Goal: Task Accomplishment & Management: Manage account settings

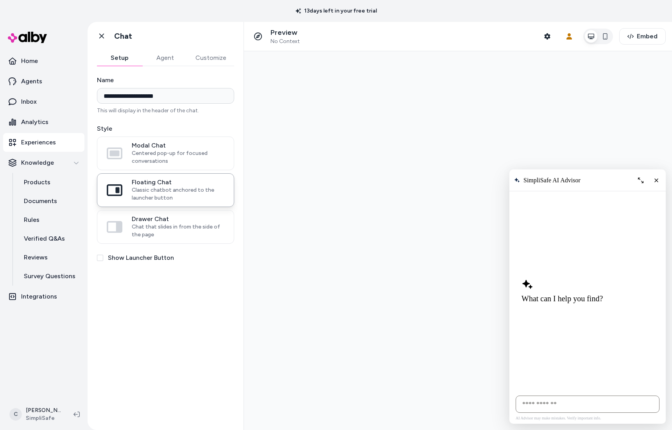
click at [34, 422] on html "**********" at bounding box center [336, 215] width 672 height 430
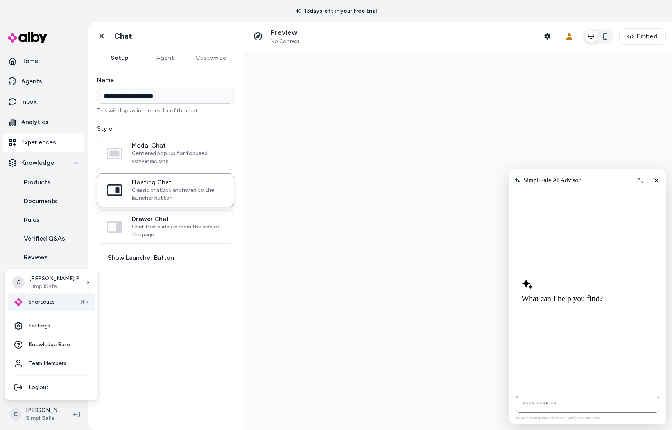
click at [60, 308] on div "Shortcuts ⌘K" at bounding box center [51, 301] width 87 height 19
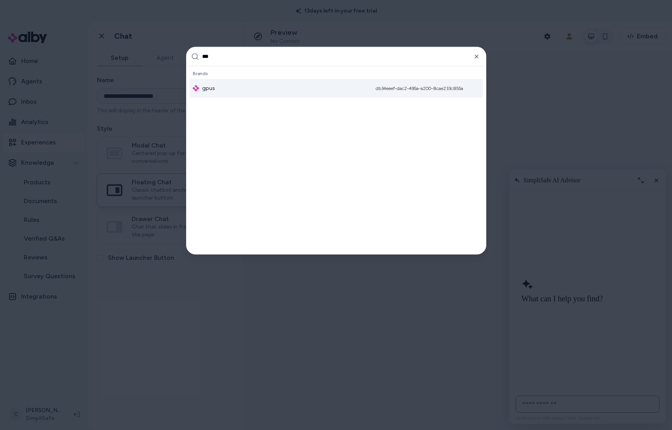
type input "****"
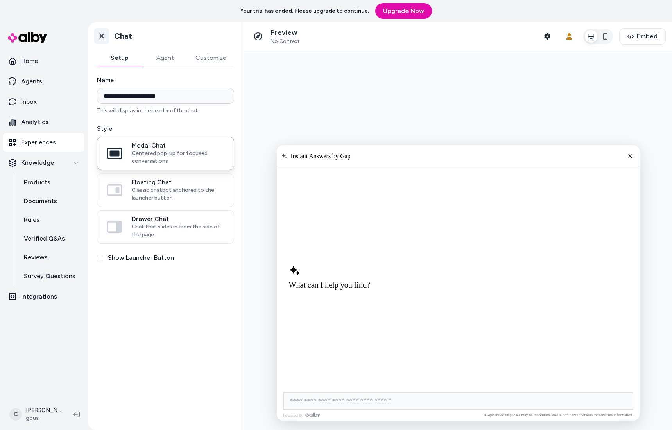
click at [99, 39] on icon at bounding box center [102, 36] width 8 height 8
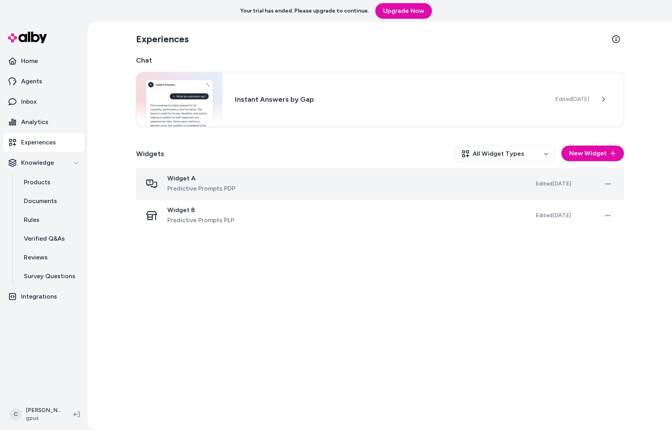
click at [244, 184] on div "Widget A Predictive Prompts PDP" at bounding box center [332, 183] width 381 height 19
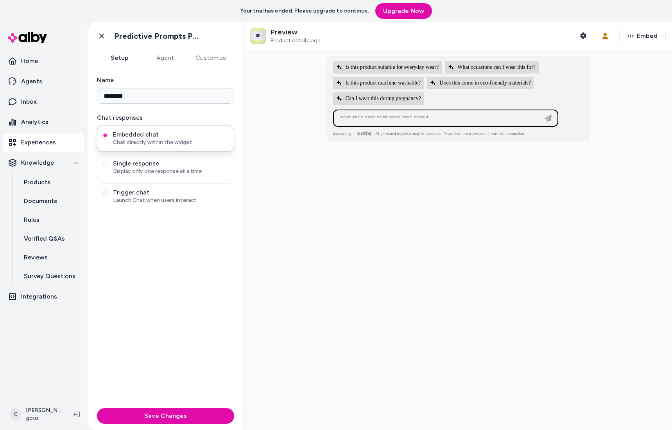
click at [199, 56] on button "Customize" at bounding box center [211, 58] width 47 height 16
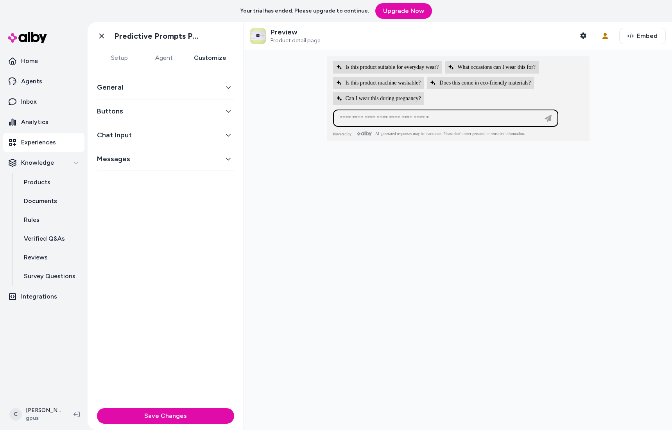
click at [166, 106] on button "Buttons" at bounding box center [165, 111] width 137 height 11
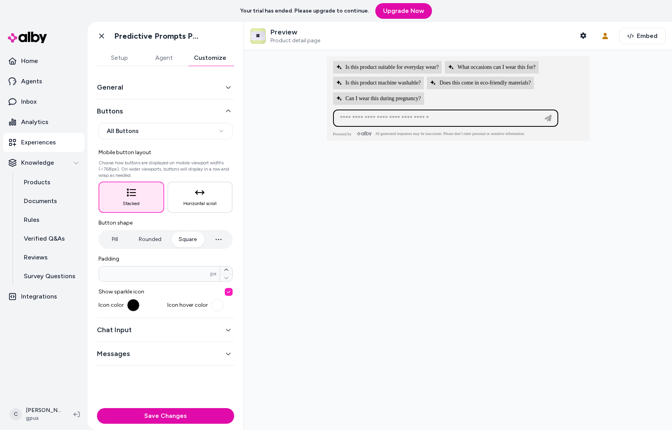
click at [138, 332] on button "Chat Input" at bounding box center [165, 329] width 137 height 11
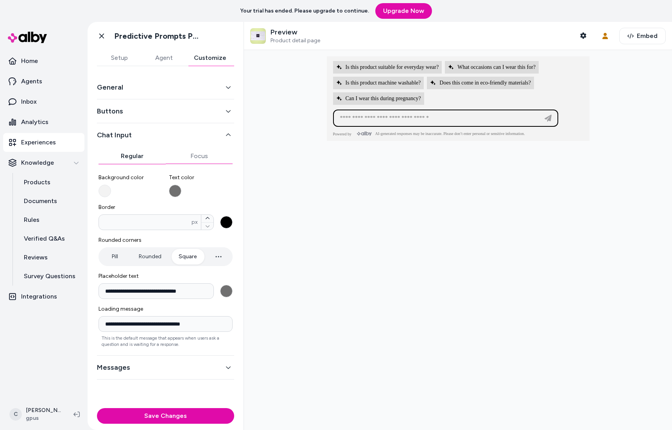
click at [194, 153] on button "Focus" at bounding box center [199, 156] width 67 height 16
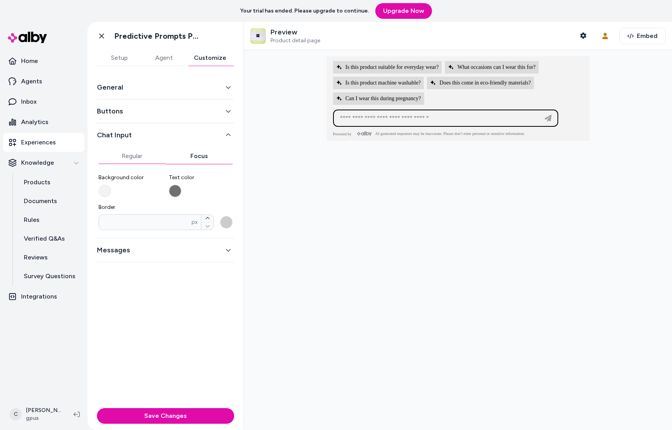
click at [145, 159] on button "Regular" at bounding box center [132, 156] width 67 height 16
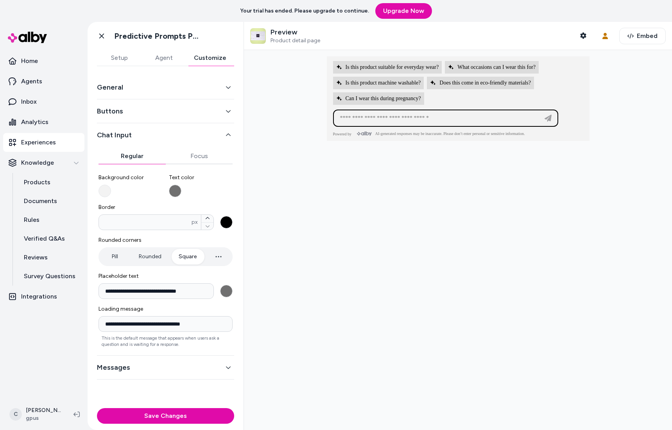
click at [130, 358] on div "Messages" at bounding box center [165, 367] width 137 height 24
click at [135, 366] on button "Messages" at bounding box center [165, 367] width 137 height 11
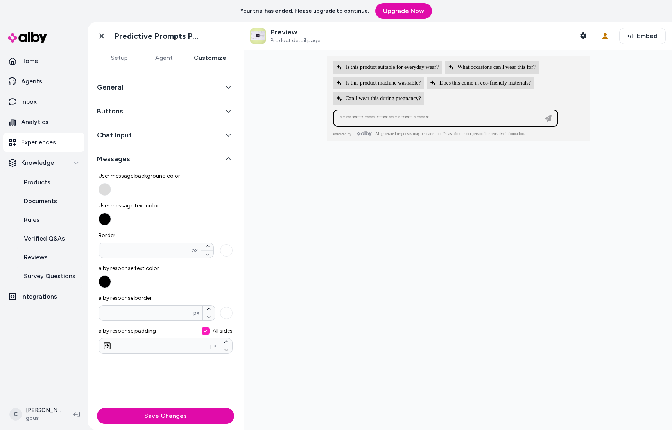
click at [142, 154] on button "Messages" at bounding box center [165, 158] width 137 height 11
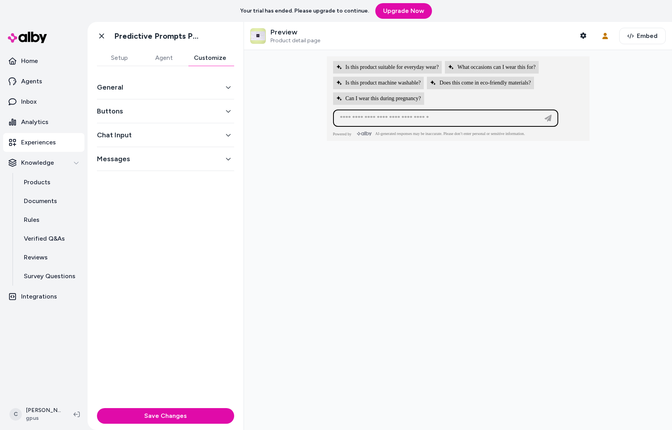
click at [140, 137] on button "Chat Input" at bounding box center [165, 134] width 137 height 11
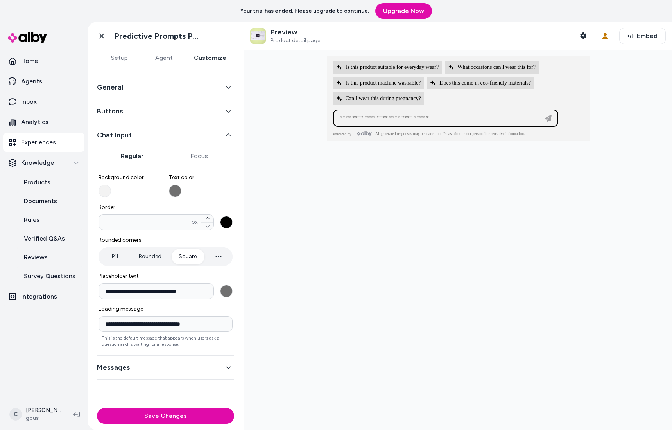
click at [134, 118] on div "Buttons" at bounding box center [165, 111] width 137 height 24
click at [111, 108] on button "Buttons" at bounding box center [165, 111] width 137 height 11
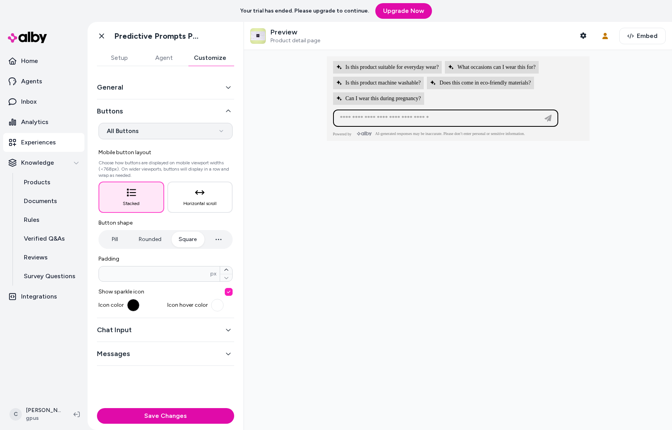
click at [143, 134] on html "**********" at bounding box center [336, 215] width 672 height 430
click at [397, 91] on div at bounding box center [458, 82] width 263 height 53
click at [396, 88] on button "Is this product machine washable?" at bounding box center [378, 83] width 91 height 13
type input "**********"
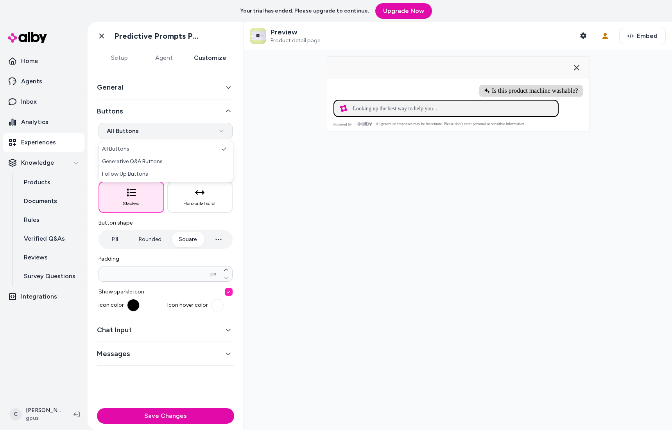
click at [170, 135] on html "**********" at bounding box center [336, 215] width 672 height 430
select select "*******"
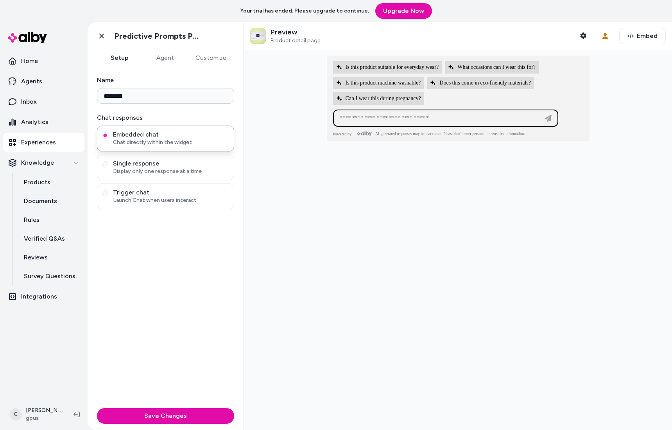
click at [167, 60] on button "Agent" at bounding box center [164, 58] width 45 height 16
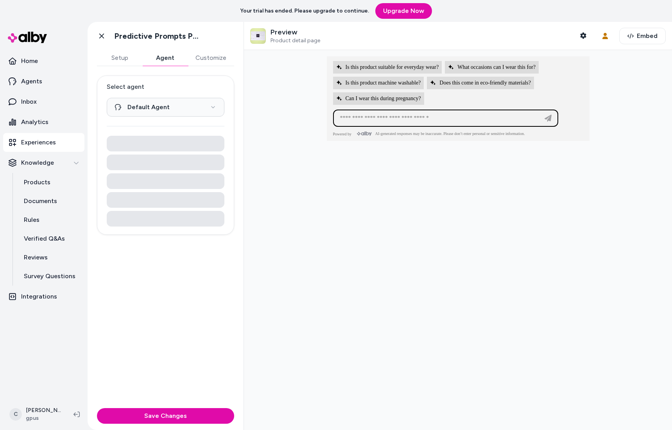
click at [203, 55] on button "Customize" at bounding box center [211, 58] width 47 height 16
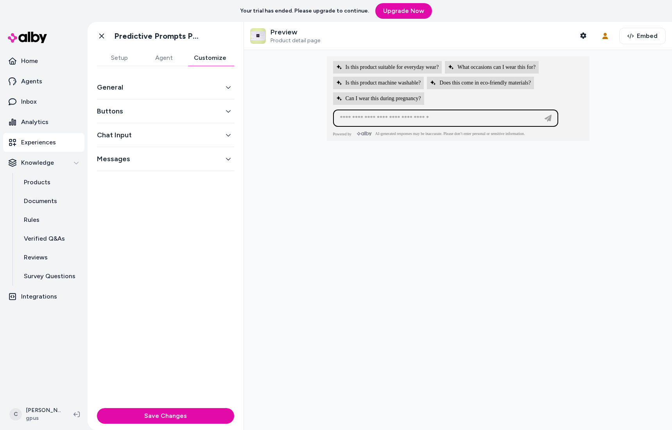
click at [163, 106] on button "Buttons" at bounding box center [165, 111] width 137 height 11
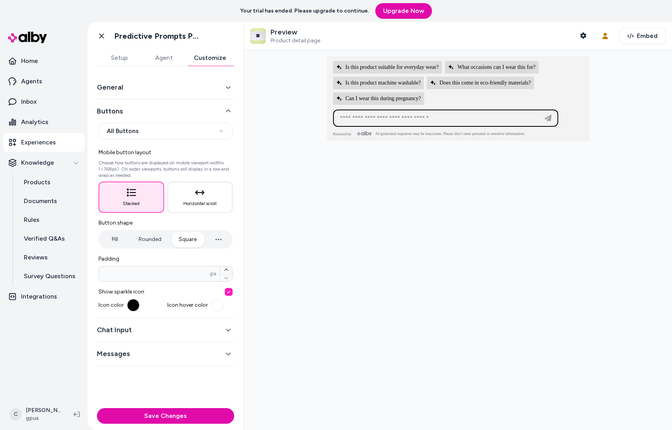
click at [143, 331] on button "Chat Input" at bounding box center [165, 329] width 137 height 11
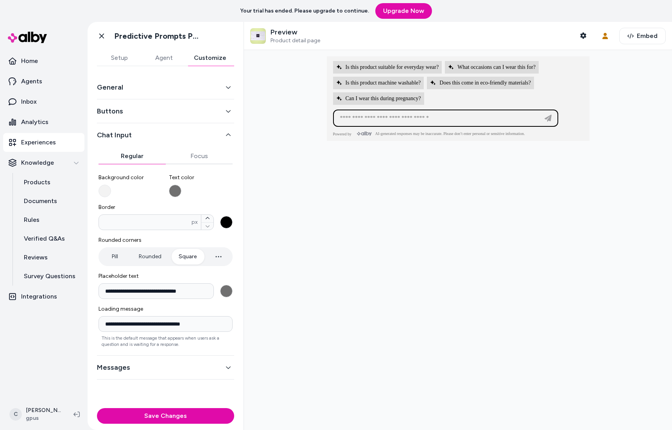
click at [145, 111] on button "Buttons" at bounding box center [165, 111] width 137 height 11
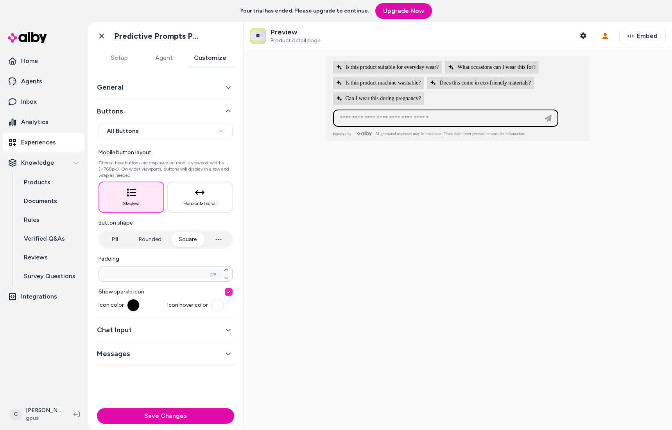
click at [153, 83] on button "General" at bounding box center [165, 87] width 137 height 11
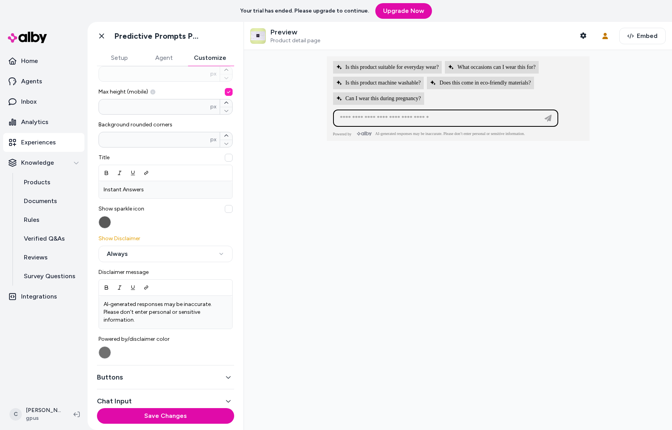
scroll to position [204, 0]
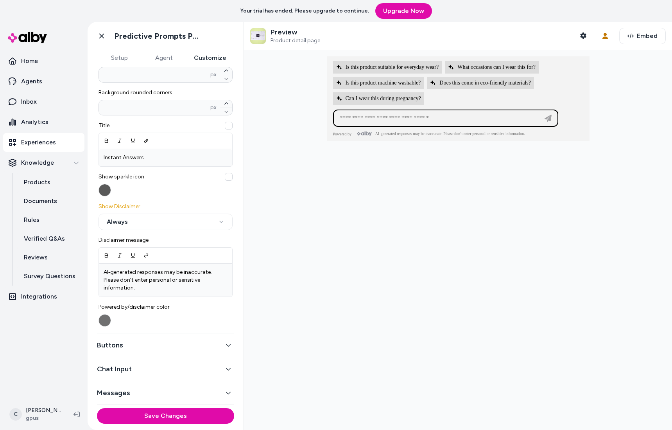
click at [183, 386] on div "Messages" at bounding box center [165, 393] width 137 height 24
click at [148, 390] on button "Messages" at bounding box center [165, 392] width 137 height 11
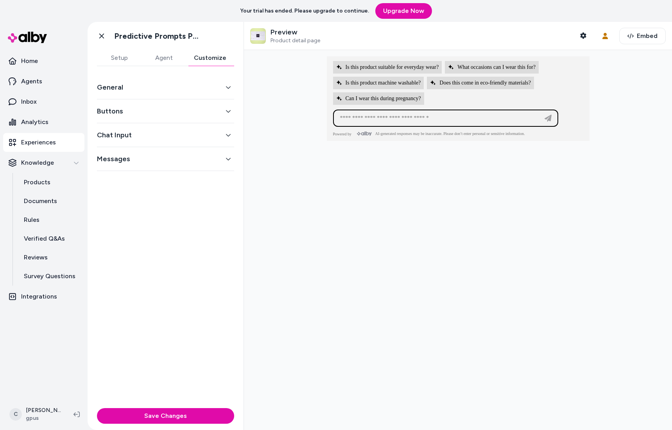
click at [216, 57] on button "Customize" at bounding box center [210, 58] width 48 height 16
click at [46, 416] on html "Your trial has ended. Please upgrade to continue. Upgrade Now Home Agents Inbox…" at bounding box center [336, 215] width 672 height 430
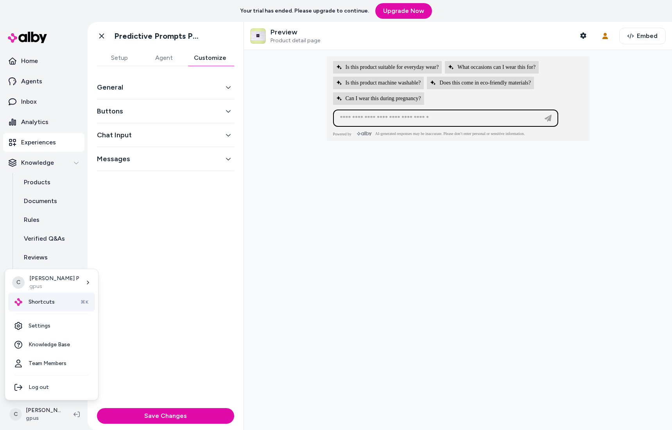
click at [38, 296] on div "Shortcuts ⌘K" at bounding box center [51, 301] width 87 height 19
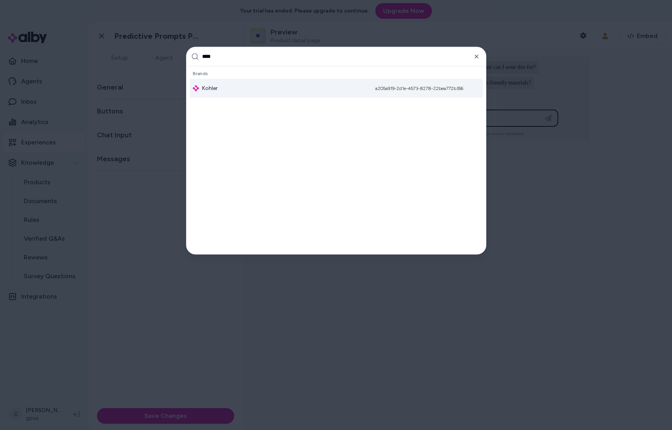
click at [398, 87] on div "a205a919-2d1e-4573-8278-22bea772b356" at bounding box center [419, 87] width 96 height 9
click at [231, 58] on input "****" at bounding box center [341, 56] width 279 height 19
type input "*"
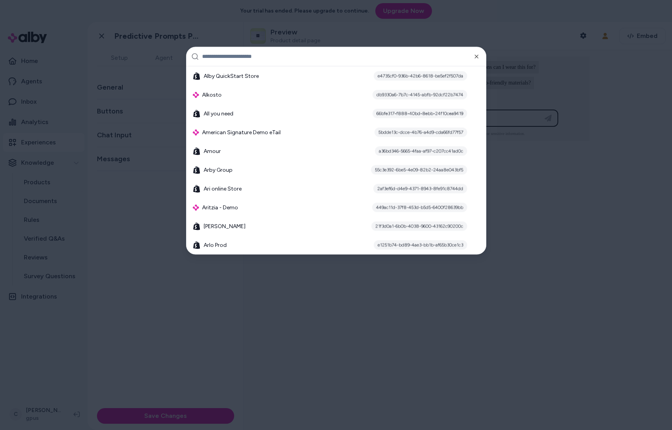
scroll to position [434, 0]
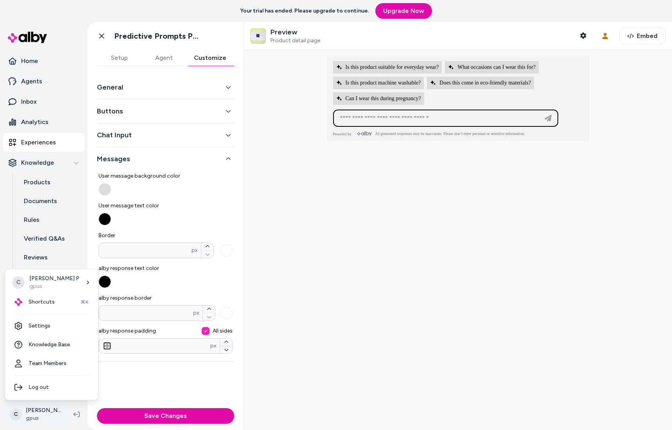
click at [34, 417] on html "Your trial has ended. Please upgrade to continue. Upgrade Now Home Agents Inbox…" at bounding box center [336, 215] width 672 height 430
click at [31, 306] on div "Shortcuts ⌘K" at bounding box center [51, 301] width 87 height 19
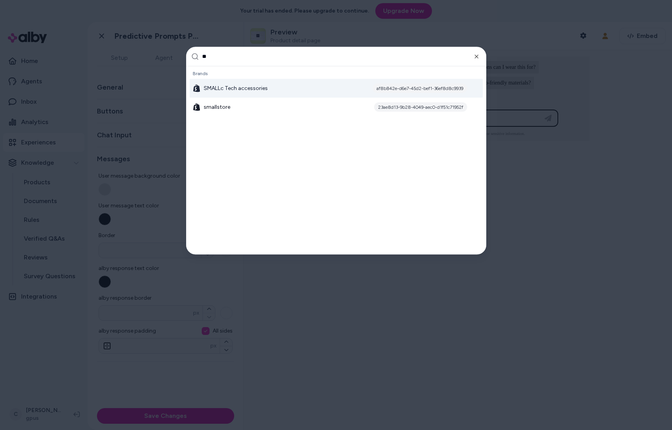
type input "*"
type input "******"
click at [285, 85] on div "plesk_cleverbridge cb5f46f5-379e-46a6-8caf-5c604a72c1ca" at bounding box center [336, 88] width 293 height 19
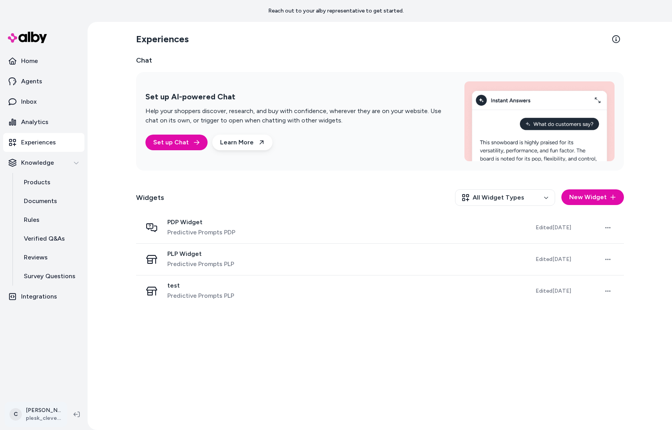
click at [44, 413] on html "Reach out to your alby representative to get started. Home Agents Inbox Analyti…" at bounding box center [336, 215] width 672 height 430
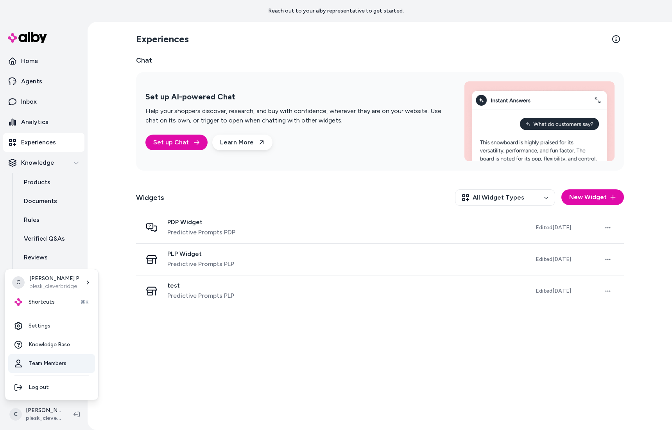
click at [51, 357] on link "Team Members" at bounding box center [51, 363] width 87 height 19
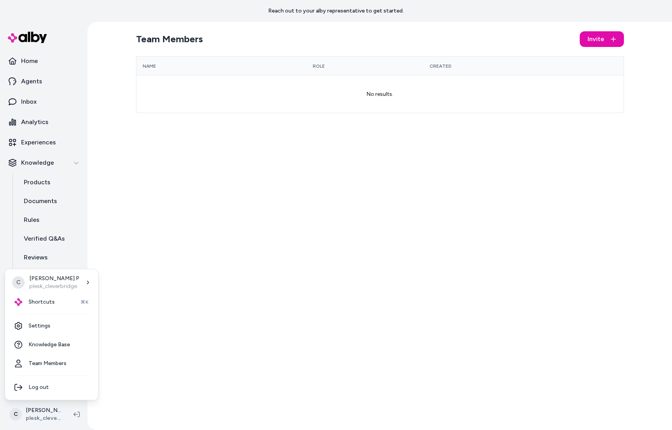
click at [47, 412] on html "Reach out to your alby representative to get started. Home Agents Inbox Analyti…" at bounding box center [336, 215] width 672 height 430
click at [55, 305] on div "Shortcuts ⌘K" at bounding box center [51, 301] width 87 height 19
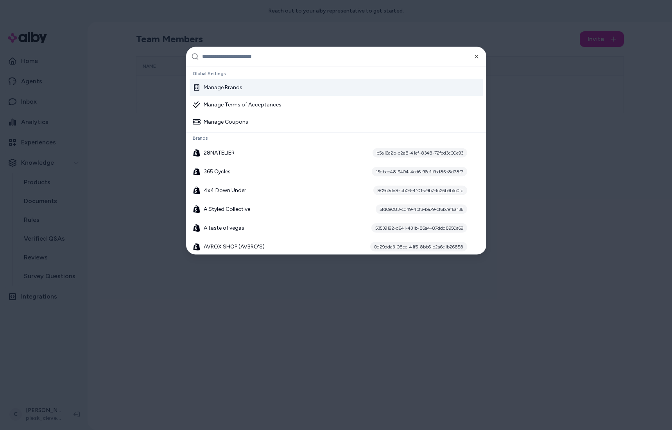
click at [255, 84] on div "Manage Brands" at bounding box center [336, 87] width 293 height 17
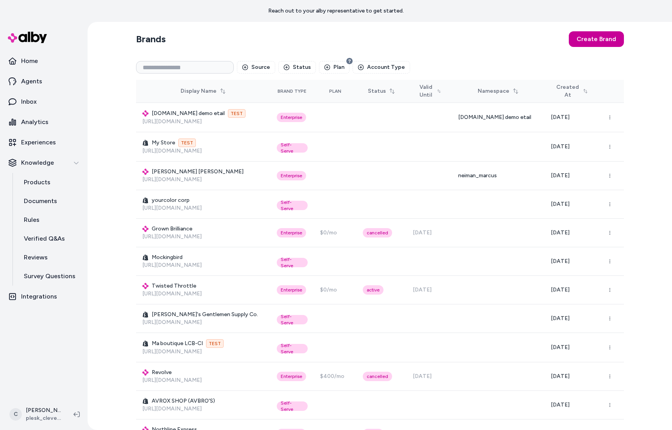
click at [585, 35] on button "Create Brand" at bounding box center [596, 39] width 55 height 16
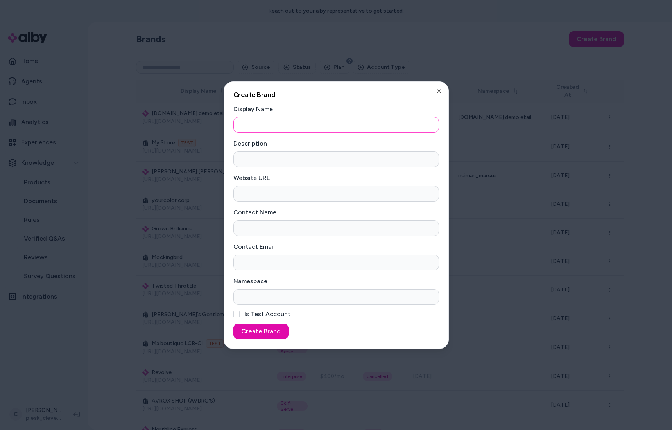
click at [258, 122] on input "Display Name" at bounding box center [336, 125] width 206 height 16
type input "*"
type input "**********"
paste input "**********"
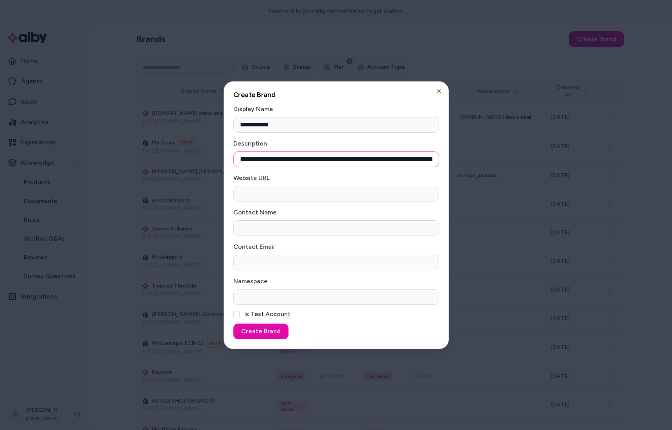
scroll to position [0, 1615]
type input "**********"
click at [272, 196] on input "Website URL" at bounding box center [336, 194] width 206 height 16
paste input "**********"
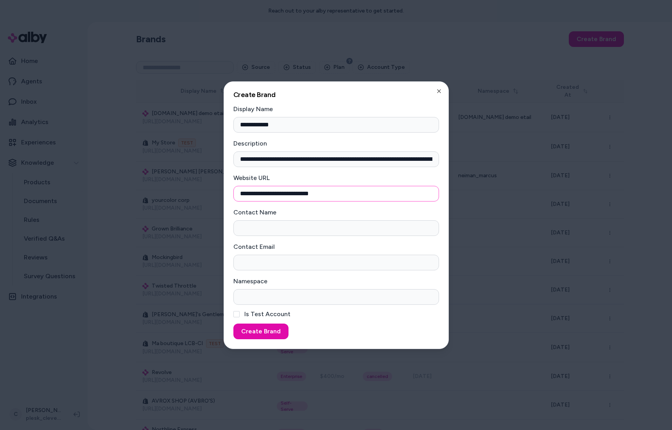
type input "**********"
click at [266, 222] on input "Contact Name" at bounding box center [336, 228] width 206 height 16
drag, startPoint x: 315, startPoint y: 221, endPoint x: 322, endPoint y: 231, distance: 13.2
click at [315, 221] on input "*****" at bounding box center [336, 228] width 206 height 16
click at [322, 231] on input "*****" at bounding box center [336, 228] width 206 height 16
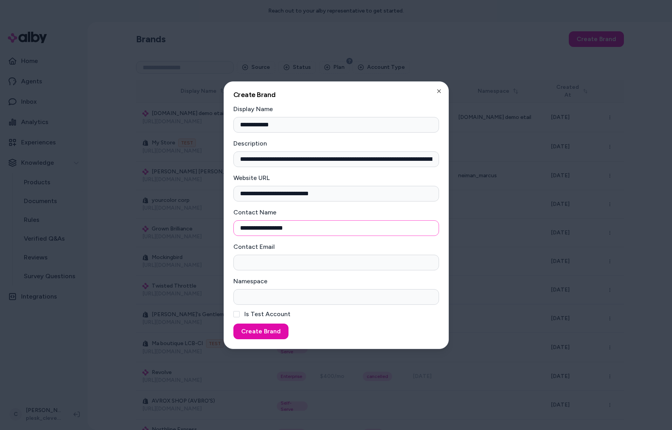
type input "**********"
type input "*"
type input "**********"
type input "*"
type input "**********"
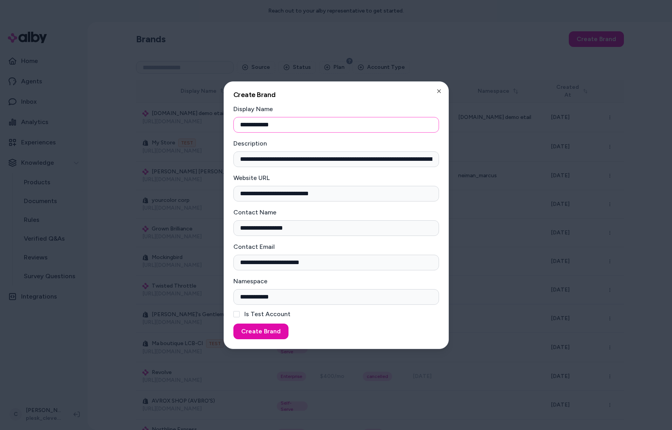
click at [261, 126] on input "**********" at bounding box center [336, 125] width 206 height 16
click at [265, 332] on button "Create Brand" at bounding box center [260, 331] width 55 height 16
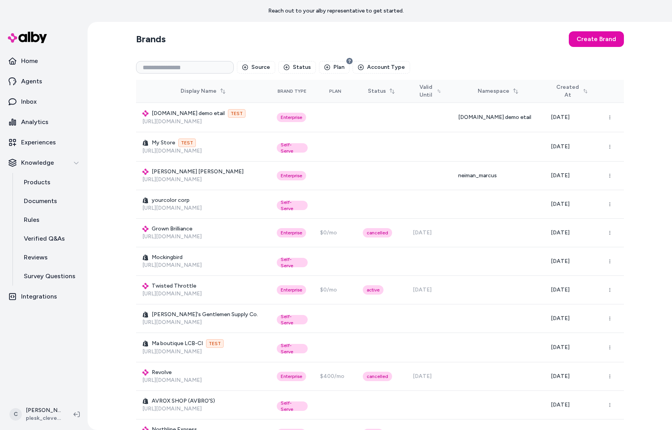
click at [48, 406] on html "Reach out to your alby representative to get started. Home Agents Inbox Analyti…" at bounding box center [336, 215] width 672 height 430
click at [47, 409] on html "Reach out to your alby representative to get started. Home Agents Inbox Analyti…" at bounding box center [336, 215] width 672 height 430
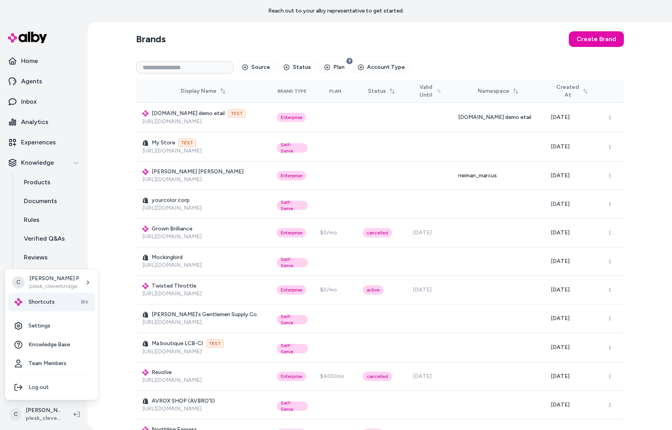
click at [66, 302] on div "Shortcuts ⌘K" at bounding box center [51, 301] width 87 height 19
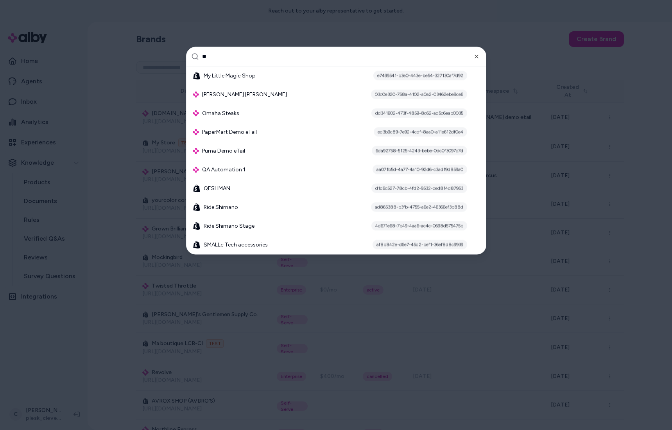
type input "*"
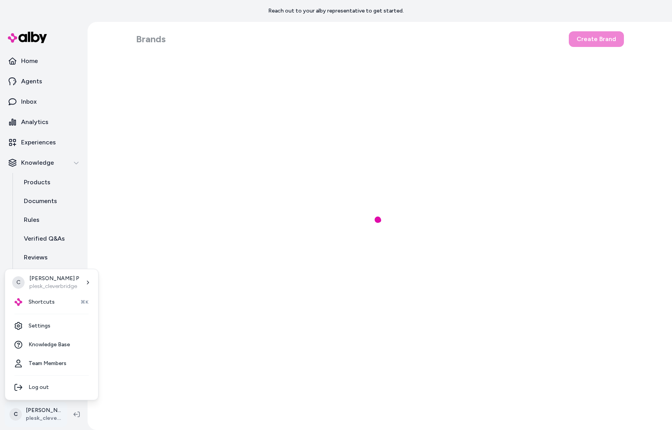
click at [43, 411] on html "Reach out to your alby representative to get started. Home Agents Inbox Analyti…" at bounding box center [336, 215] width 672 height 430
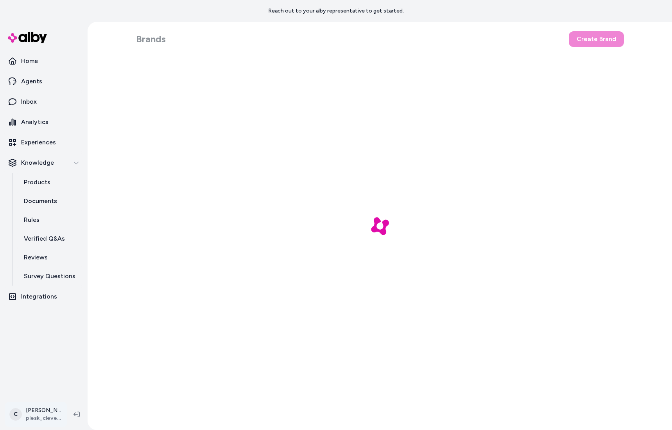
click at [31, 413] on html "Reach out to your alby representative to get started. Home Agents Inbox Analyti…" at bounding box center [336, 215] width 672 height 430
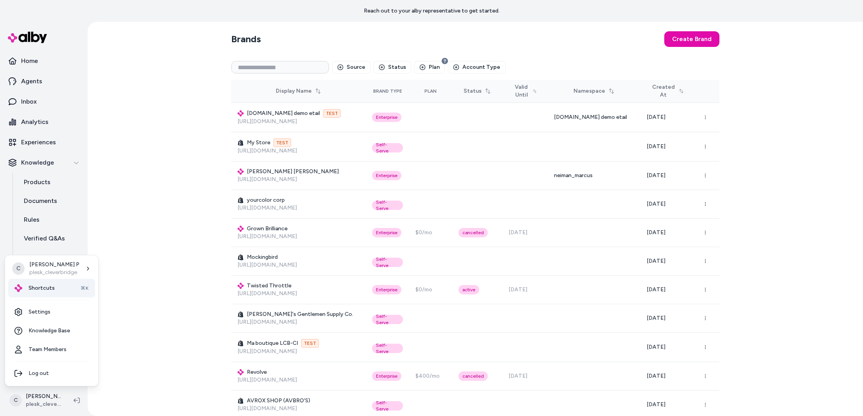
click at [44, 287] on span "Shortcuts" at bounding box center [42, 288] width 26 height 8
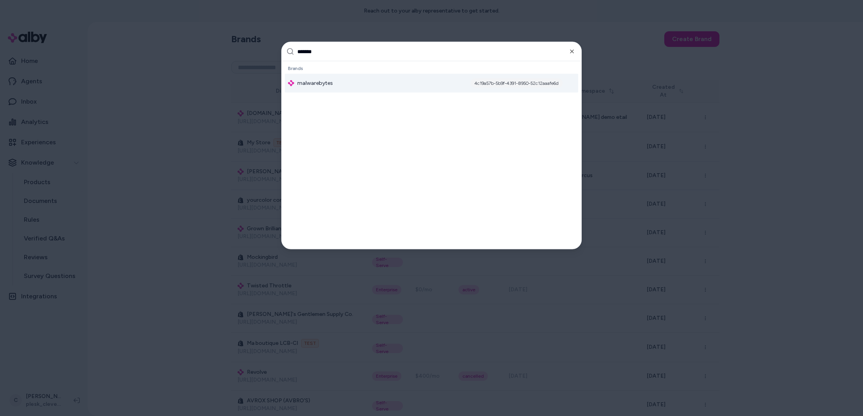
type input "*******"
click at [330, 81] on span "malwarebytes" at bounding box center [315, 83] width 36 height 8
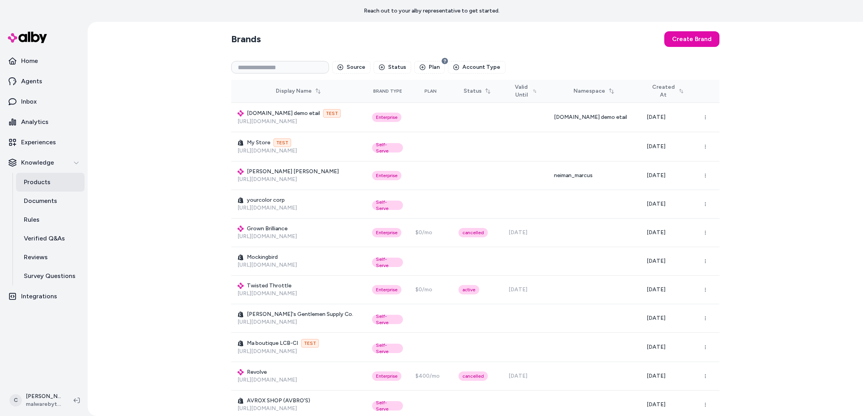
click at [37, 181] on p "Products" at bounding box center [37, 182] width 27 height 9
click at [49, 176] on link "Products" at bounding box center [50, 182] width 68 height 19
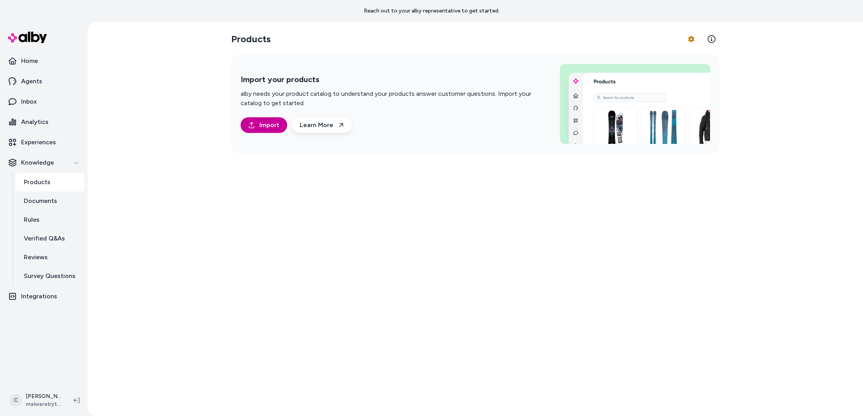
click at [271, 129] on span "Import" at bounding box center [269, 124] width 20 height 9
click at [687, 38] on html "Reach out to your alby representative to get started. Home Agents Inbox Analyti…" at bounding box center [431, 208] width 863 height 416
click at [679, 84] on link "Edit Mapping" at bounding box center [669, 86] width 55 height 14
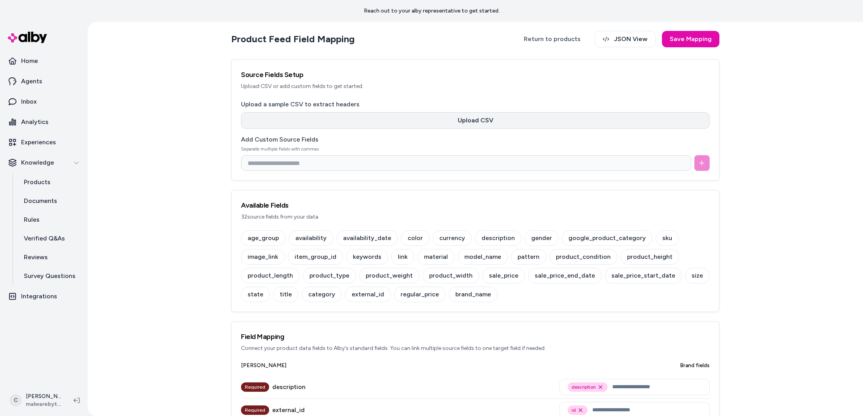
click at [454, 124] on button "Upload CSV" at bounding box center [475, 120] width 468 height 16
click at [483, 124] on button "Upload CSV" at bounding box center [475, 120] width 468 height 16
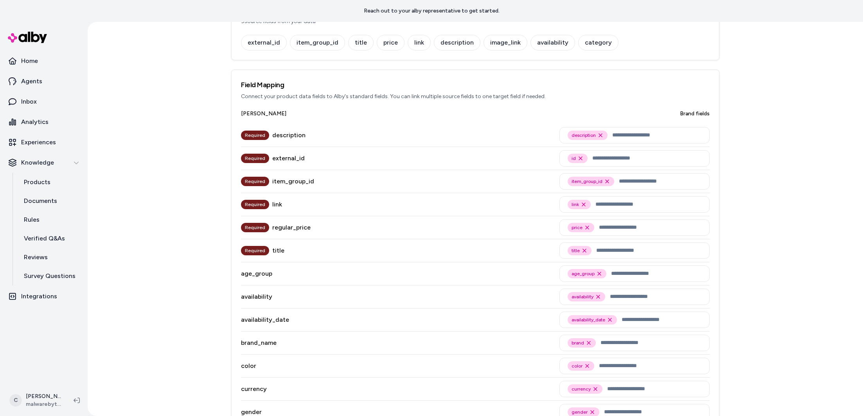
scroll to position [105, 0]
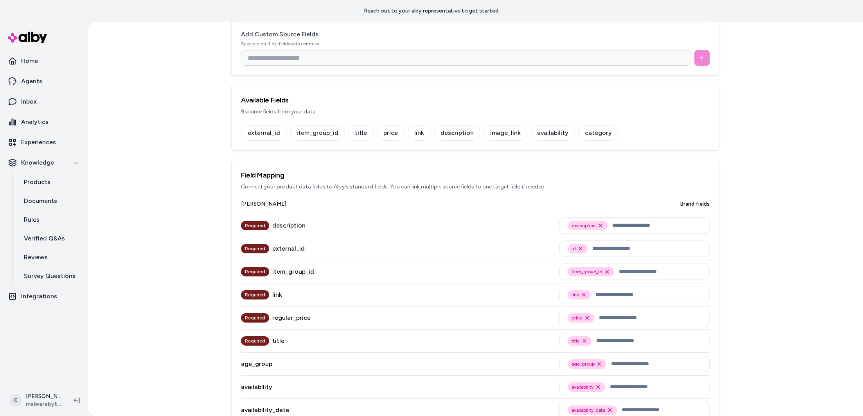
click at [553, 130] on div "availability" at bounding box center [552, 133] width 45 height 16
drag, startPoint x: 487, startPoint y: 136, endPoint x: 683, endPoint y: 125, distance: 196.2
click at [684, 123] on div "Available Fields 9 source fields from your data external_id item_group_id title…" at bounding box center [475, 118] width 488 height 66
click at [584, 134] on div "external_id item_group_id title price link description image_link availability …" at bounding box center [475, 133] width 468 height 16
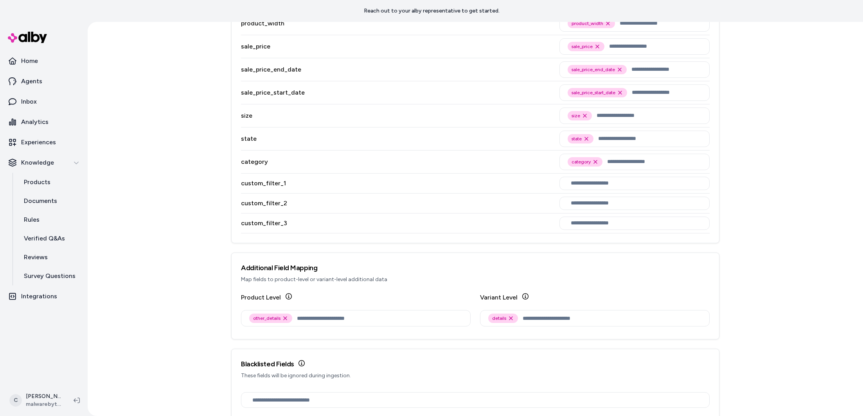
scroll to position [968, 0]
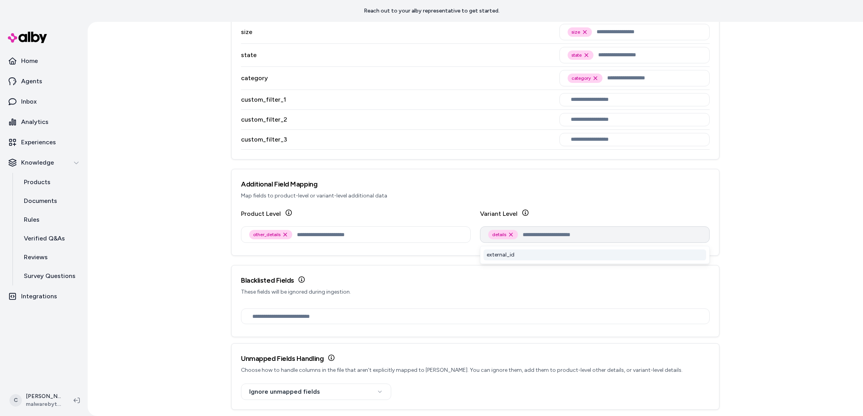
click at [546, 233] on input "text" at bounding box center [611, 234] width 179 height 9
click at [379, 233] on input "text" at bounding box center [379, 234] width 165 height 9
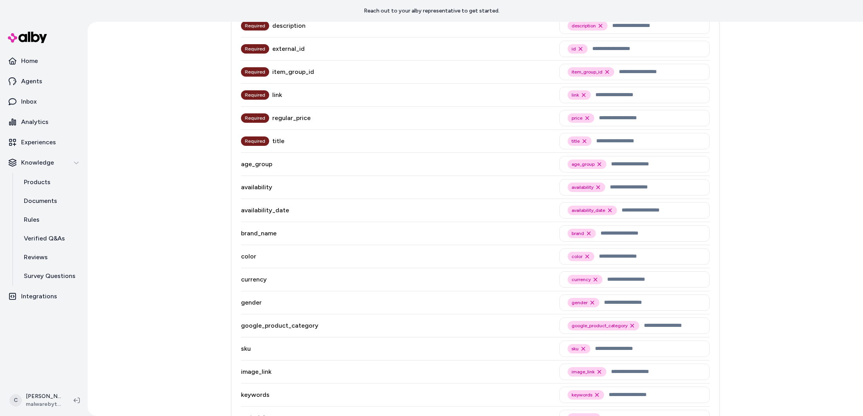
scroll to position [264, 0]
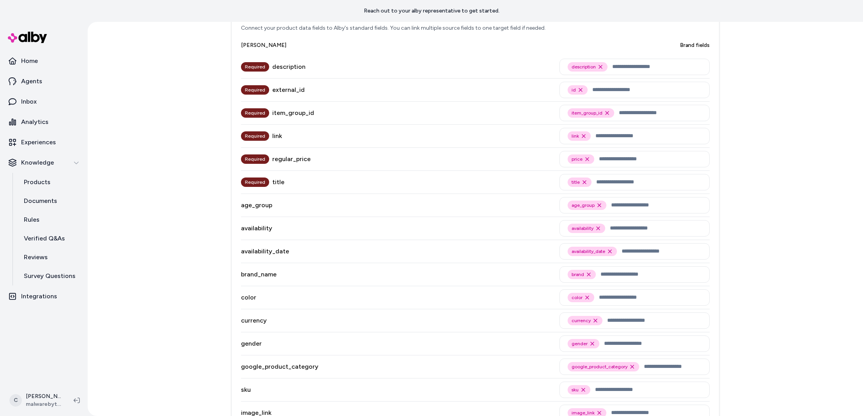
click at [297, 145] on div "Required link link Remove link option" at bounding box center [475, 136] width 468 height 23
click at [270, 212] on div "age_group age_group Remove age_group option" at bounding box center [475, 205] width 468 height 23
drag, startPoint x: 264, startPoint y: 187, endPoint x: 246, endPoint y: 177, distance: 19.9
click at [246, 179] on div "Required title" at bounding box center [262, 182] width 43 height 23
click at [246, 178] on div "Required" at bounding box center [255, 182] width 28 height 9
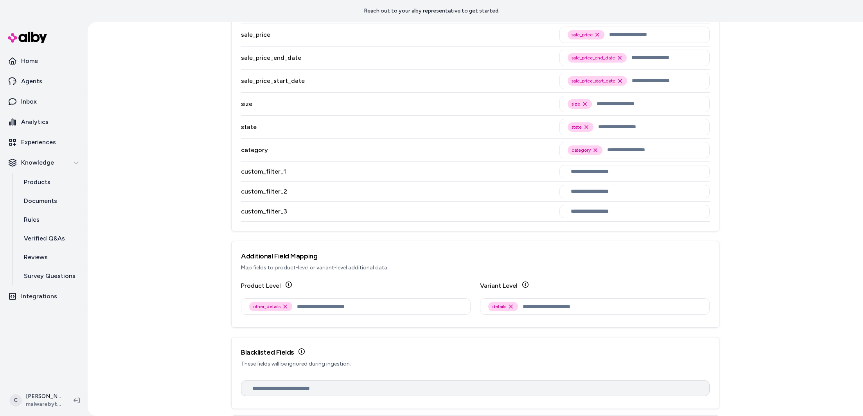
scroll to position [968, 0]
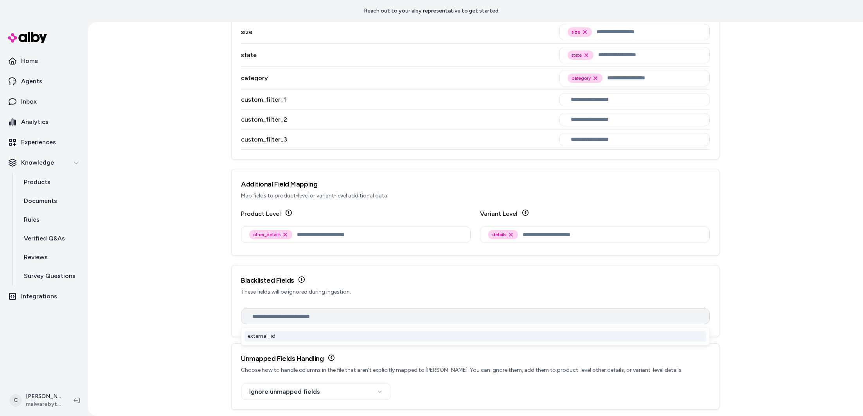
click at [316, 314] on input "text" at bounding box center [476, 316] width 449 height 9
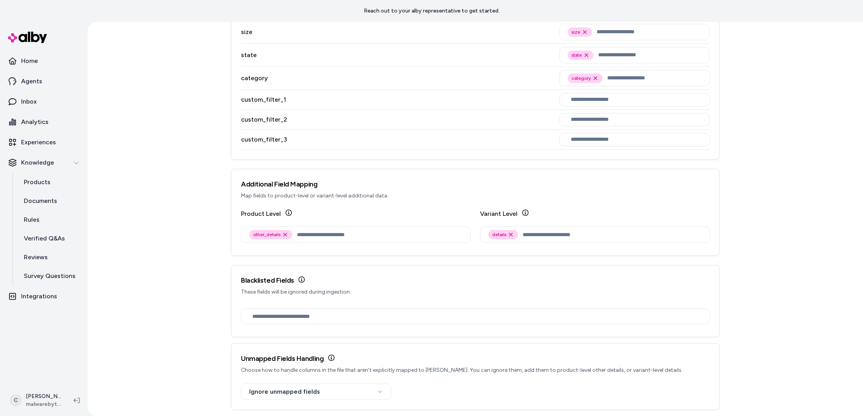
click at [413, 281] on h3 "Blacklisted Fields" at bounding box center [475, 280] width 468 height 11
click at [318, 389] on html "Reach out to your alby representative to get started. Home Agents Inbox Analyti…" at bounding box center [431, 208] width 863 height 416
drag, startPoint x: 474, startPoint y: 254, endPoint x: 511, endPoint y: 244, distance: 38.4
click at [474, 254] on div "Product Level other_details Remove other_details option Variant Level details R…" at bounding box center [474, 232] width 487 height 46
click at [545, 231] on input "text" at bounding box center [611, 234] width 179 height 9
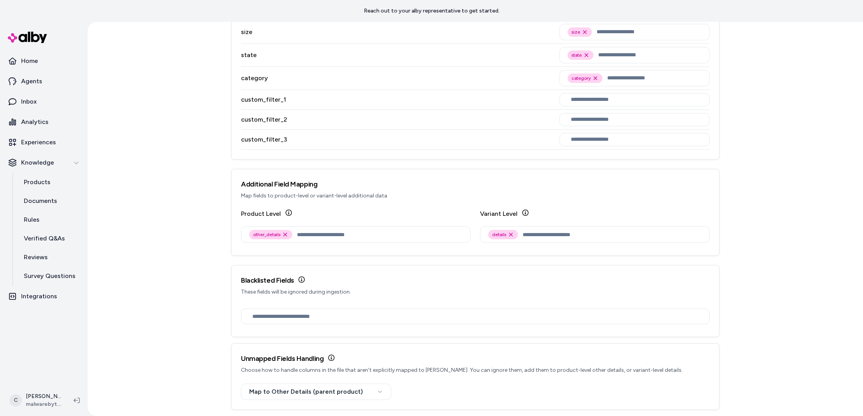
click at [447, 271] on div "Blacklisted Fields These fields will be ignored during ingestion." at bounding box center [474, 286] width 487 height 40
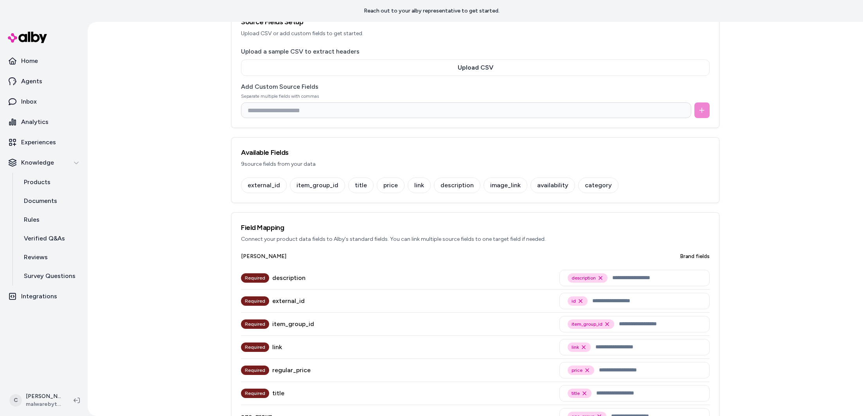
scroll to position [0, 0]
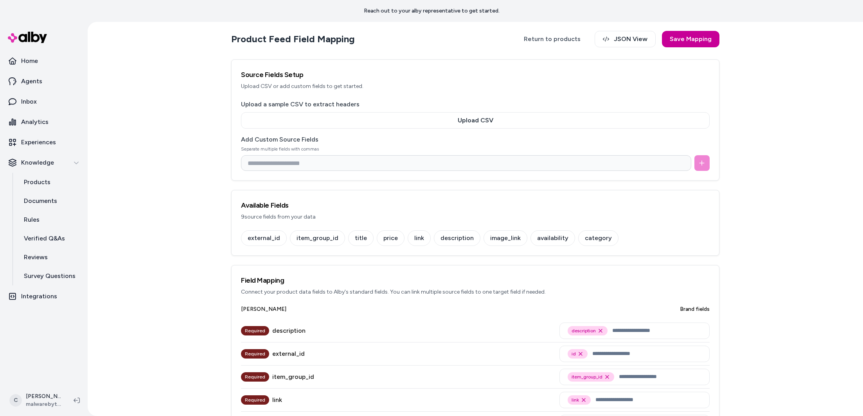
click at [705, 36] on button "Save Mapping" at bounding box center [690, 39] width 57 height 16
click at [555, 43] on link "Return to products" at bounding box center [552, 39] width 72 height 16
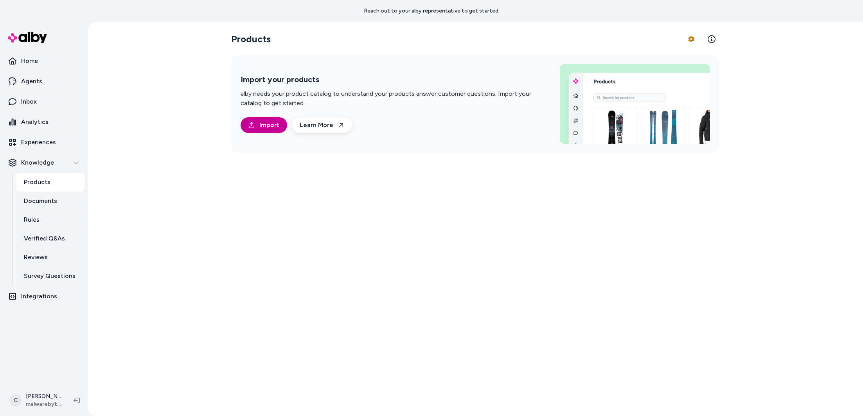
drag, startPoint x: 271, startPoint y: 127, endPoint x: 281, endPoint y: 130, distance: 10.5
click at [271, 127] on span "Import" at bounding box center [269, 124] width 20 height 9
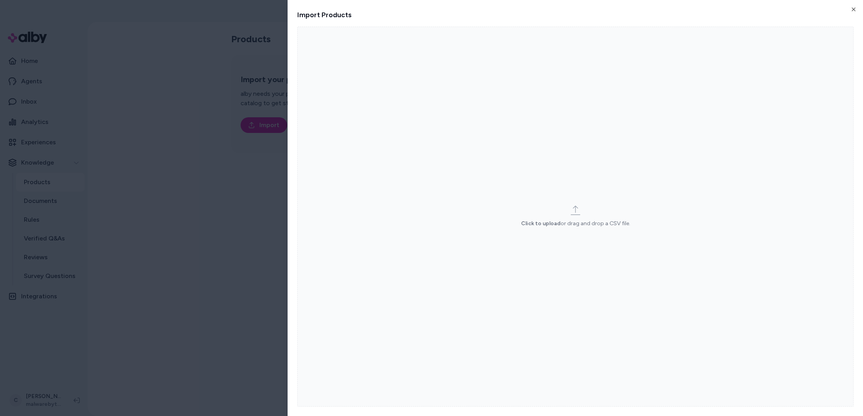
click at [638, 186] on label "Click to upload or drag and drop a CSV file." at bounding box center [575, 217] width 556 height 380
click at [0, 0] on input "Click to upload or drag and drop a CSV file." at bounding box center [0, 0] width 0 height 0
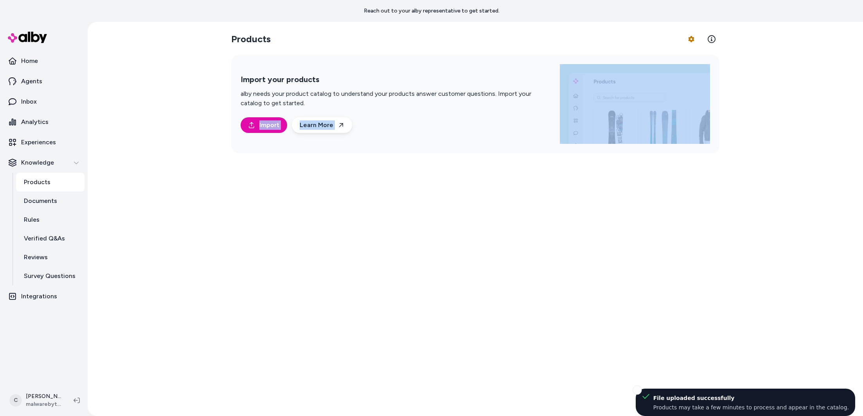
drag, startPoint x: 215, startPoint y: 239, endPoint x: 239, endPoint y: 255, distance: 29.0
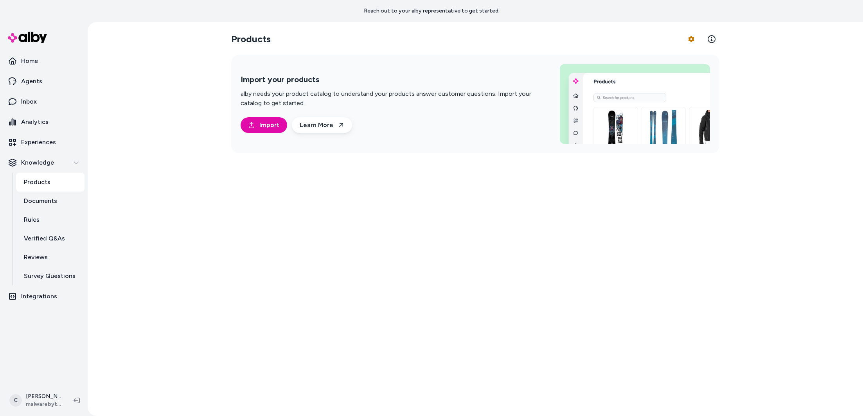
click at [169, 276] on div "Products Product Feed Options Import your products alby needs your product cata…" at bounding box center [475, 219] width 775 height 394
click at [690, 38] on html "Reach out to your alby representative to get started. Home Agents Inbox Analyti…" at bounding box center [431, 208] width 863 height 416
click at [669, 84] on link "Edit Mapping" at bounding box center [669, 86] width 55 height 14
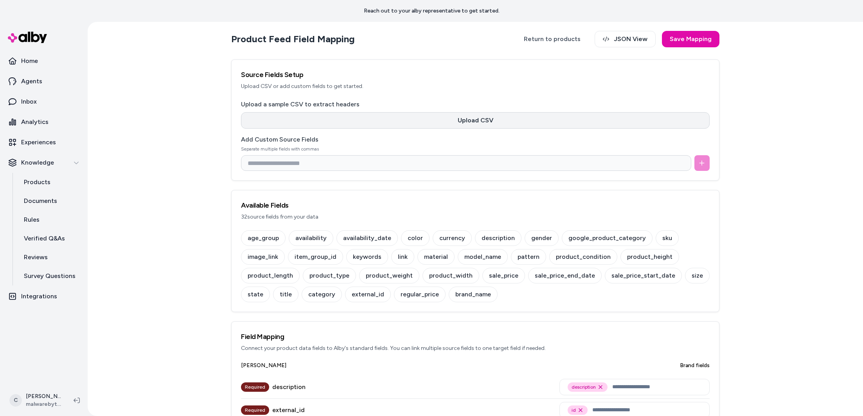
click at [454, 118] on button "Upload CSV" at bounding box center [475, 120] width 468 height 16
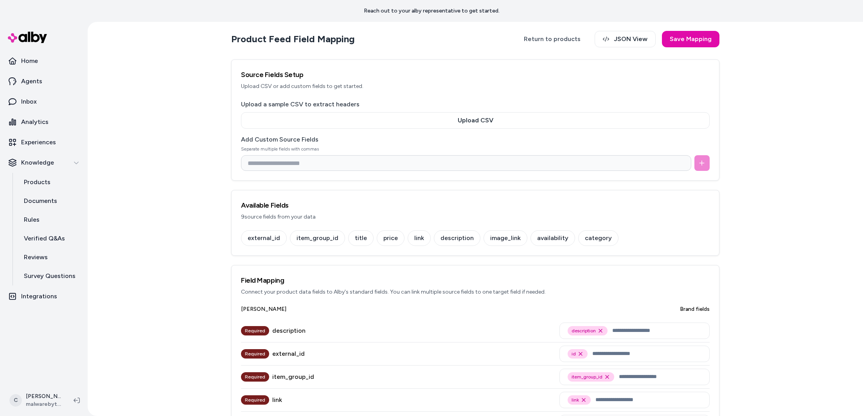
click at [487, 238] on div "image_link" at bounding box center [505, 238] width 44 height 16
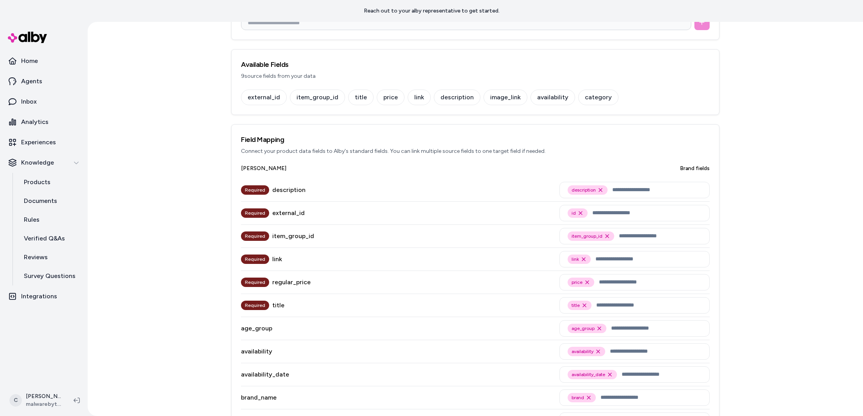
scroll to position [151, 0]
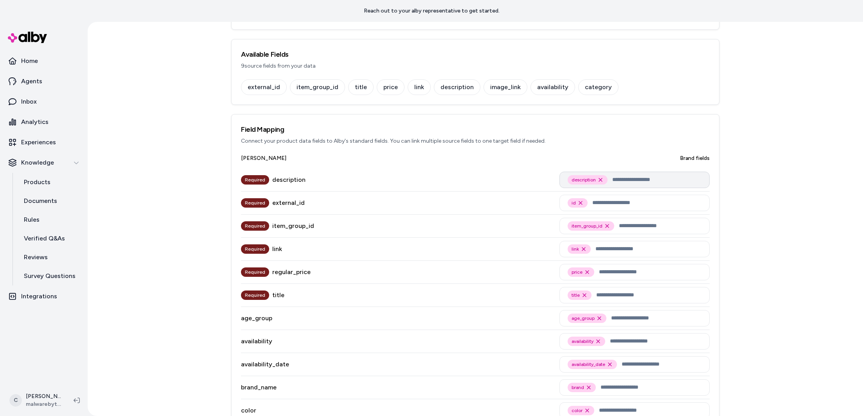
click at [659, 178] on input "text" at bounding box center [656, 179] width 89 height 9
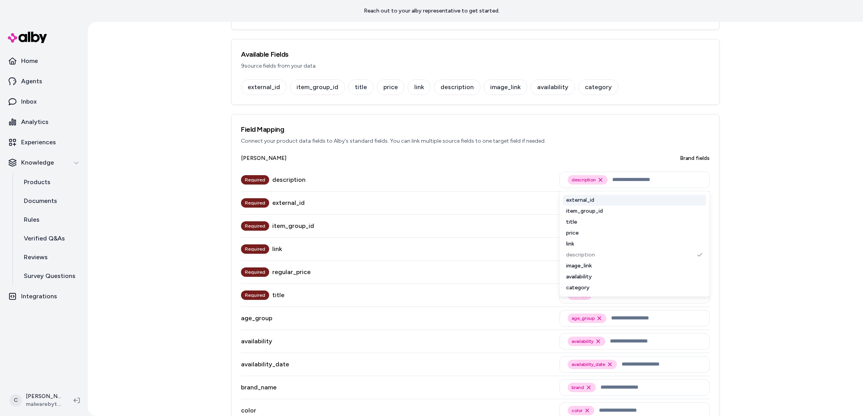
click at [430, 192] on div "Required external_id id Remove id option" at bounding box center [475, 203] width 468 height 23
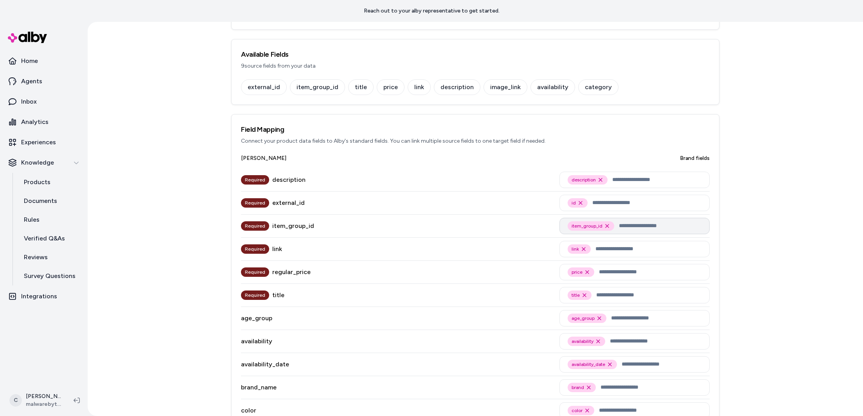
click at [641, 227] on input "text" at bounding box center [660, 225] width 83 height 9
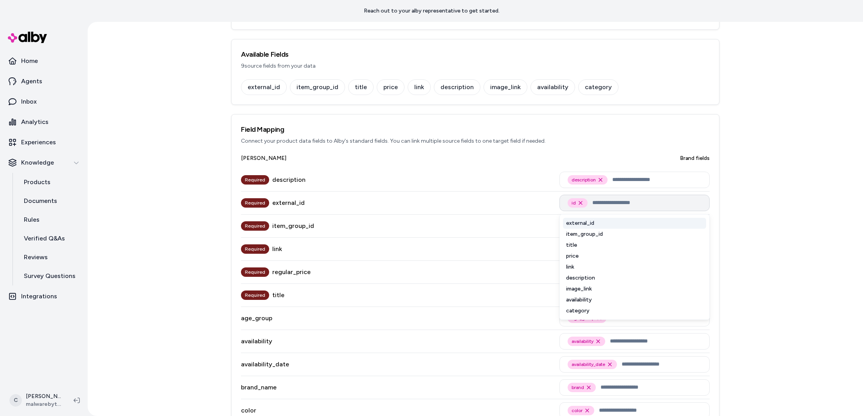
click at [635, 207] on input "text" at bounding box center [646, 202] width 109 height 9
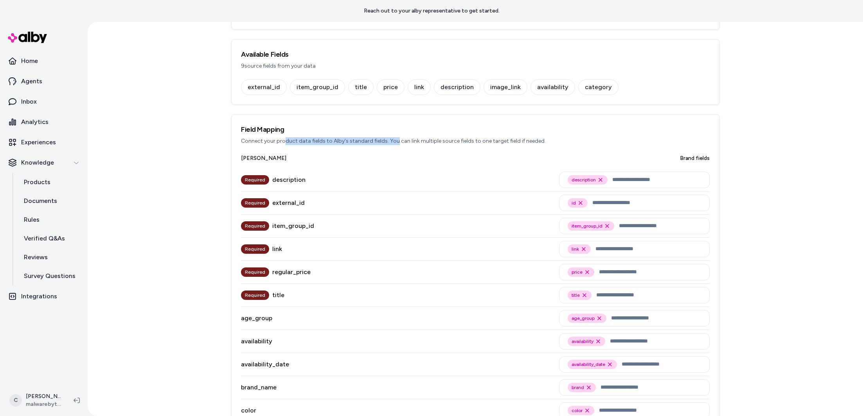
drag, startPoint x: 282, startPoint y: 138, endPoint x: 391, endPoint y: 141, distance: 109.5
click at [391, 141] on p "Connect your product data fields to Alby's standard fields. You can link multip…" at bounding box center [475, 141] width 468 height 8
click at [400, 140] on p "Connect your product data fields to Alby's standard fields. You can link multip…" at bounding box center [475, 141] width 468 height 8
drag, startPoint x: 468, startPoint y: 143, endPoint x: 432, endPoint y: 141, distance: 36.4
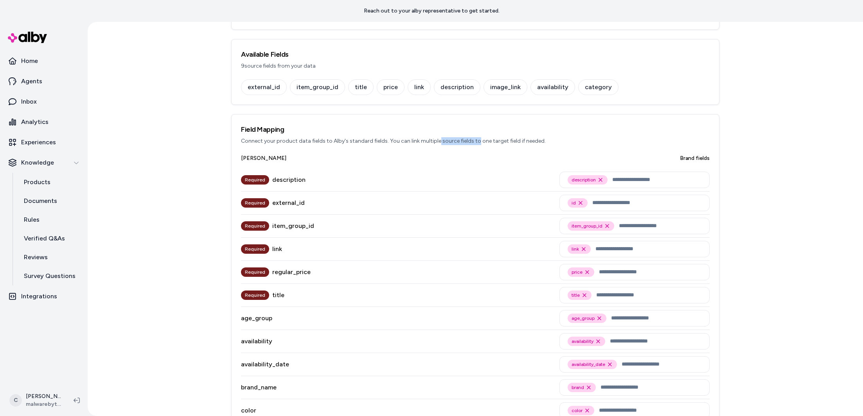
click at [432, 141] on p "Connect your product data fields to Alby's standard fields. You can link multip…" at bounding box center [475, 141] width 468 height 8
click at [605, 225] on icon "Remove item_group_id option" at bounding box center [607, 226] width 6 height 6
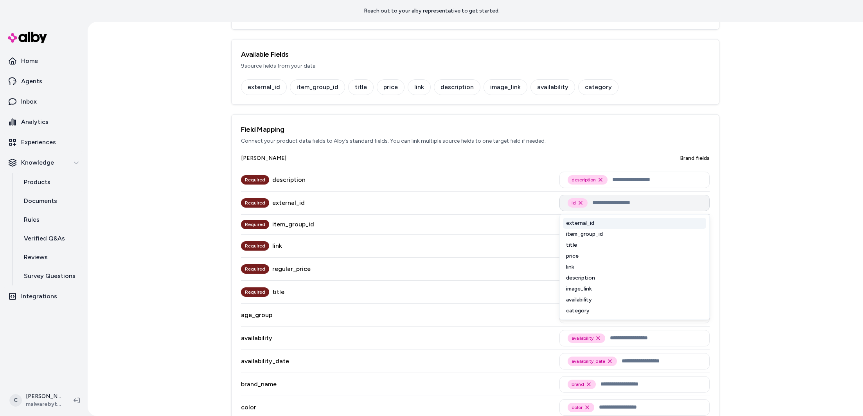
click at [606, 202] on input "text" at bounding box center [646, 202] width 109 height 9
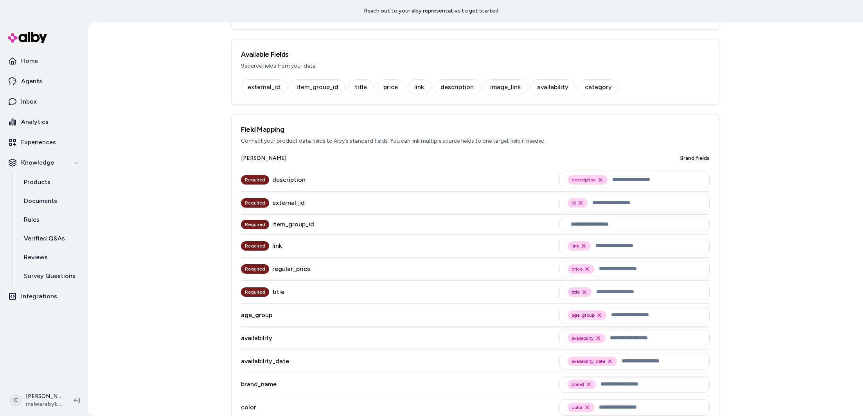
click at [494, 230] on div "Required item_group_id" at bounding box center [475, 225] width 468 height 20
click at [591, 223] on input "text" at bounding box center [636, 224] width 131 height 6
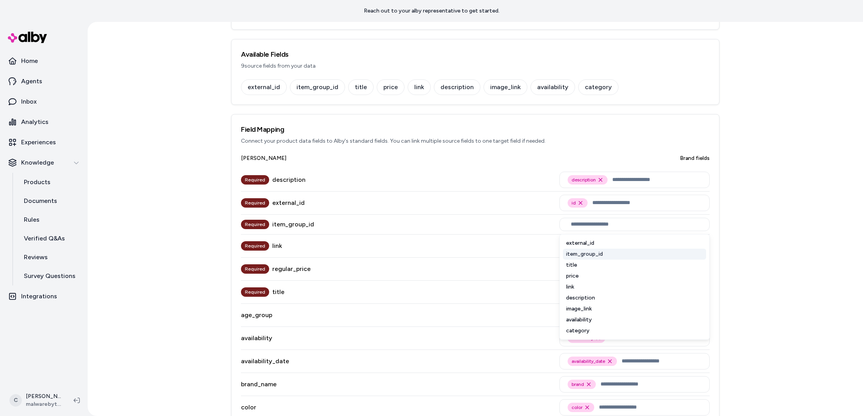
click at [588, 254] on div "item_group_id" at bounding box center [634, 254] width 143 height 11
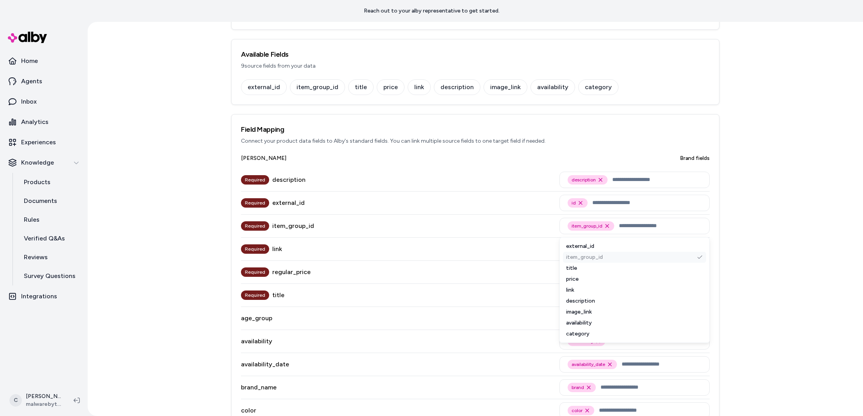
drag, startPoint x: 507, startPoint y: 265, endPoint x: 523, endPoint y: 276, distance: 19.3
click at [507, 265] on div "Required regular_price price Remove price option" at bounding box center [475, 272] width 468 height 23
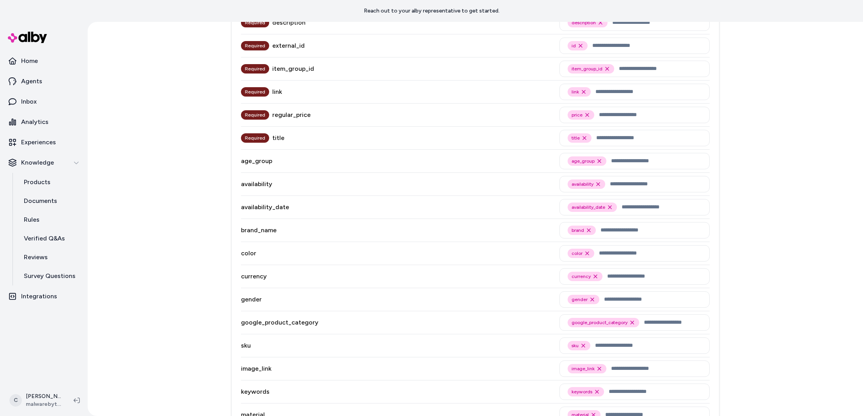
scroll to position [318, 0]
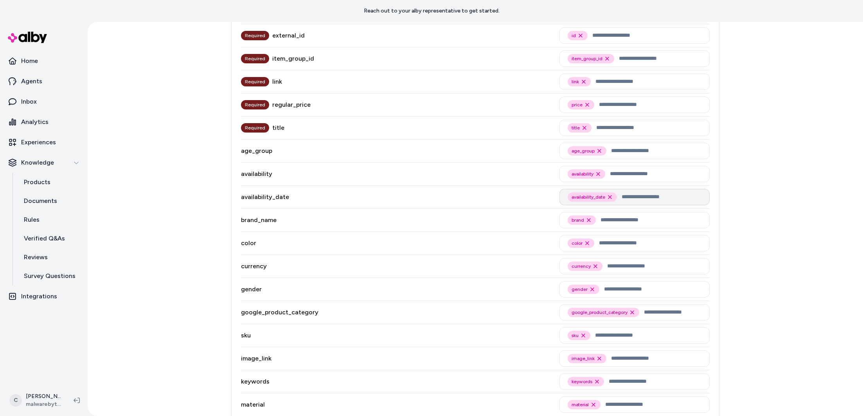
drag, startPoint x: 329, startPoint y: 177, endPoint x: 611, endPoint y: 193, distance: 282.4
click at [330, 177] on div "availability availability Remove availability option" at bounding box center [475, 174] width 468 height 23
drag, startPoint x: 636, startPoint y: 176, endPoint x: 620, endPoint y: 178, distance: 16.2
click at [636, 176] on input "text" at bounding box center [656, 173] width 92 height 9
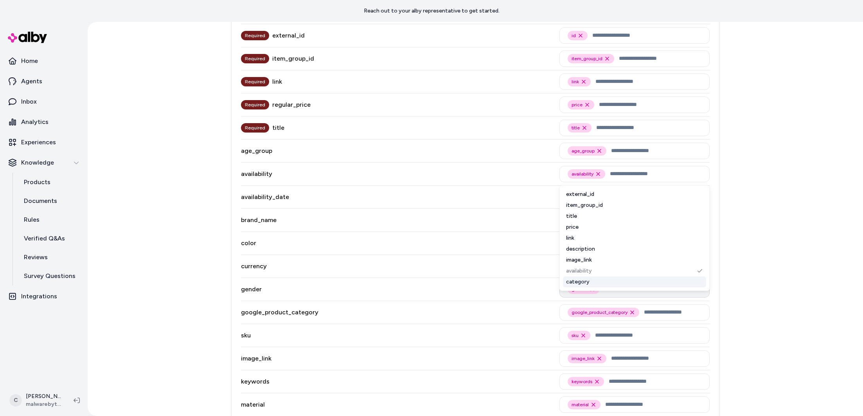
scroll to position [346, 0]
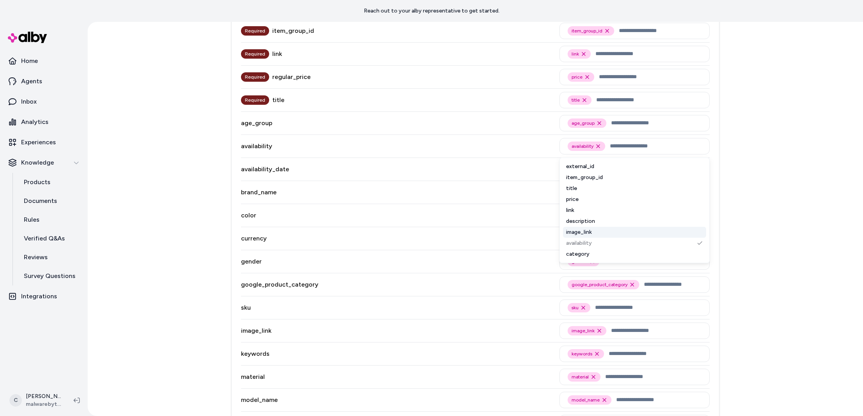
click at [483, 270] on div "gender gender Remove gender option" at bounding box center [475, 261] width 468 height 23
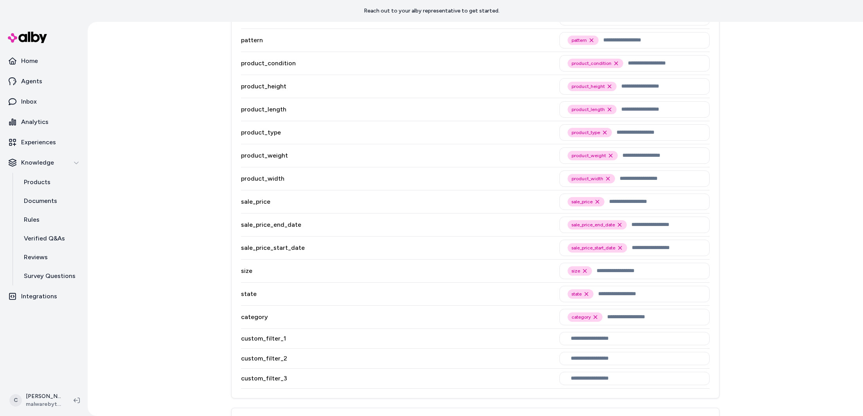
scroll to position [752, 0]
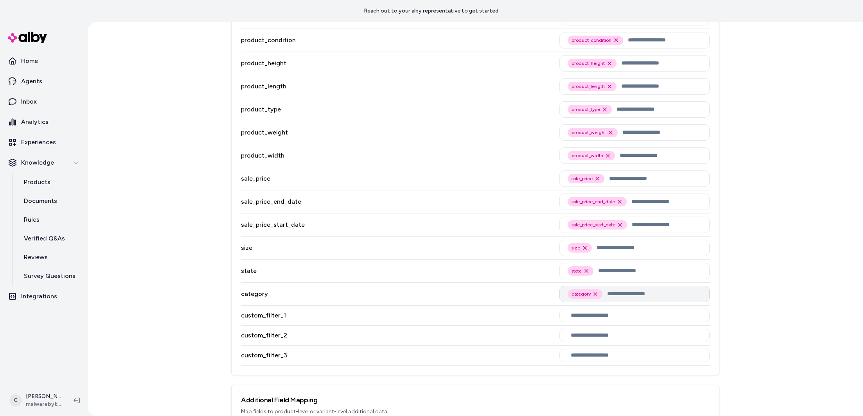
click at [612, 292] on input "text" at bounding box center [654, 293] width 94 height 9
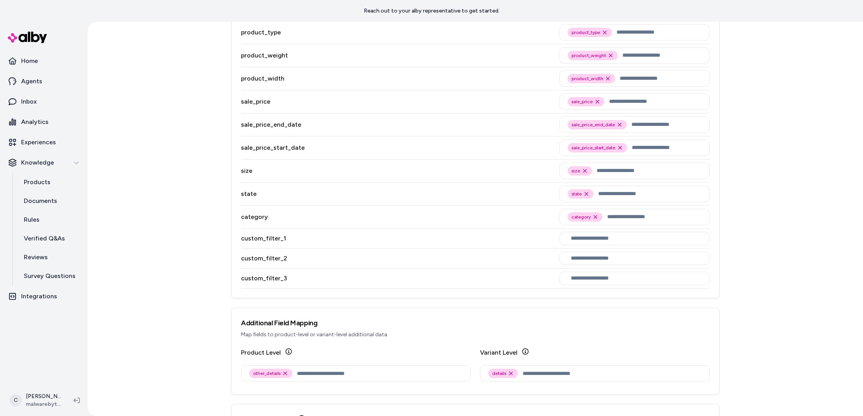
click at [426, 262] on div "custom_filter_2" at bounding box center [475, 259] width 468 height 20
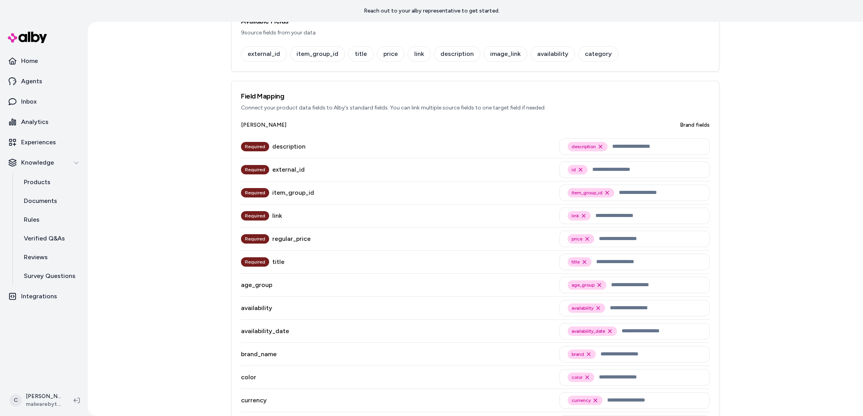
scroll to position [0, 0]
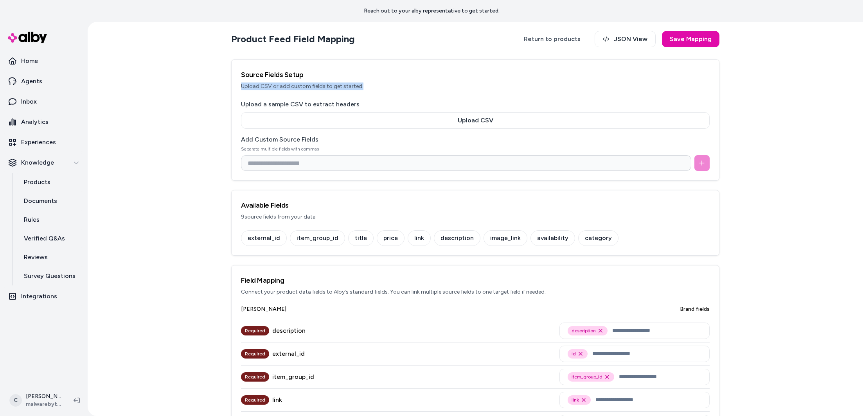
click at [431, 81] on div "Source Fields Setup Upload CSV or add custom fields to get started." at bounding box center [474, 80] width 487 height 40
click at [612, 74] on h3 "Source Fields Setup" at bounding box center [475, 74] width 468 height 11
click at [699, 39] on button "Save Mapping" at bounding box center [690, 39] width 57 height 16
click at [581, 255] on div "external_id item_group_id title price link description image_link availability …" at bounding box center [474, 242] width 487 height 25
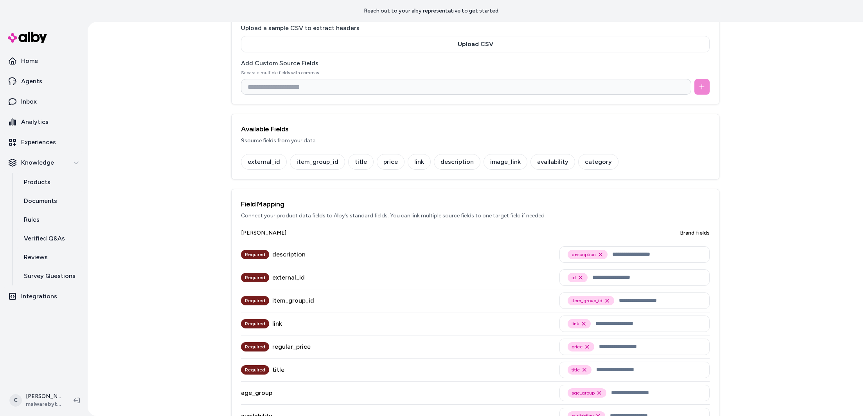
drag, startPoint x: 589, startPoint y: 194, endPoint x: 598, endPoint y: 200, distance: 11.1
click at [590, 198] on div "Field Mapping Connect your product data fields to Alby's standard fields. You c…" at bounding box center [474, 209] width 487 height 40
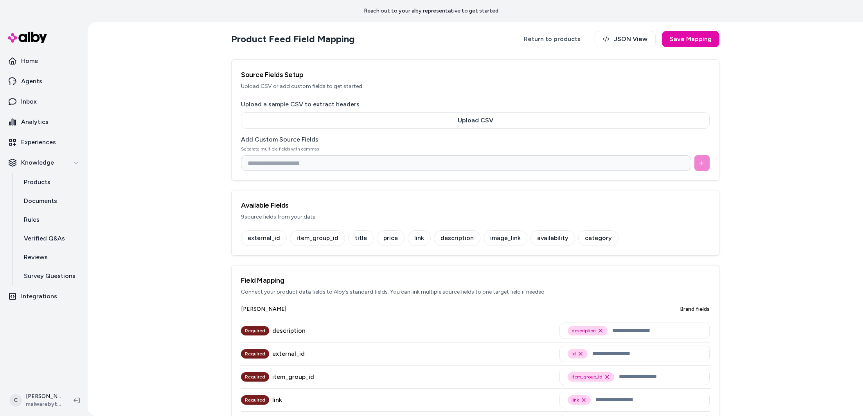
click at [682, 40] on button "Save Mapping" at bounding box center [690, 39] width 57 height 16
drag, startPoint x: 721, startPoint y: 253, endPoint x: 634, endPoint y: 192, distance: 106.6
click at [564, 39] on link "Return to products" at bounding box center [552, 39] width 72 height 16
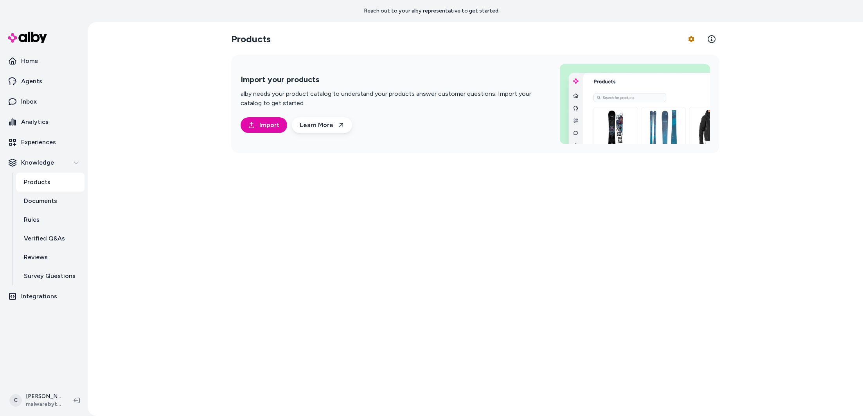
drag, startPoint x: 464, startPoint y: 249, endPoint x: 447, endPoint y: 242, distance: 18.4
click at [447, 242] on div "Products Product Feed Options Import your products alby needs your product cata…" at bounding box center [475, 219] width 501 height 394
click at [694, 37] on html "Reach out to your alby representative to get started. Home Agents Inbox Analyti…" at bounding box center [431, 208] width 863 height 416
click at [673, 54] on link "Import Products" at bounding box center [669, 57] width 55 height 14
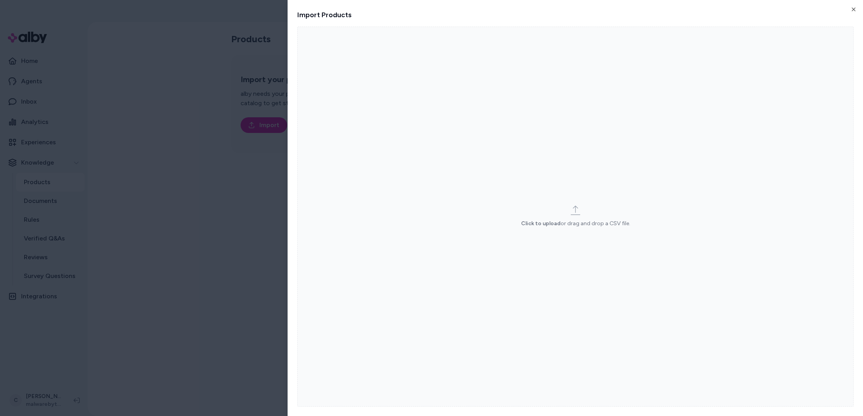
drag, startPoint x: 553, startPoint y: 196, endPoint x: 549, endPoint y: 193, distance: 5.3
click at [549, 193] on label "Click to upload or drag and drop a CSV file." at bounding box center [575, 217] width 556 height 380
click at [0, 0] on input "Click to upload or drag and drop a CSV file." at bounding box center [0, 0] width 0 height 0
drag, startPoint x: 236, startPoint y: 280, endPoint x: 232, endPoint y: 282, distance: 4.2
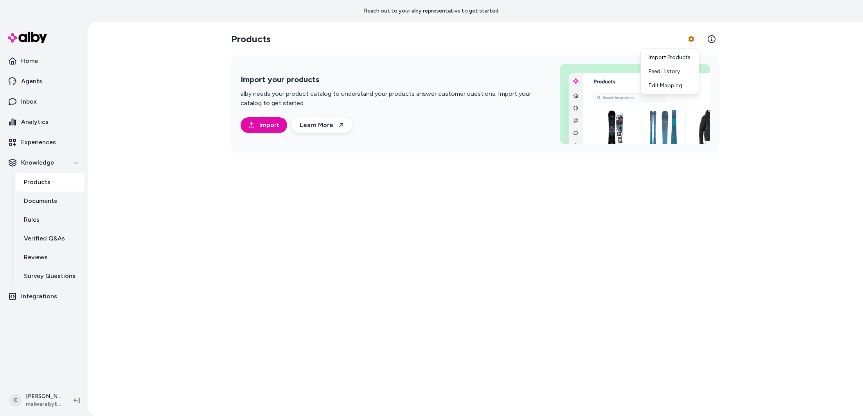
drag, startPoint x: 627, startPoint y: 213, endPoint x: 623, endPoint y: 201, distance: 12.7
click at [624, 204] on html "Reach out to your alby representative to get started. Home Agents Inbox Analyti…" at bounding box center [431, 208] width 863 height 416
click at [689, 40] on html "Reach out to your alby representative to get started. Home Agents Inbox Analyti…" at bounding box center [431, 208] width 863 height 416
click at [673, 72] on div "Feed History" at bounding box center [669, 72] width 55 height 14
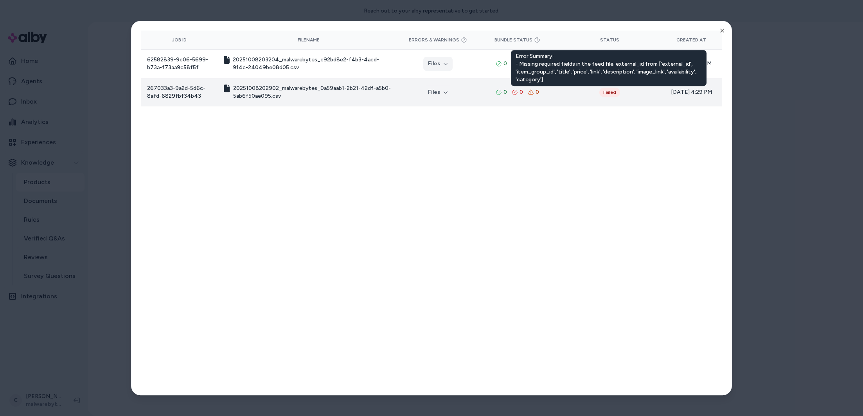
click at [612, 88] on div "Failed" at bounding box center [609, 92] width 21 height 9
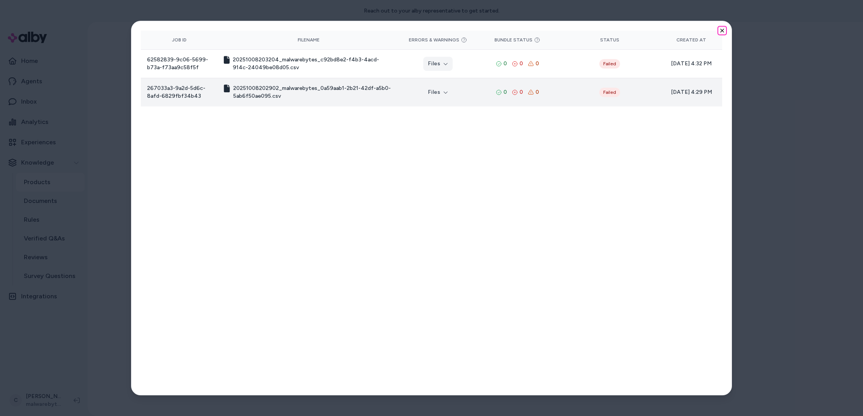
click at [723, 30] on icon "button" at bounding box center [722, 30] width 6 height 6
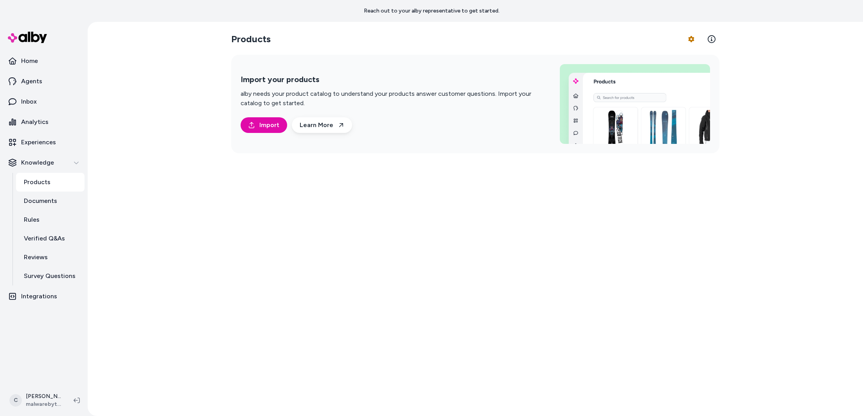
click at [260, 257] on div "Products Product Feed Options Import your products alby needs your product cata…" at bounding box center [475, 219] width 501 height 394
click at [688, 38] on html "Reach out to your alby representative to get started. Home Agents Inbox Analyti…" at bounding box center [431, 208] width 863 height 416
click at [671, 84] on link "Edit Mapping" at bounding box center [669, 86] width 55 height 14
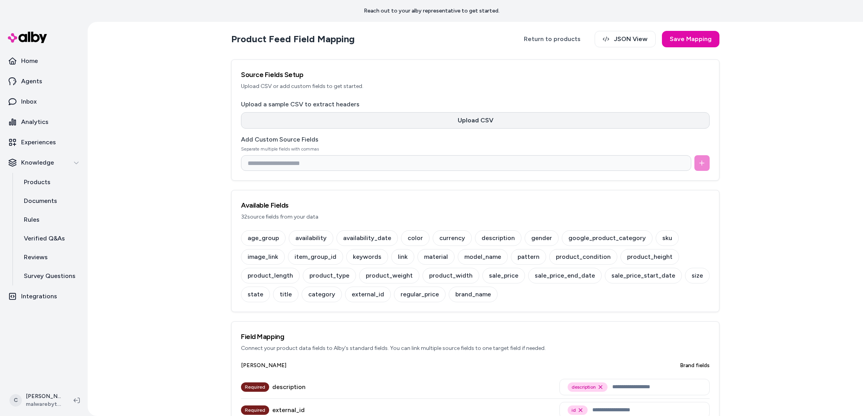
click at [495, 122] on button "Upload CSV" at bounding box center [475, 120] width 468 height 16
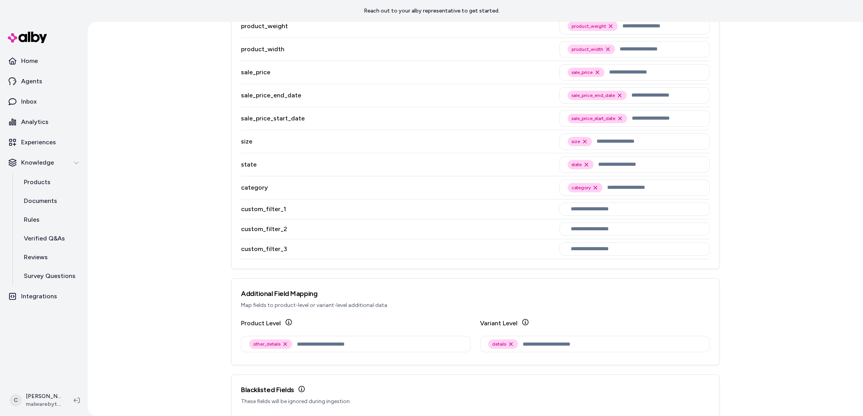
scroll to position [968, 0]
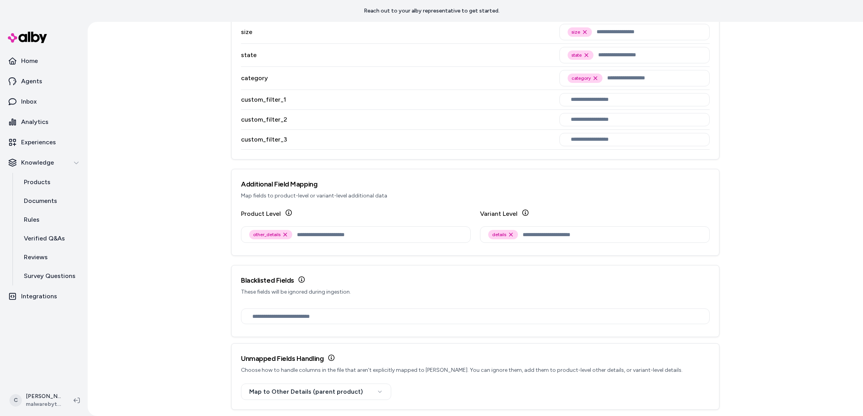
click at [291, 329] on div at bounding box center [474, 320] width 487 height 31
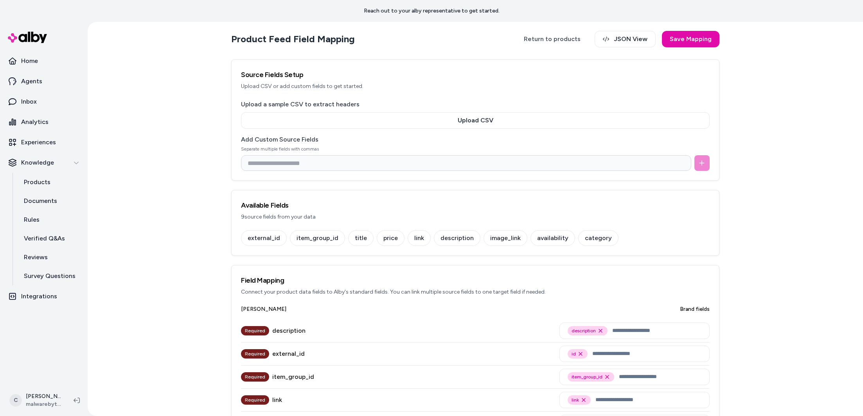
scroll to position [131, 0]
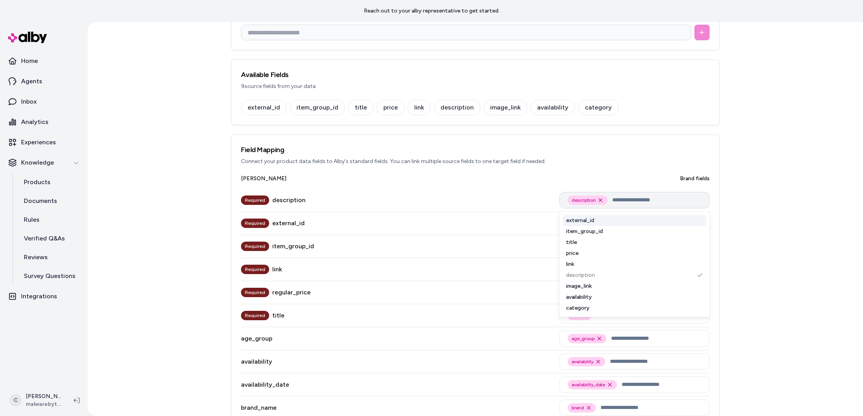
click at [630, 199] on input "text" at bounding box center [656, 200] width 89 height 9
click at [598, 273] on div "description" at bounding box center [634, 275] width 143 height 11
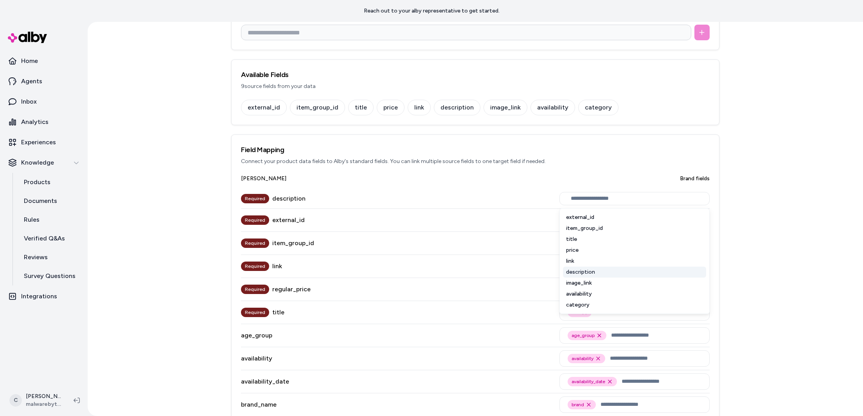
click at [600, 269] on div "description" at bounding box center [634, 272] width 143 height 11
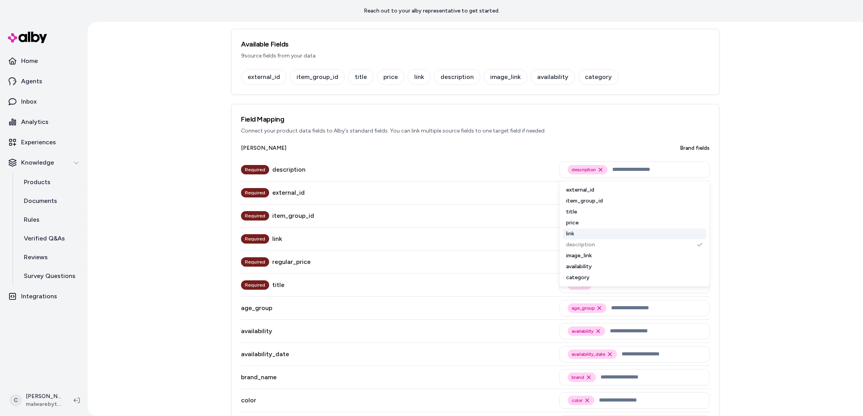
scroll to position [131, 0]
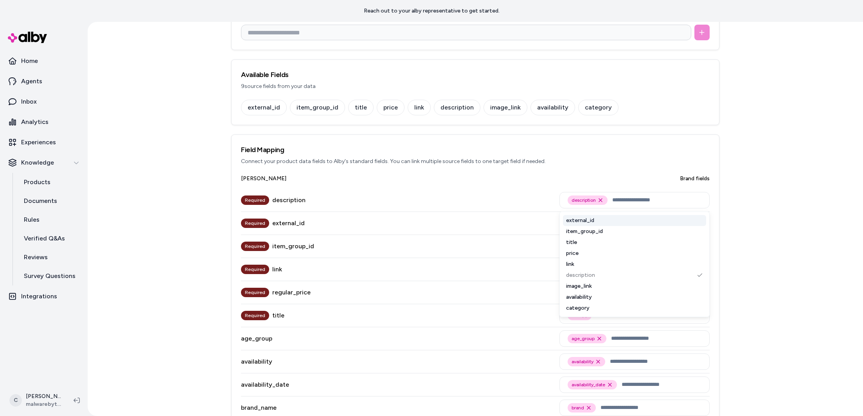
click at [540, 192] on div "Required description description Remove description option external_id item_gro…" at bounding box center [475, 200] width 468 height 23
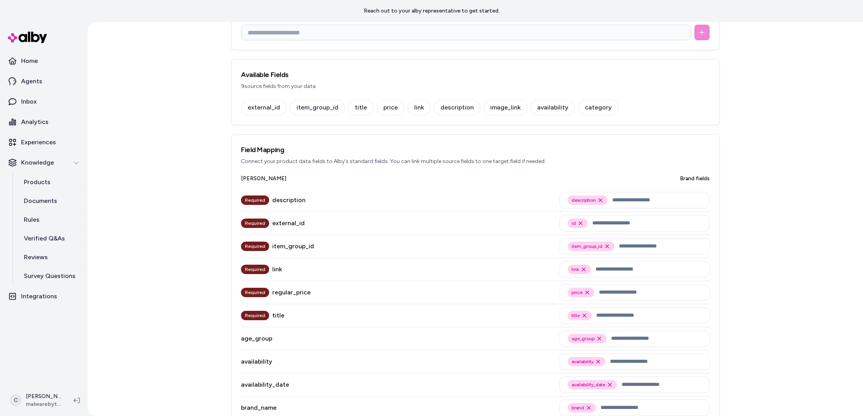
scroll to position [126, 0]
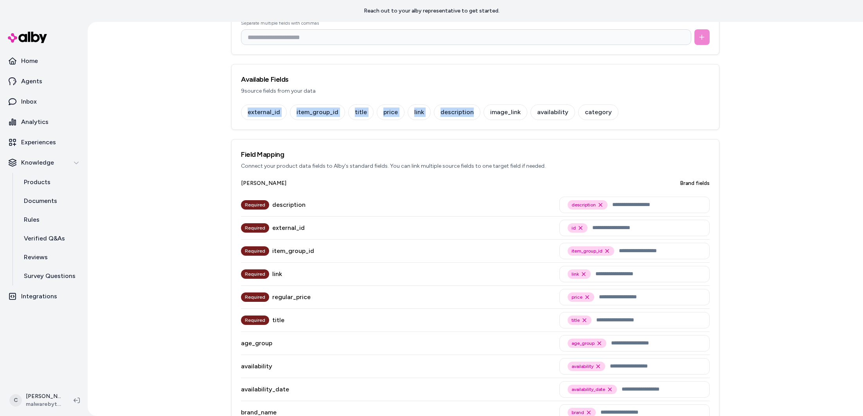
drag, startPoint x: 425, startPoint y: 117, endPoint x: 266, endPoint y: 112, distance: 159.6
click at [235, 107] on div "external_id item_group_id title price link description image_link availability …" at bounding box center [474, 116] width 487 height 25
drag, startPoint x: 266, startPoint y: 112, endPoint x: 389, endPoint y: 107, distance: 123.7
click at [389, 107] on div "external_id item_group_id title price link description image_link availability …" at bounding box center [475, 112] width 468 height 16
drag, startPoint x: 472, startPoint y: 104, endPoint x: 624, endPoint y: 105, distance: 152.5
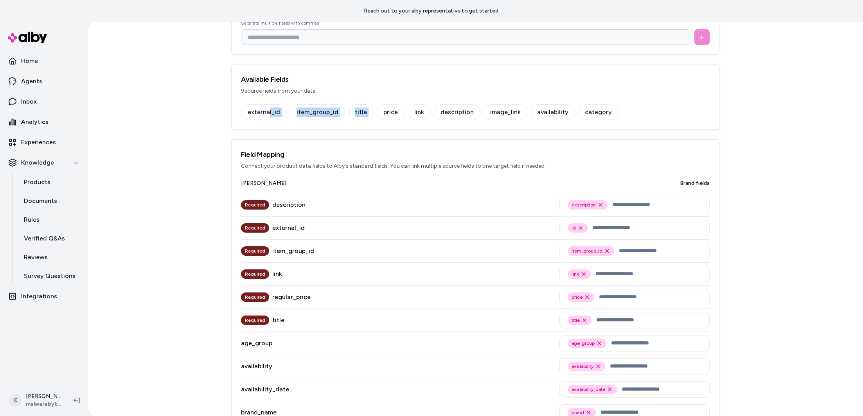
click at [487, 104] on div "external_id item_group_id title price link description image_link availability …" at bounding box center [475, 112] width 468 height 16
click at [626, 107] on div "external_id item_group_id title price link description image_link availability …" at bounding box center [475, 112] width 468 height 16
drag, startPoint x: 617, startPoint y: 114, endPoint x: 447, endPoint y: 118, distance: 169.8
click at [447, 118] on div "external_id item_group_id title price link description image_link availability …" at bounding box center [475, 112] width 468 height 16
drag, startPoint x: 542, startPoint y: 121, endPoint x: 532, endPoint y: 117, distance: 10.2
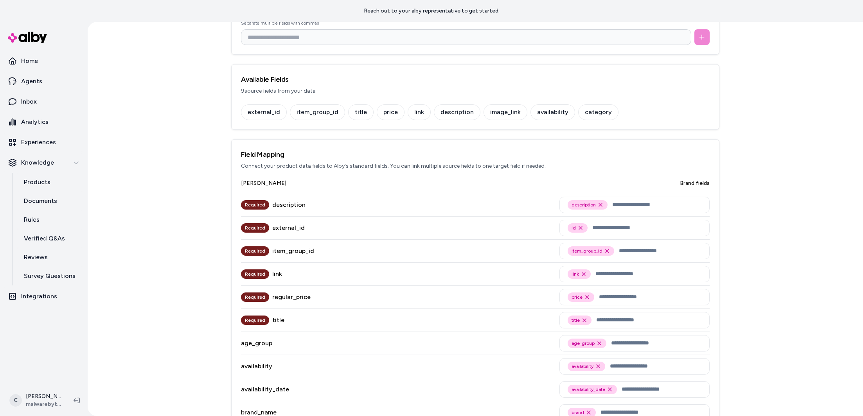
click at [540, 120] on div "external_id item_group_id title price link description image_link availability …" at bounding box center [474, 116] width 487 height 25
drag, startPoint x: 464, startPoint y: 113, endPoint x: 603, endPoint y: 104, distance: 139.5
click at [464, 113] on div "external_id item_group_id title price link description image_link availability …" at bounding box center [475, 112] width 468 height 16
click at [317, 121] on div "Available Fields 9 source fields from your data external_id item_group_id title…" at bounding box center [475, 97] width 488 height 66
drag, startPoint x: 537, startPoint y: 99, endPoint x: 608, endPoint y: 121, distance: 75.3
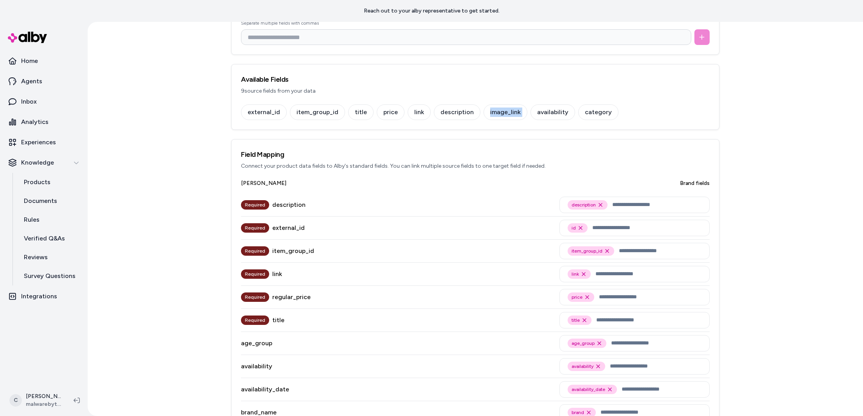
click at [614, 120] on div "Available Fields 9 source fields from your data external_id item_group_id title…" at bounding box center [475, 97] width 488 height 66
drag, startPoint x: 608, startPoint y: 121, endPoint x: 490, endPoint y: 134, distance: 119.5
click at [584, 127] on div "external_id item_group_id title price link description image_link availability …" at bounding box center [474, 116] width 487 height 25
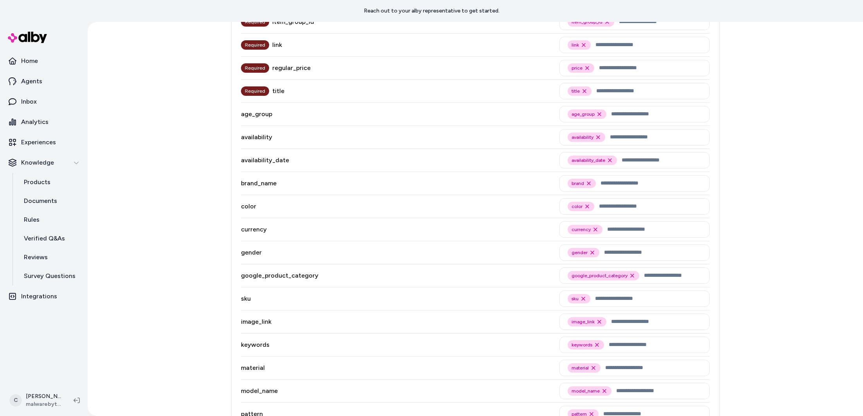
scroll to position [0, 0]
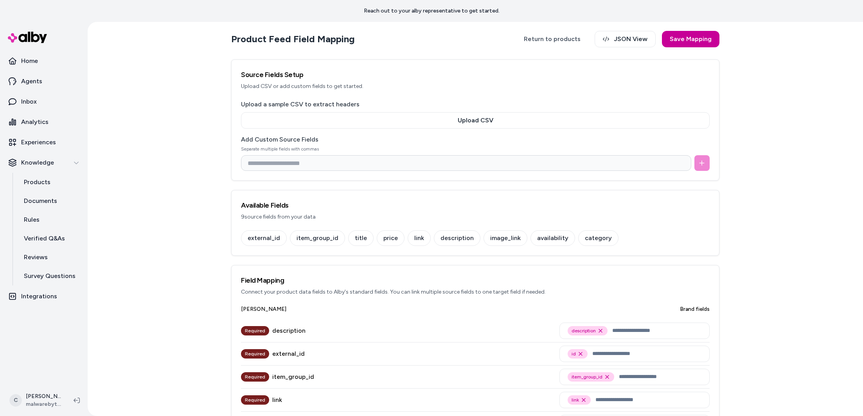
click at [692, 34] on button "Save Mapping" at bounding box center [690, 39] width 57 height 16
click at [556, 39] on link "Return to products" at bounding box center [552, 39] width 72 height 16
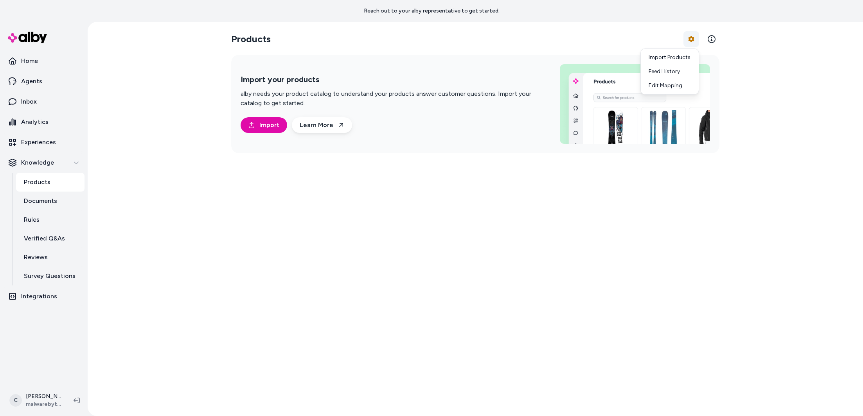
click at [688, 40] on html "Reach out to your alby representative to get started. Home Agents Inbox Analyti…" at bounding box center [431, 208] width 863 height 416
click at [676, 56] on link "Import Products" at bounding box center [669, 57] width 55 height 14
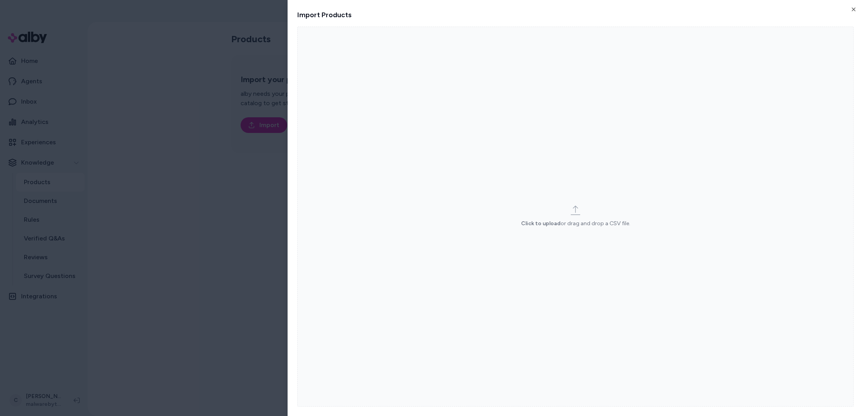
click at [553, 196] on label "Click to upload or drag and drop a CSV file." at bounding box center [575, 217] width 556 height 380
click at [0, 0] on input "Click to upload or drag and drop a CSV file." at bounding box center [0, 0] width 0 height 0
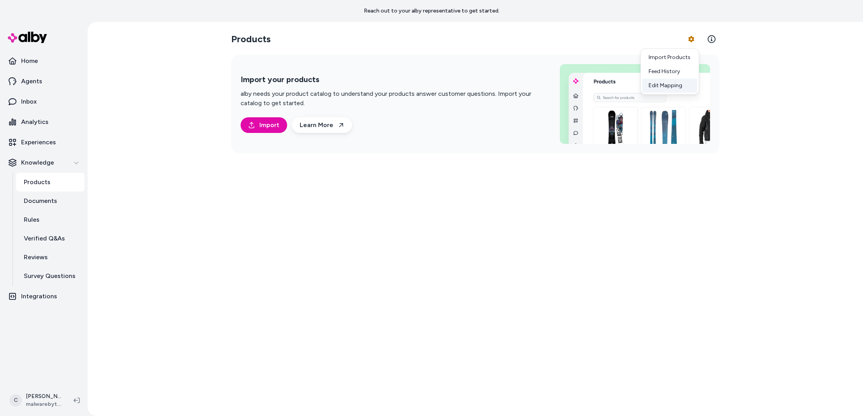
click at [676, 83] on link "Edit Mapping" at bounding box center [669, 86] width 55 height 14
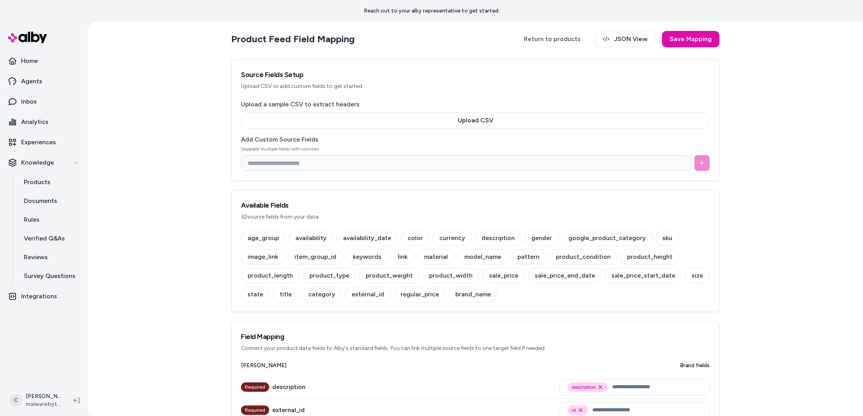
drag, startPoint x: 209, startPoint y: 251, endPoint x: 211, endPoint y: 239, distance: 13.0
click at [209, 251] on div "Product Feed Field Mapping Return to products JSON View Save Mapping Source Fie…" at bounding box center [475, 219] width 775 height 394
click at [454, 113] on button "Upload CSV" at bounding box center [475, 120] width 468 height 16
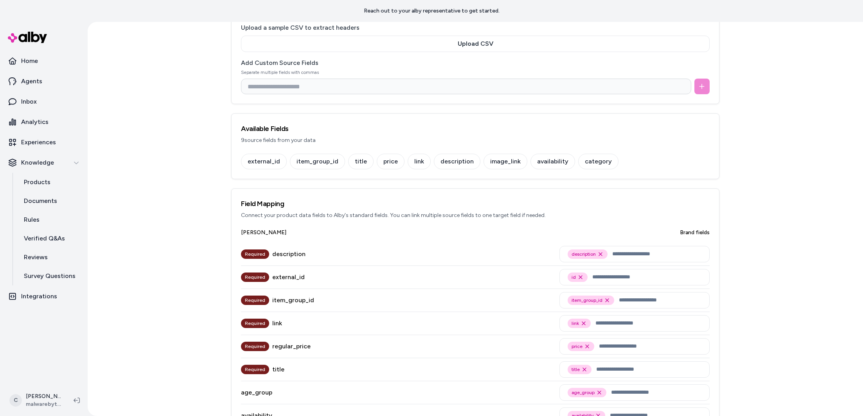
scroll to position [82, 0]
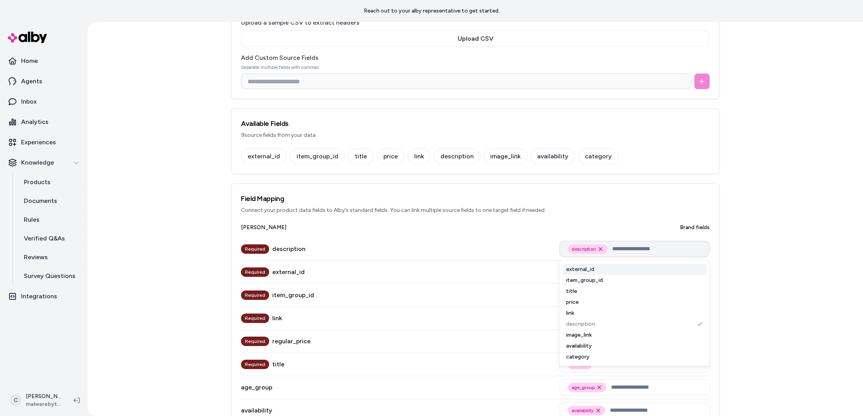
drag, startPoint x: 605, startPoint y: 250, endPoint x: 566, endPoint y: 246, distance: 38.9
click at [566, 246] on div "description Remove description option" at bounding box center [634, 249] width 150 height 16
click at [324, 240] on div "Required description description Remove description option external_id item_gro…" at bounding box center [475, 249] width 468 height 23
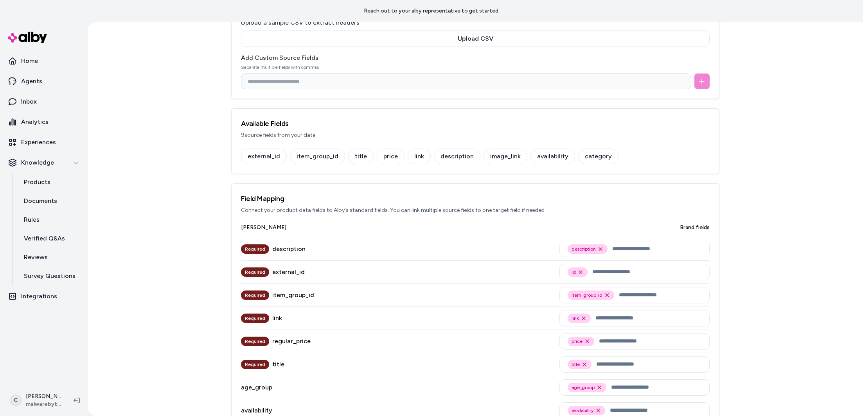
drag, startPoint x: 660, startPoint y: 275, endPoint x: 633, endPoint y: 281, distance: 26.8
click at [658, 275] on input "text" at bounding box center [646, 271] width 109 height 9
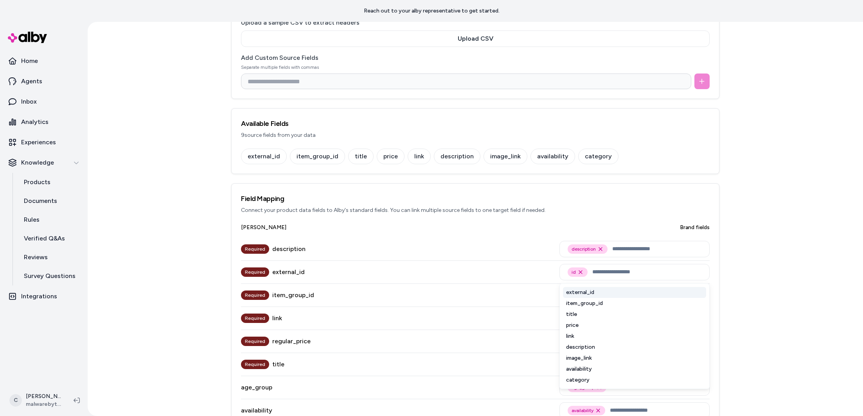
drag, startPoint x: 489, startPoint y: 269, endPoint x: 503, endPoint y: 274, distance: 15.2
click at [489, 269] on div "Required external_id id Remove id option external_id item_group_id title price …" at bounding box center [475, 272] width 468 height 23
drag, startPoint x: 643, startPoint y: 293, endPoint x: 491, endPoint y: 306, distance: 153.1
click at [642, 292] on input "text" at bounding box center [660, 295] width 83 height 9
drag, startPoint x: 434, startPoint y: 301, endPoint x: 483, endPoint y: 312, distance: 50.2
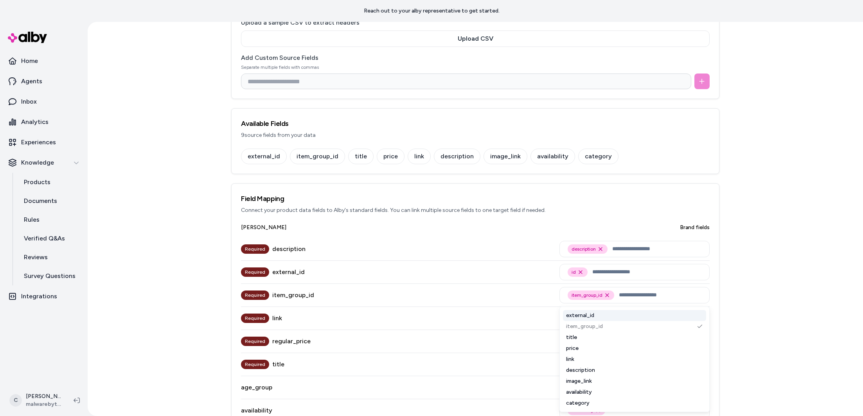
click at [434, 300] on div "Required item_group_id item_group_id Remove item_group_id option external_id it…" at bounding box center [475, 295] width 468 height 23
drag, startPoint x: 623, startPoint y: 316, endPoint x: 616, endPoint y: 316, distance: 7.0
click at [616, 316] on input "text" at bounding box center [648, 318] width 106 height 9
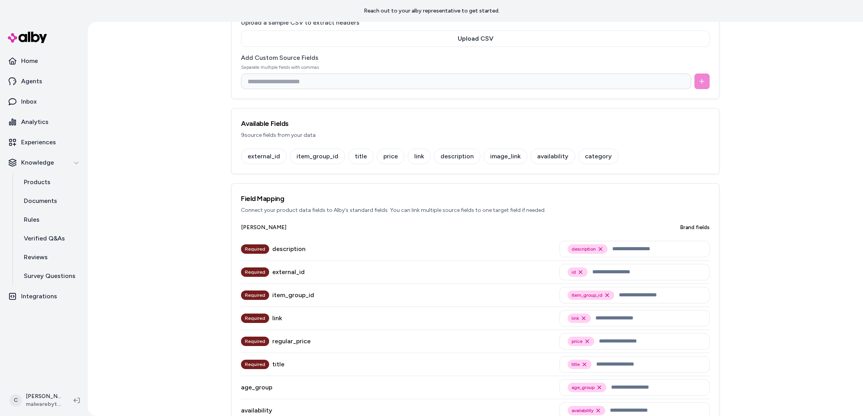
click at [479, 325] on div "Required link link Remove link option" at bounding box center [475, 318] width 468 height 23
drag, startPoint x: 621, startPoint y: 347, endPoint x: 568, endPoint y: 348, distance: 52.8
click at [621, 347] on div "price Remove price option" at bounding box center [634, 341] width 150 height 16
drag, startPoint x: 536, startPoint y: 339, endPoint x: 562, endPoint y: 349, distance: 27.9
click at [529, 338] on div "Required regular_price price Remove price option" at bounding box center [475, 341] width 468 height 23
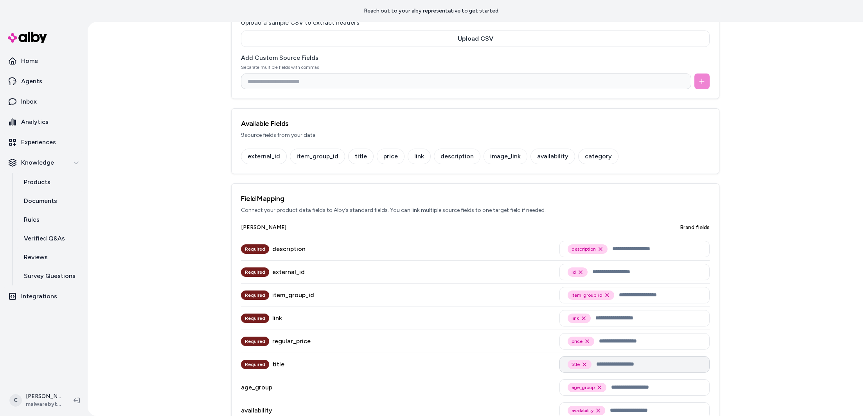
drag, startPoint x: 614, startPoint y: 358, endPoint x: 579, endPoint y: 370, distance: 37.5
click at [611, 359] on div "title Remove title option" at bounding box center [634, 364] width 150 height 16
click at [487, 378] on div "age_group age_group Remove age_group option" at bounding box center [475, 387] width 468 height 23
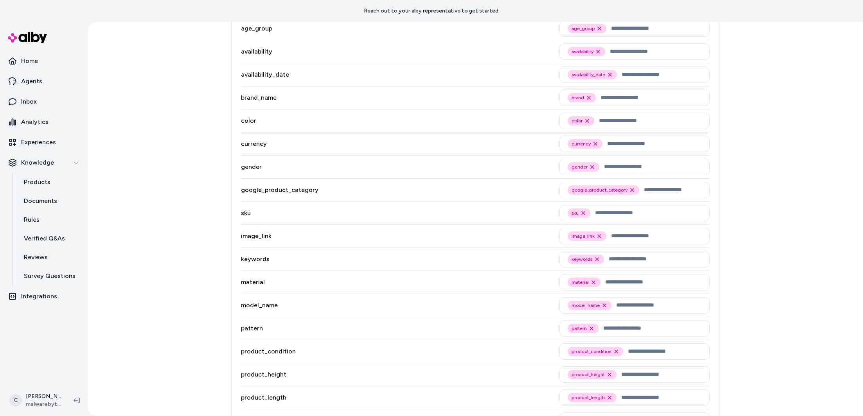
scroll to position [446, 0]
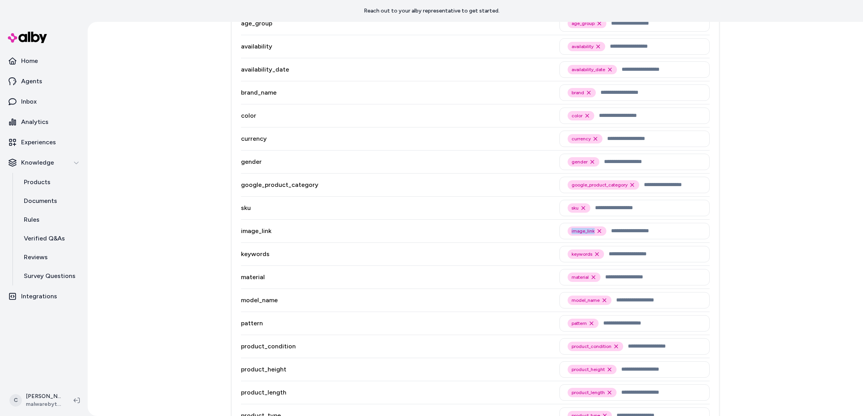
drag, startPoint x: 565, startPoint y: 241, endPoint x: 573, endPoint y: 240, distance: 8.7
click at [565, 241] on div "image_link Remove image_link option" at bounding box center [634, 231] width 150 height 23
click at [528, 232] on div "image_link image_link Remove image_link option" at bounding box center [475, 231] width 468 height 23
click at [632, 231] on input "text" at bounding box center [656, 230] width 90 height 9
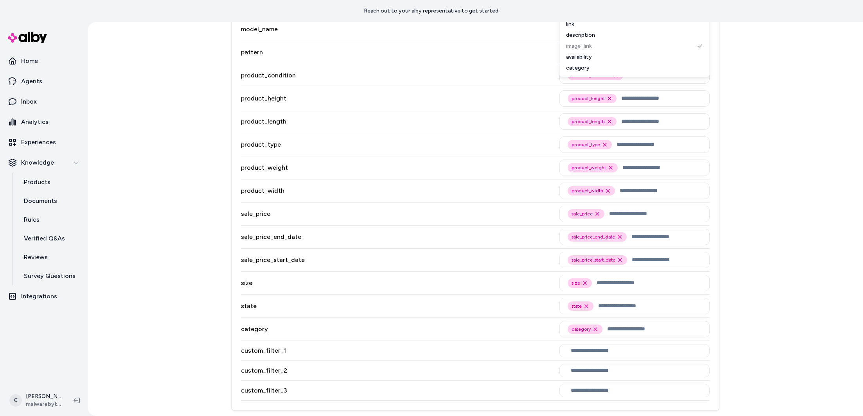
scroll to position [757, 0]
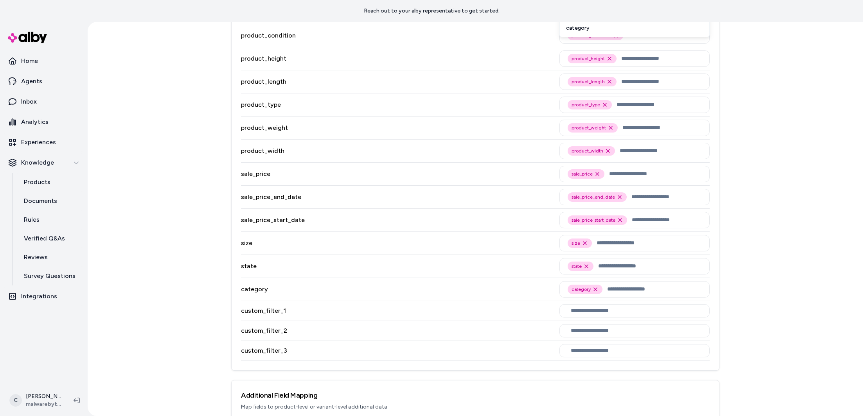
drag, startPoint x: 524, startPoint y: 288, endPoint x: 669, endPoint y: 287, distance: 145.5
click at [532, 289] on div "category category Remove category option" at bounding box center [475, 289] width 468 height 23
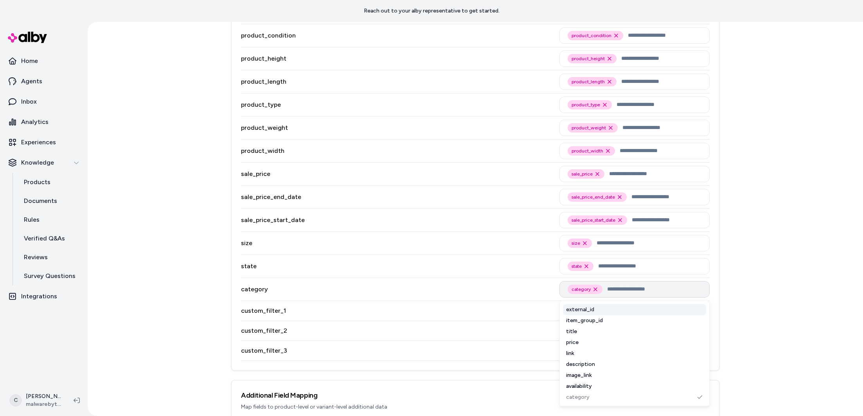
drag, startPoint x: 669, startPoint y: 286, endPoint x: 441, endPoint y: 349, distance: 237.3
click at [669, 285] on input "text" at bounding box center [654, 289] width 94 height 9
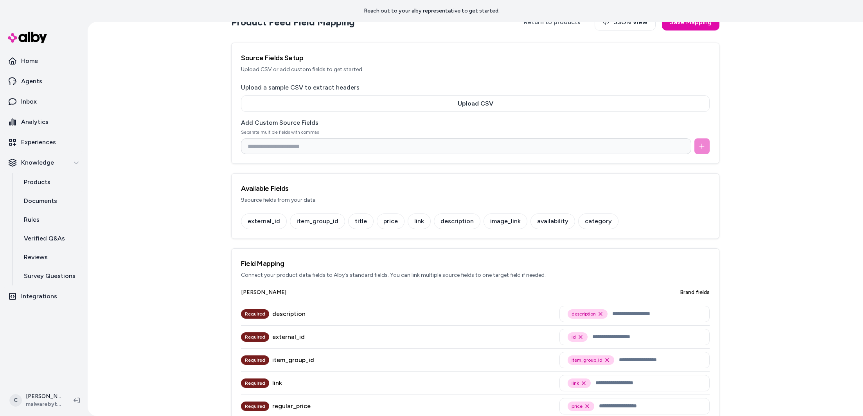
scroll to position [0, 0]
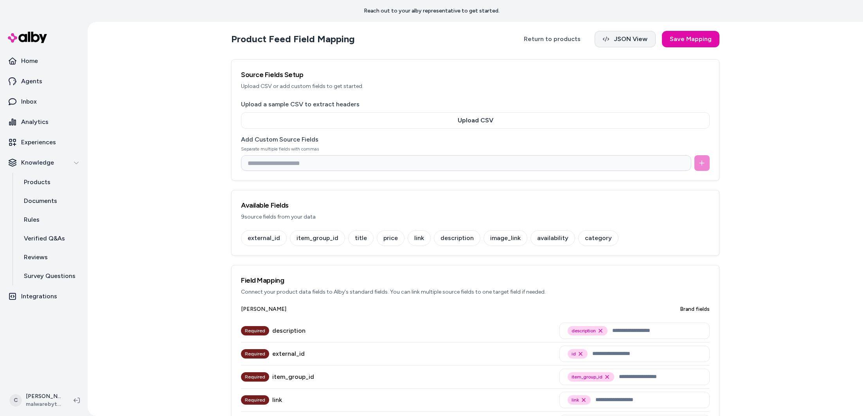
drag, startPoint x: 512, startPoint y: 77, endPoint x: 649, endPoint y: 44, distance: 140.8
click at [512, 77] on h3 "Source Fields Setup" at bounding box center [475, 74] width 468 height 11
click at [677, 40] on button "Save Mapping" at bounding box center [690, 39] width 57 height 16
click at [555, 40] on link "Return to products" at bounding box center [552, 39] width 72 height 16
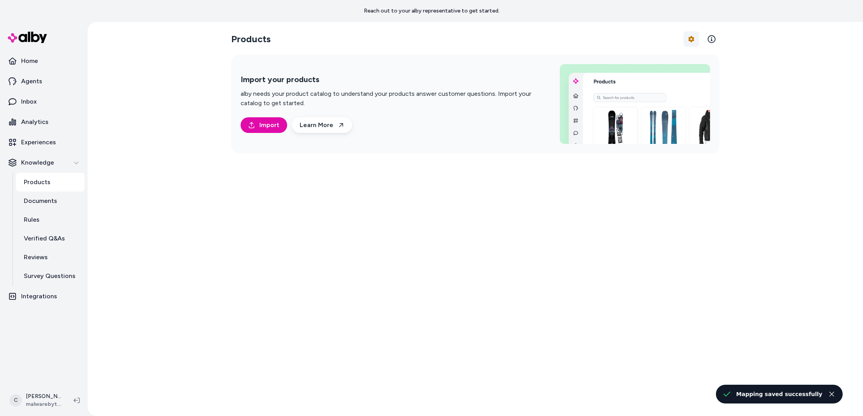
click at [696, 41] on html "Reach out to your alby representative to get started. Home Agents Inbox Analyti…" at bounding box center [431, 208] width 863 height 416
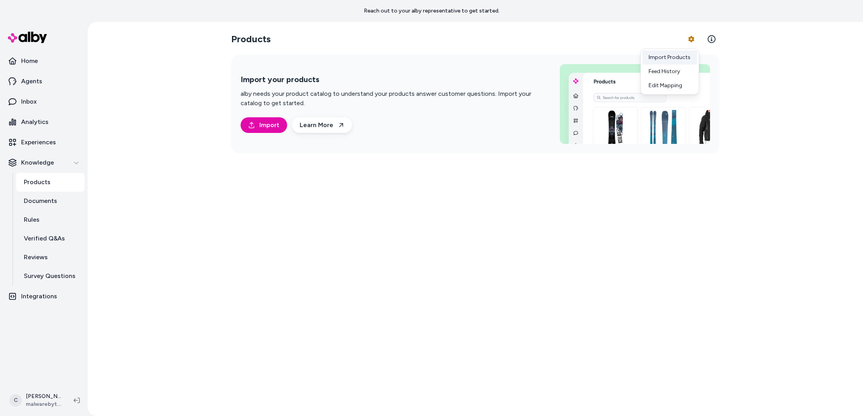
click at [668, 52] on link "Import Products" at bounding box center [669, 57] width 55 height 14
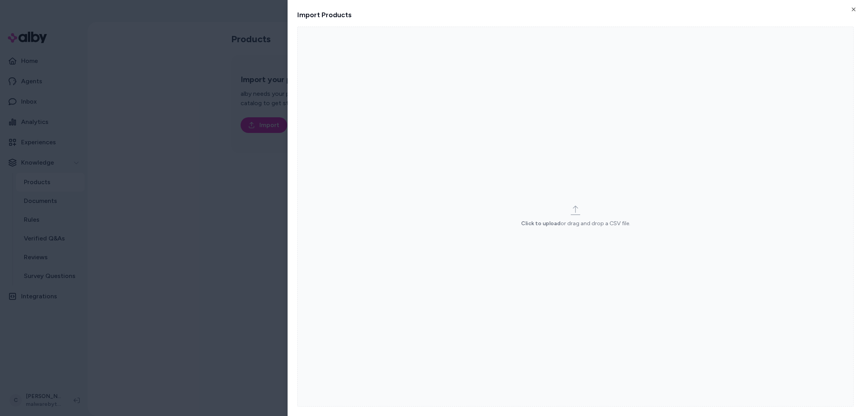
click at [587, 92] on label "Click to upload or drag and drop a CSV file." at bounding box center [575, 217] width 556 height 380
click at [0, 0] on input "Click to upload or drag and drop a CSV file." at bounding box center [0, 0] width 0 height 0
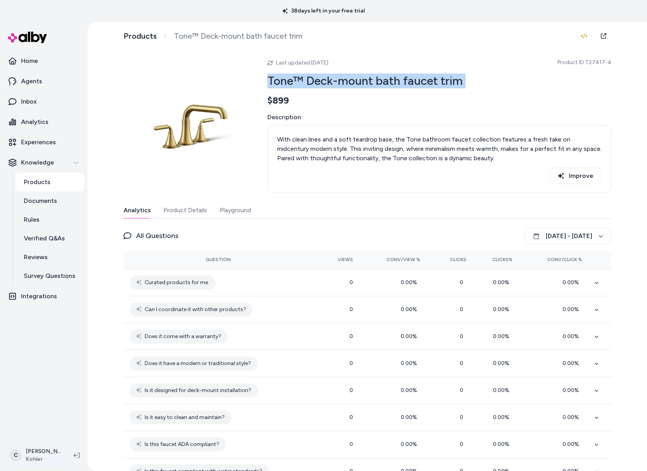
click at [34, 454] on html "38 days left in your free trial Home Agents Inbox Analytics Experiences Knowled…" at bounding box center [323, 235] width 647 height 471
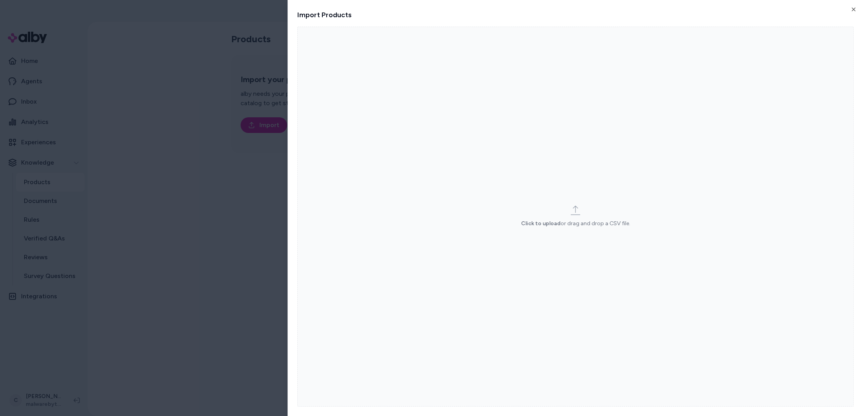
drag, startPoint x: 145, startPoint y: 310, endPoint x: 66, endPoint y: 378, distance: 104.8
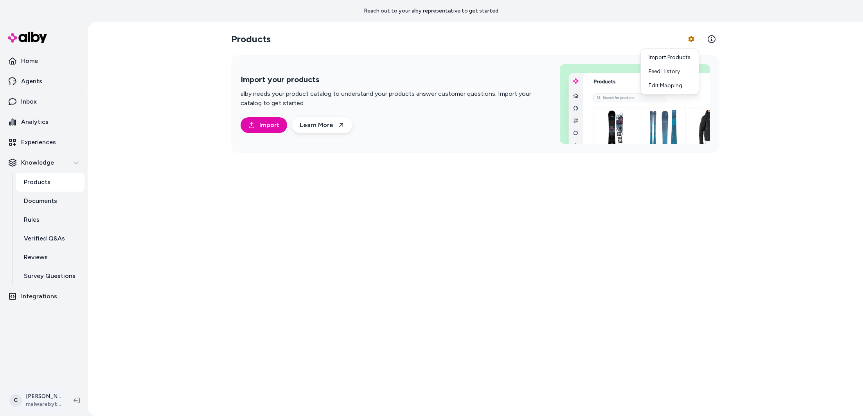
click at [47, 397] on html "Reach out to your alby representative to get started. Home Agents Inbox Analyti…" at bounding box center [431, 208] width 863 height 416
click at [34, 392] on html "Reach out to your alby representative to get started. Home Agents Inbox Analyti…" at bounding box center [431, 208] width 863 height 416
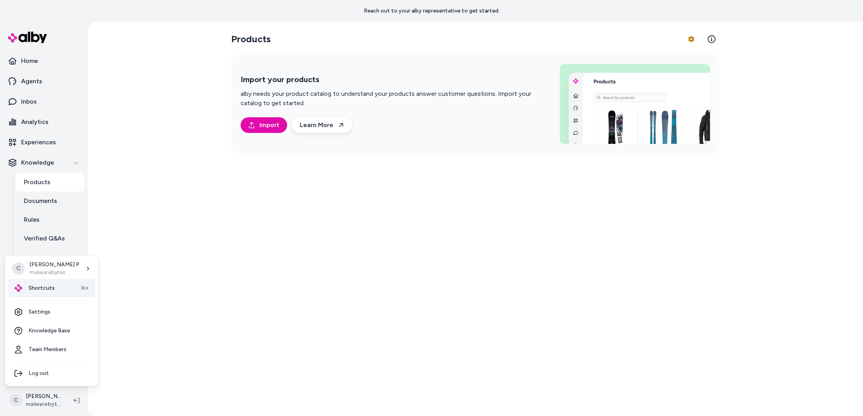
click at [46, 292] on span "Shortcuts" at bounding box center [42, 288] width 26 height 8
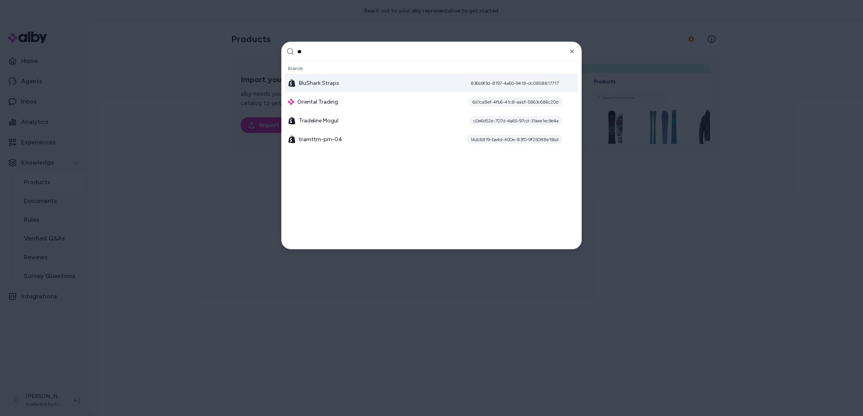
type input "*"
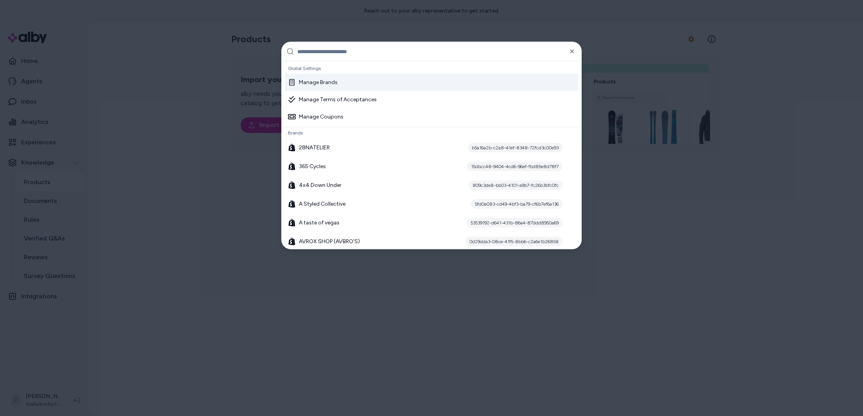
click at [332, 79] on div "Manage Brands" at bounding box center [313, 83] width 50 height 8
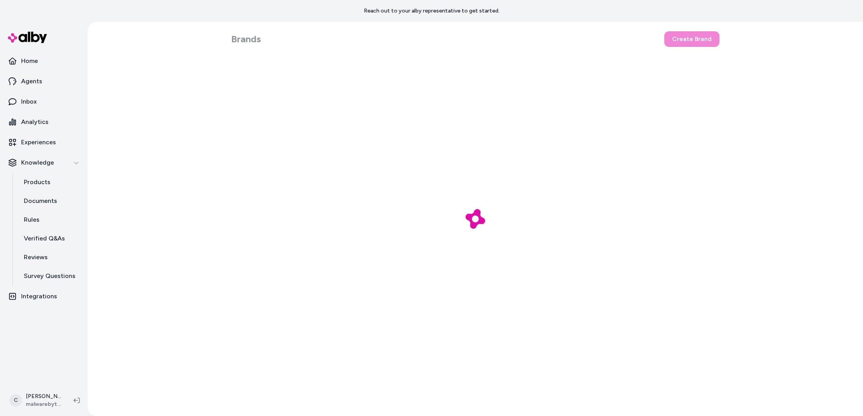
click at [697, 38] on div at bounding box center [475, 219] width 775 height 394
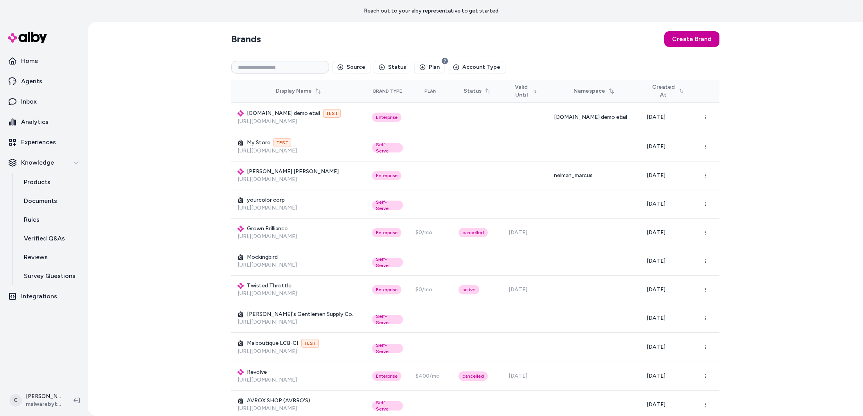
click at [695, 32] on button "Create Brand" at bounding box center [691, 39] width 55 height 16
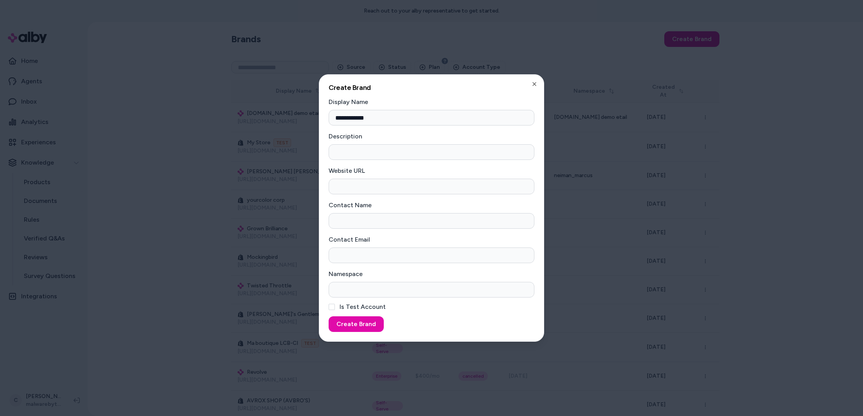
type input "**********"
paste input "**********"
drag, startPoint x: 449, startPoint y: 153, endPoint x: 275, endPoint y: 152, distance: 174.0
click at [275, 152] on body "Reach out to your alby representative to get started. Home Agents Inbox Analyti…" at bounding box center [431, 208] width 863 height 416
click at [424, 147] on input "**********" at bounding box center [431, 152] width 206 height 16
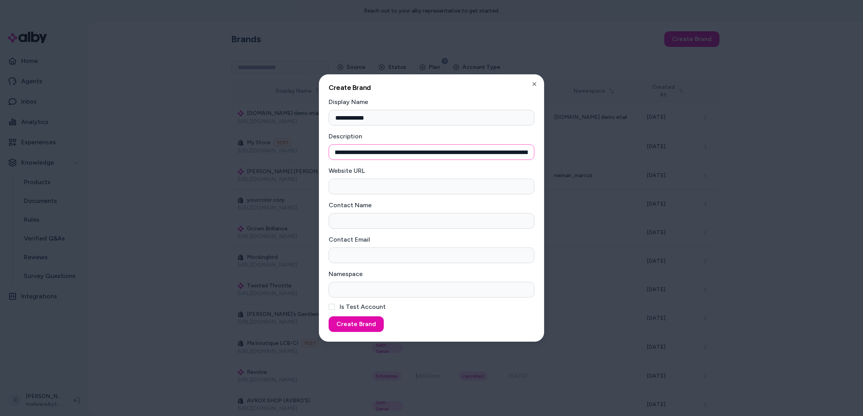
drag, startPoint x: 503, startPoint y: 149, endPoint x: 495, endPoint y: 150, distance: 8.6
click at [523, 149] on input "**********" at bounding box center [431, 152] width 206 height 16
click at [485, 152] on input "**********" at bounding box center [431, 152] width 206 height 16
drag, startPoint x: 495, startPoint y: 151, endPoint x: 501, endPoint y: 151, distance: 5.1
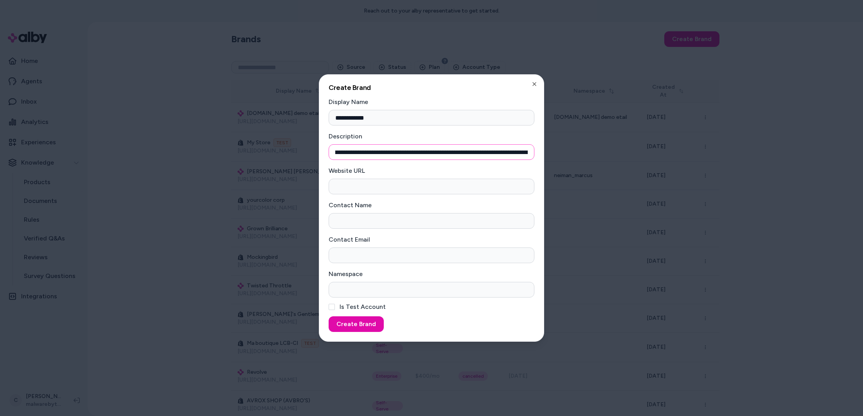
click at [495, 151] on input "**********" at bounding box center [431, 152] width 206 height 16
click at [491, 155] on input "**********" at bounding box center [431, 152] width 206 height 16
type input "**********"
click at [423, 183] on input "Website URL" at bounding box center [431, 187] width 206 height 16
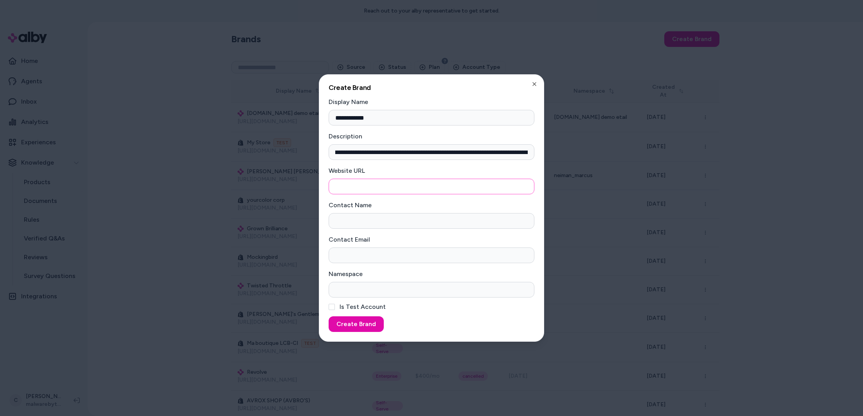
scroll to position [0, 0]
paste input "**********"
type input "**********"
click at [372, 223] on input "Contact Name" at bounding box center [431, 221] width 206 height 16
type input "**********"
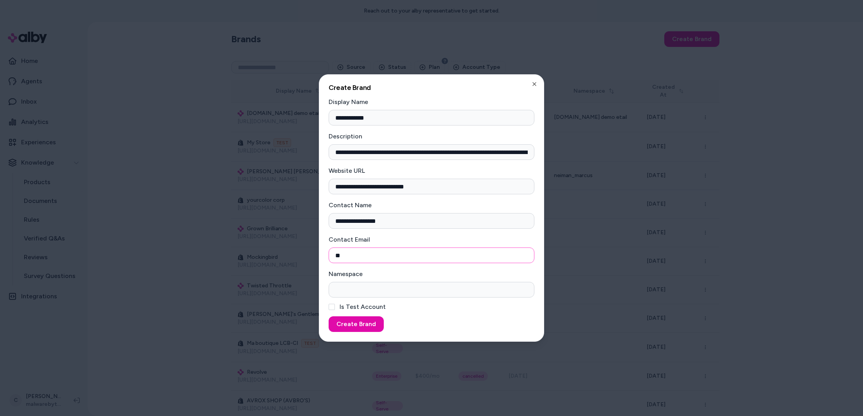
type input "*"
type input "**********"
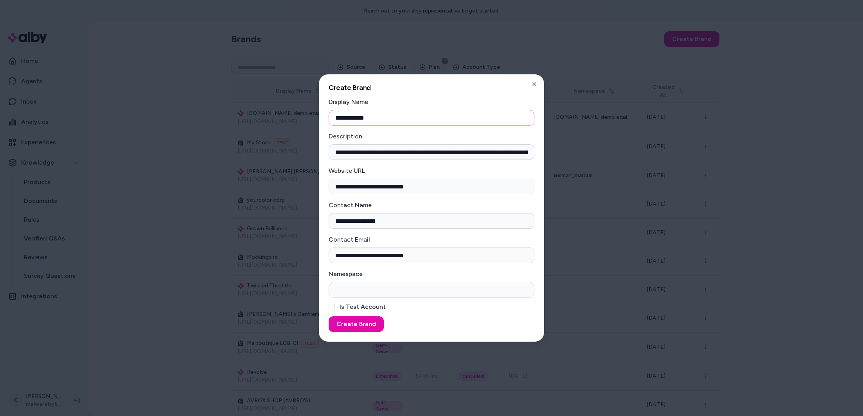
click at [350, 119] on input "**********" at bounding box center [431, 118] width 206 height 16
click at [366, 292] on input "Namespace" at bounding box center [431, 290] width 206 height 16
paste input "**********"
type input "**********"
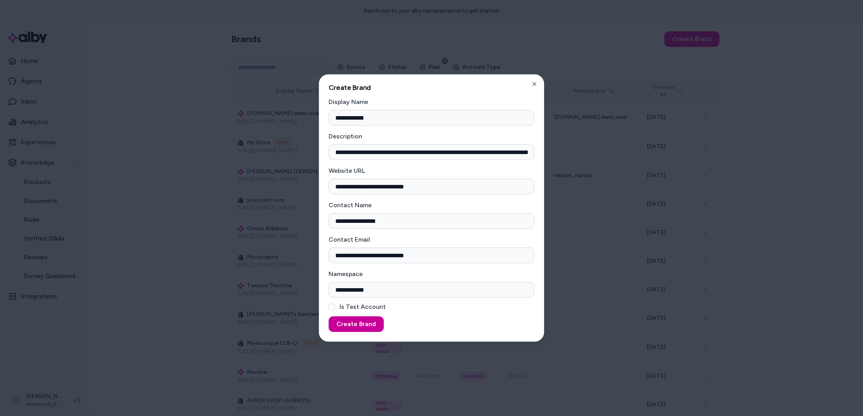
click at [361, 321] on button "Create Brand" at bounding box center [355, 324] width 55 height 16
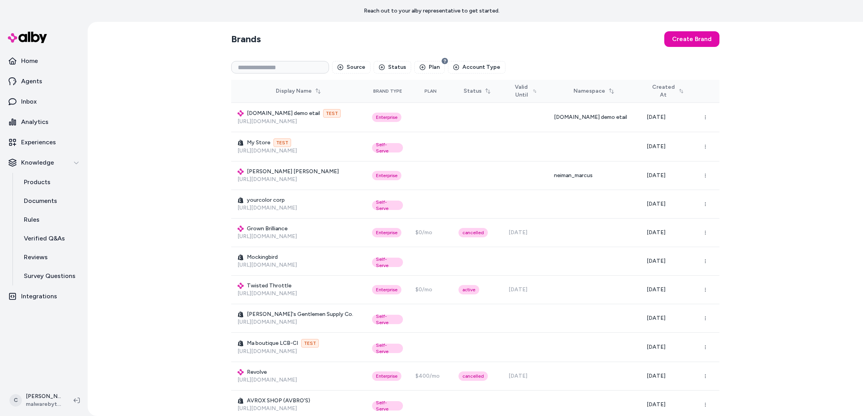
drag, startPoint x: 155, startPoint y: 346, endPoint x: 70, endPoint y: 391, distance: 96.2
click at [154, 345] on div "Brands Create Brand Source Status Plan Account Type Display Name Brand Type Pla…" at bounding box center [475, 219] width 775 height 394
click at [65, 388] on html "Reach out to your alby representative to get started. Home Agents Inbox Analyti…" at bounding box center [431, 208] width 863 height 416
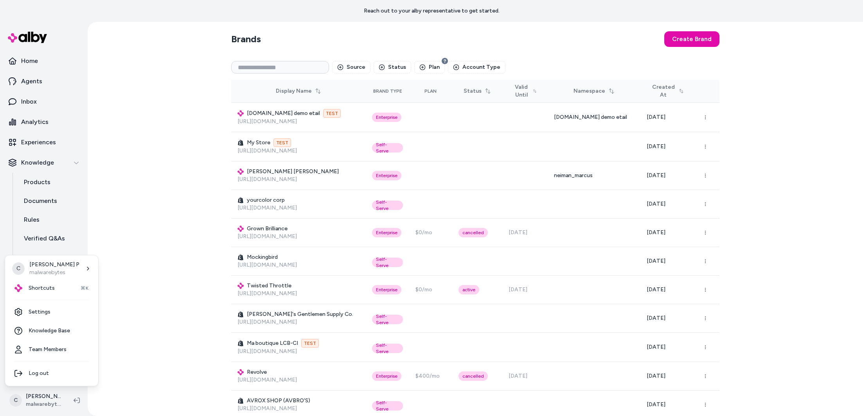
click at [177, 209] on html "Reach out to your alby representative to get started. Home Agents Inbox Analyti…" at bounding box center [431, 208] width 863 height 416
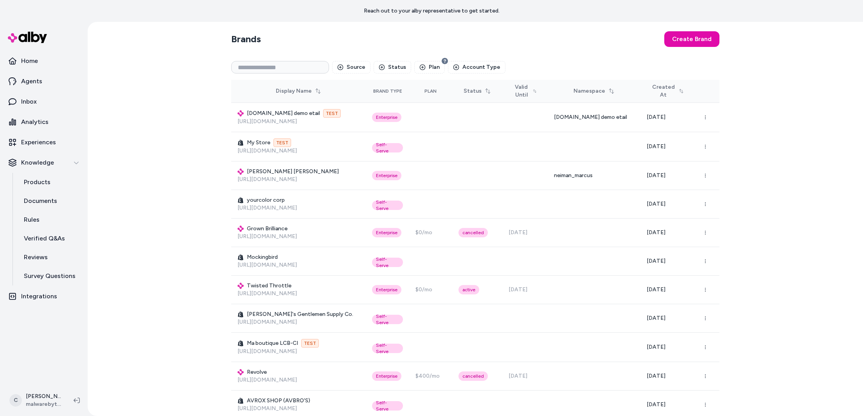
drag, startPoint x: 807, startPoint y: 240, endPoint x: 803, endPoint y: 234, distance: 7.0
click at [807, 240] on div "Brands Create Brand Source Status Plan Account Type Display Name Brand Type Pla…" at bounding box center [475, 219] width 775 height 394
click at [35, 394] on html "Reach out to your alby representative to get started. Home Agents Inbox Analyti…" at bounding box center [431, 208] width 863 height 416
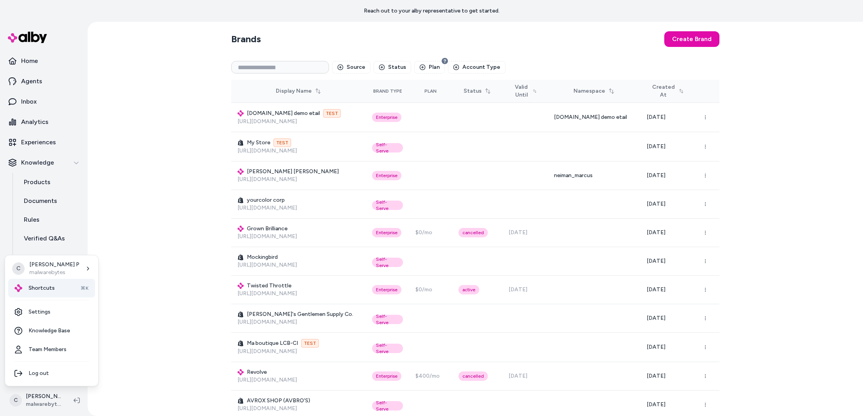
click at [58, 288] on div "Shortcuts ⌘K" at bounding box center [51, 288] width 87 height 19
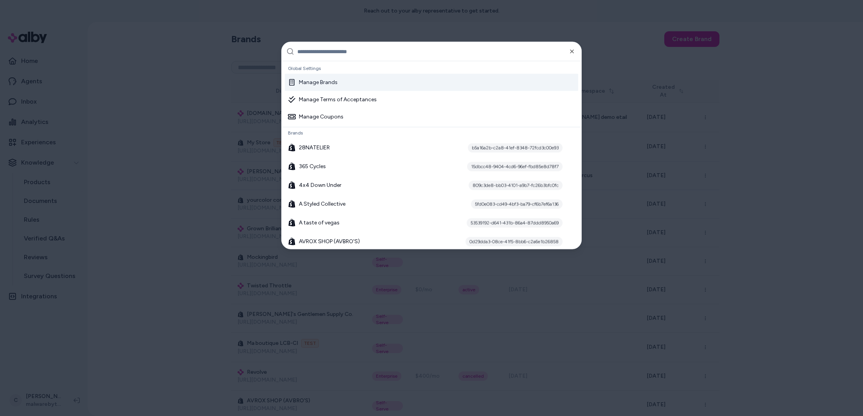
click at [336, 51] on input "text" at bounding box center [436, 51] width 279 height 19
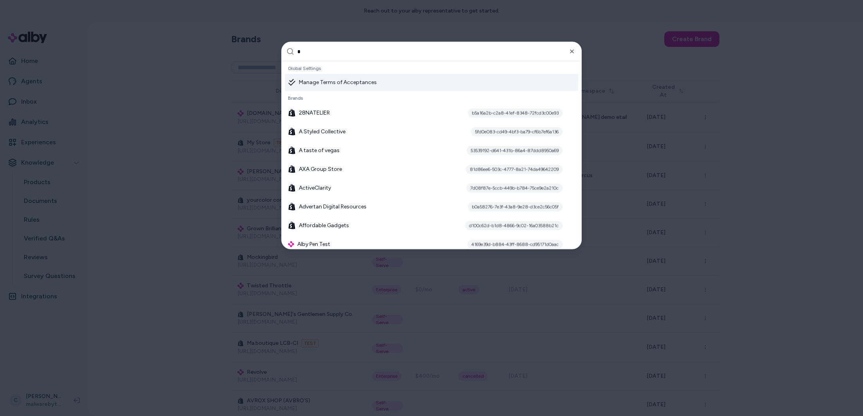
scroll to position [211, 0]
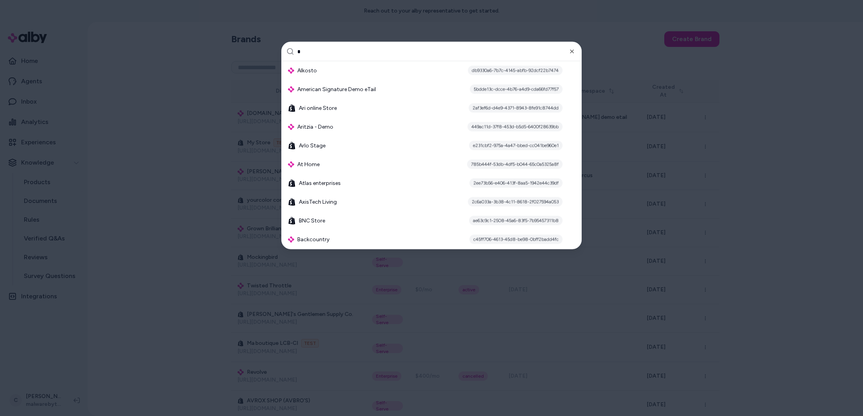
type input "*"
click at [127, 110] on div at bounding box center [431, 208] width 863 height 416
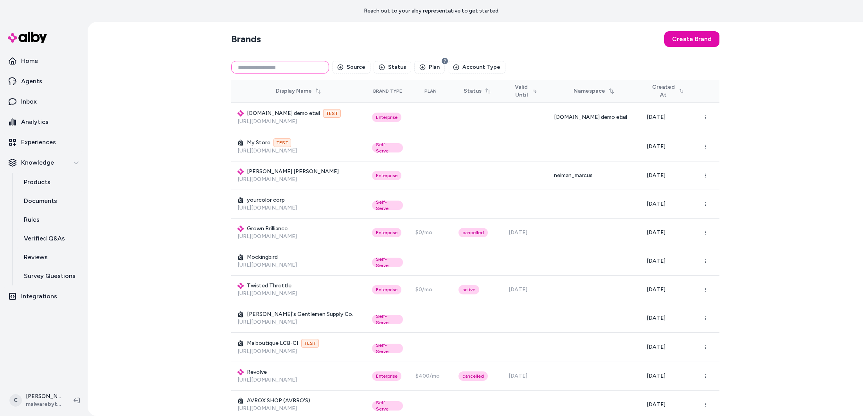
click at [266, 66] on input at bounding box center [280, 67] width 98 height 13
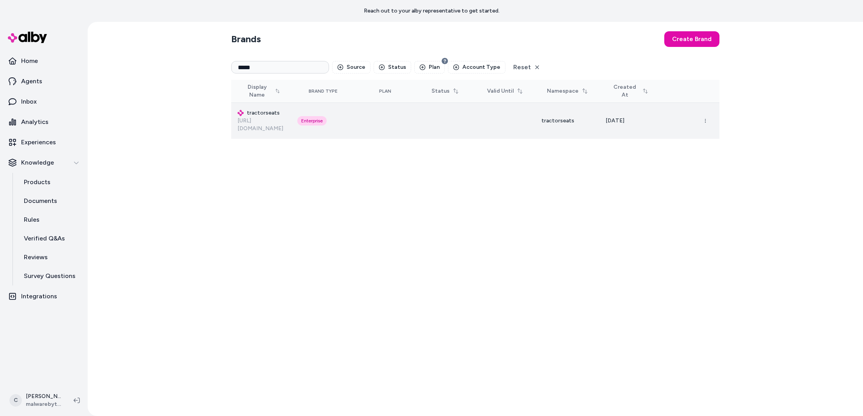
click at [271, 111] on h3 "tractorseats" at bounding box center [260, 113] width 47 height 8
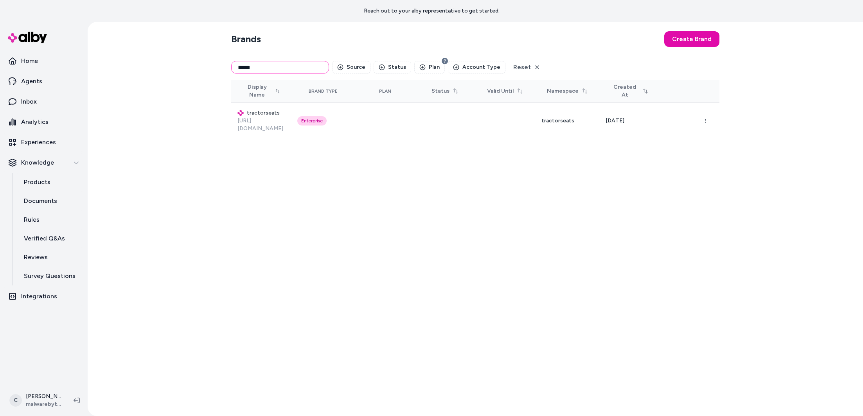
click at [262, 68] on input "*****" at bounding box center [280, 67] width 98 height 13
click at [267, 69] on input "*****" at bounding box center [280, 67] width 98 height 13
type input "*******"
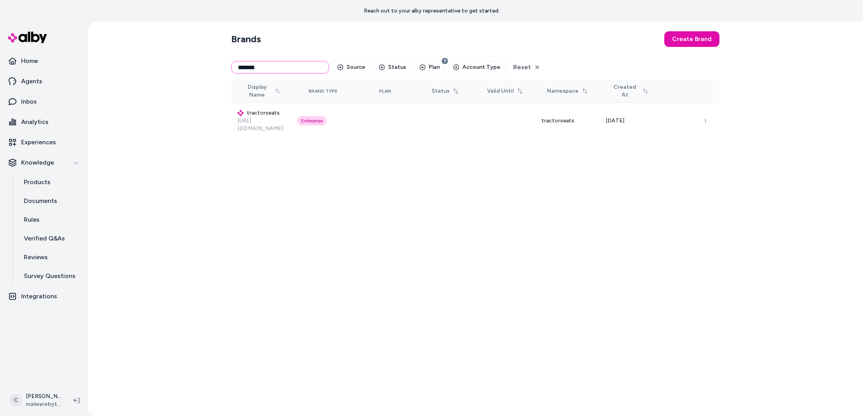
click at [307, 64] on input "*******" at bounding box center [280, 67] width 98 height 13
click at [44, 400] on html "Reach out to your alby representative to get started. Home Agents Inbox Analyti…" at bounding box center [431, 208] width 863 height 416
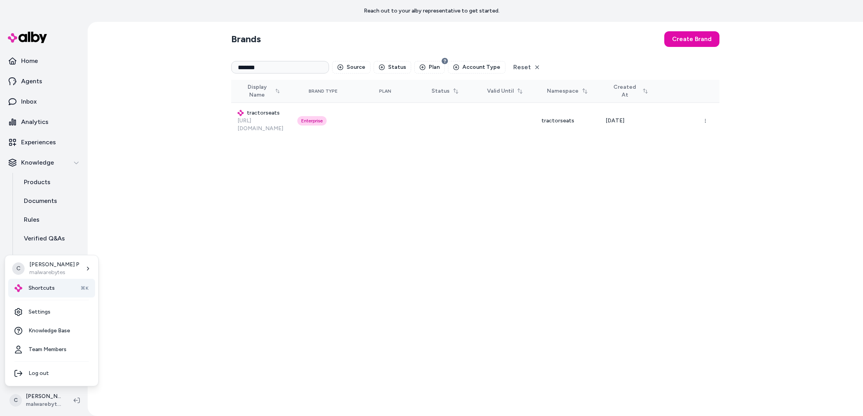
click at [41, 291] on span "Shortcuts" at bounding box center [42, 288] width 26 height 8
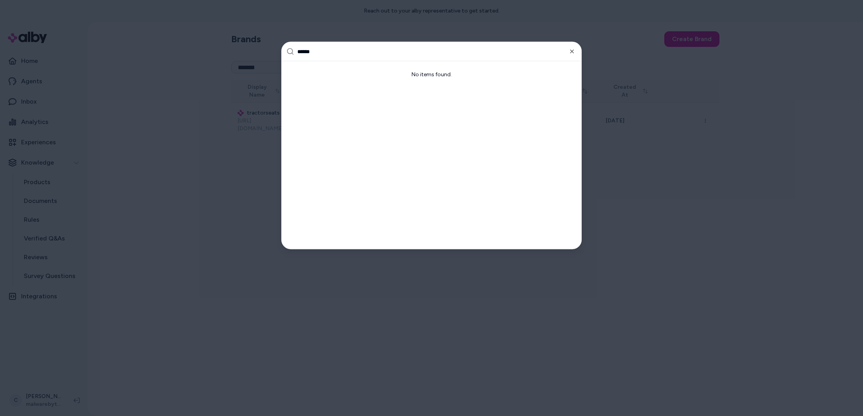
type input "*******"
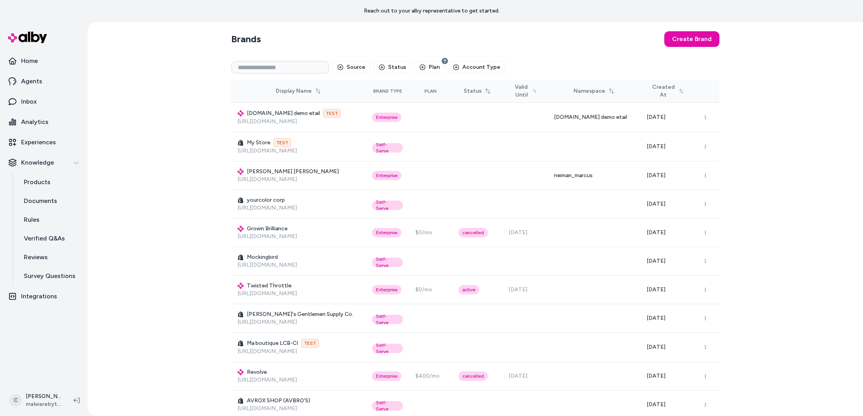
click at [197, 147] on div "Brands Create Brand Source Status Plan Account Type Display Name Brand Type Pla…" at bounding box center [475, 219] width 775 height 394
click at [255, 68] on input at bounding box center [280, 67] width 98 height 13
click at [246, 72] on input at bounding box center [280, 67] width 98 height 13
click at [45, 400] on html "Reach out to your alby representative to get started. Home Agents Inbox Analyti…" at bounding box center [431, 208] width 863 height 416
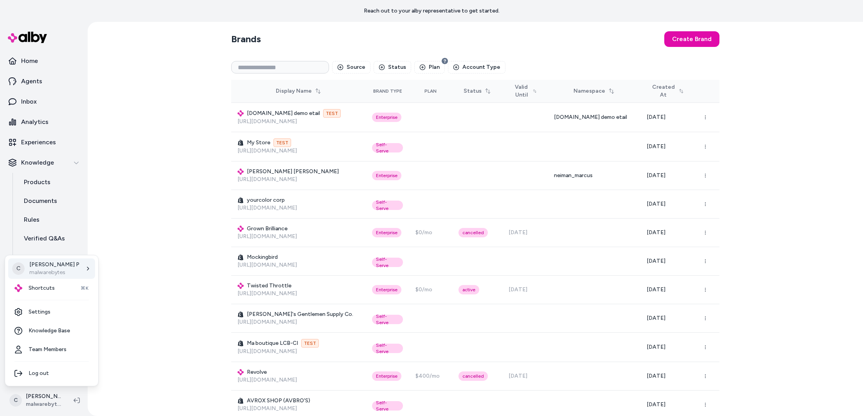
click at [47, 278] on div "C [PERSON_NAME] malwarebytes" at bounding box center [51, 268] width 87 height 20
click at [50, 287] on span "Shortcuts" at bounding box center [42, 288] width 26 height 8
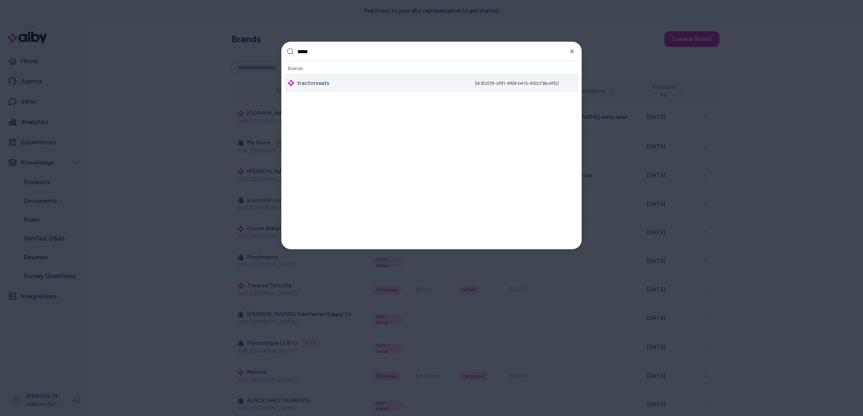
type input "*****"
click at [333, 81] on div "tractorseats 543532f8-bf91-4f69-b415-450cf38c4f50" at bounding box center [431, 83] width 293 height 19
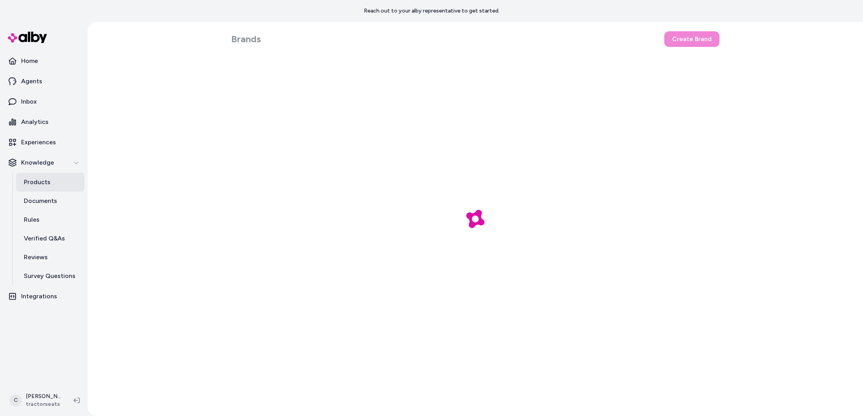
click at [59, 175] on link "Products" at bounding box center [50, 182] width 68 height 19
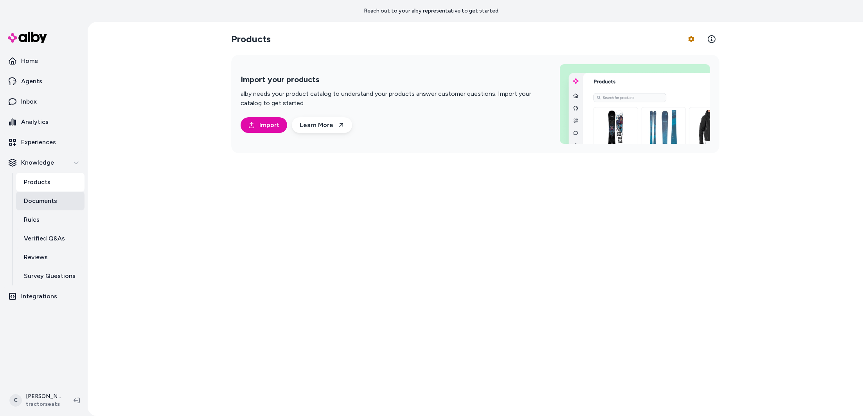
click at [74, 209] on link "Documents" at bounding box center [50, 201] width 68 height 19
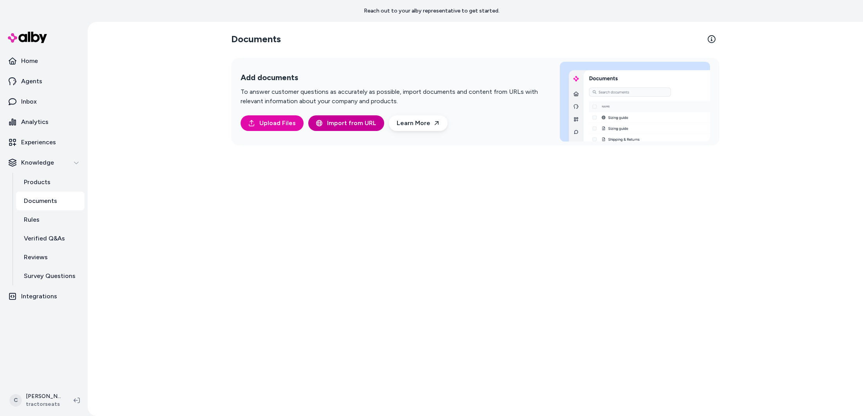
click at [361, 120] on span "Import from URL" at bounding box center [351, 122] width 49 height 9
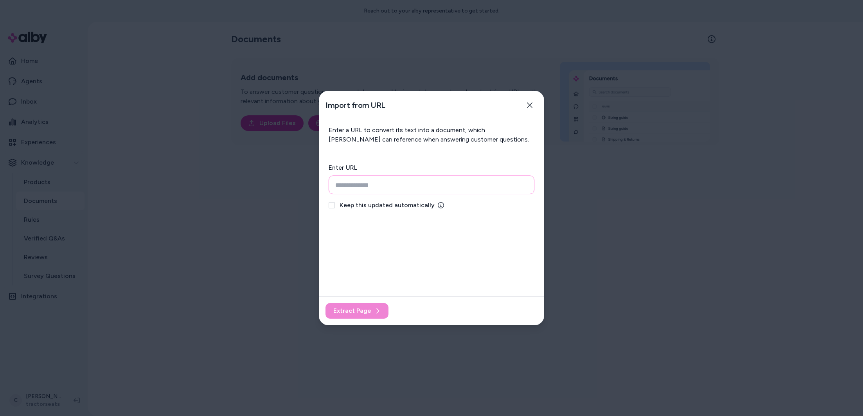
click at [367, 183] on input "url" at bounding box center [431, 185] width 206 height 19
paste input "**********"
type input "**********"
drag, startPoint x: 370, startPoint y: 235, endPoint x: 364, endPoint y: 257, distance: 23.3
click at [370, 236] on div "**********" at bounding box center [431, 208] width 225 height 235
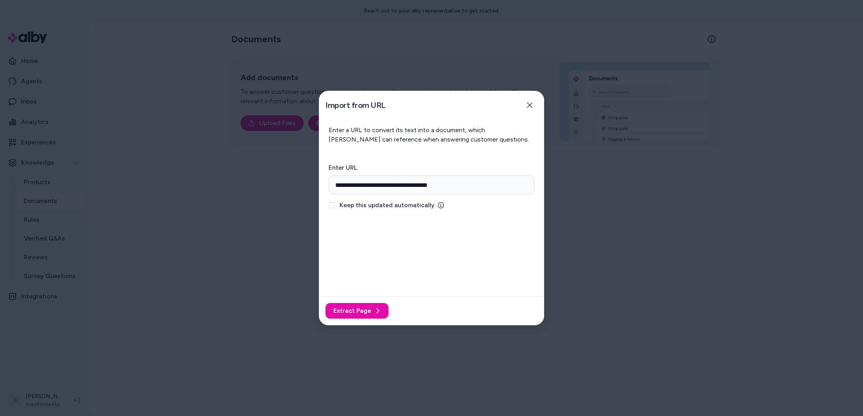
click at [337, 210] on div "Keep this updated automatically" at bounding box center [431, 205] width 206 height 9
click at [346, 204] on span "Keep this updated automatically" at bounding box center [386, 205] width 95 height 9
click at [335, 204] on button "Keep this updated automatically" at bounding box center [331, 205] width 6 height 6
click at [363, 299] on div "Extract Page" at bounding box center [431, 310] width 224 height 29
click at [366, 306] on span "Extract Page" at bounding box center [352, 310] width 38 height 9
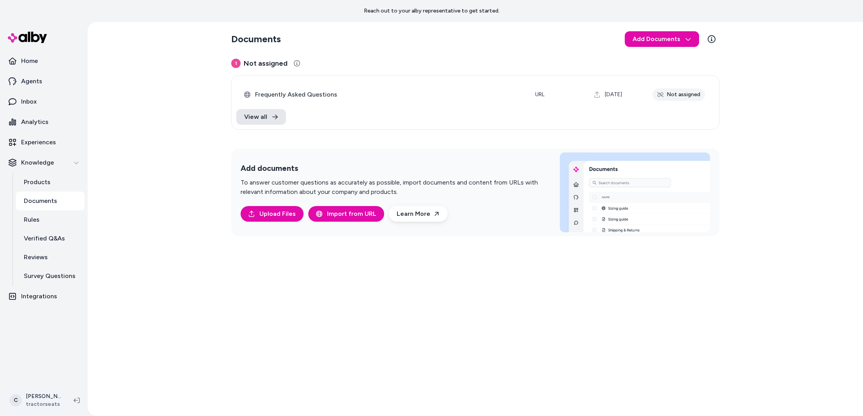
click at [39, 407] on html "Reach out to your alby representative to get started. Home Agents Inbox Analyti…" at bounding box center [431, 208] width 863 height 416
click at [45, 312] on link "Settings" at bounding box center [51, 312] width 87 height 19
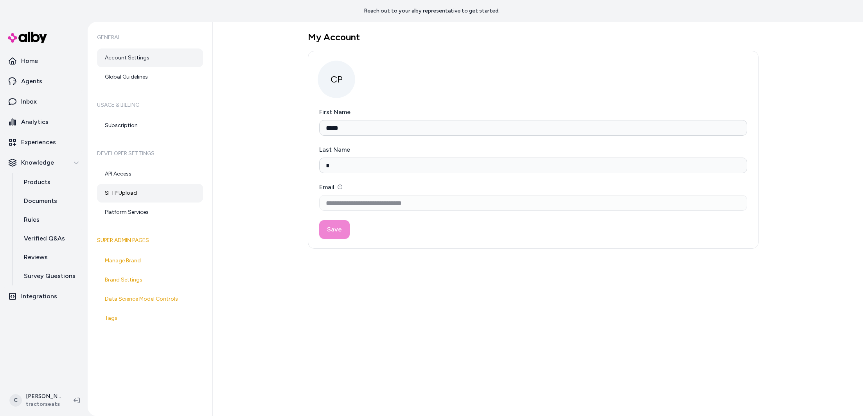
click at [133, 193] on link "SFTP Upload" at bounding box center [150, 193] width 106 height 19
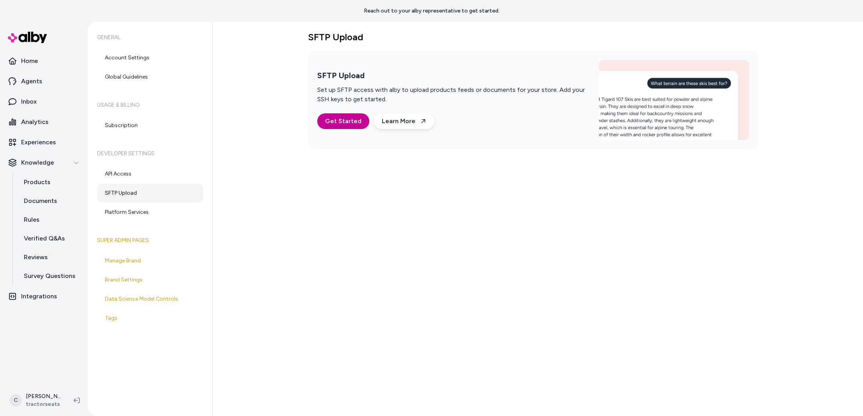
click at [333, 123] on span "Get Started" at bounding box center [343, 121] width 36 height 9
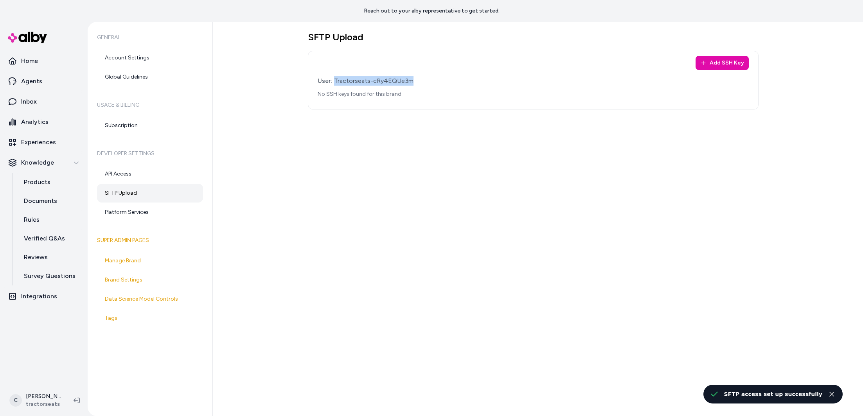
drag, startPoint x: 379, startPoint y: 78, endPoint x: 334, endPoint y: 81, distance: 44.3
click at [334, 81] on div "User: Tractorseats-cRy4EQUe3m" at bounding box center [533, 80] width 431 height 9
copy div "Tractorseats-cRy4EQUe3m"
click at [43, 175] on link "Products" at bounding box center [50, 182] width 68 height 19
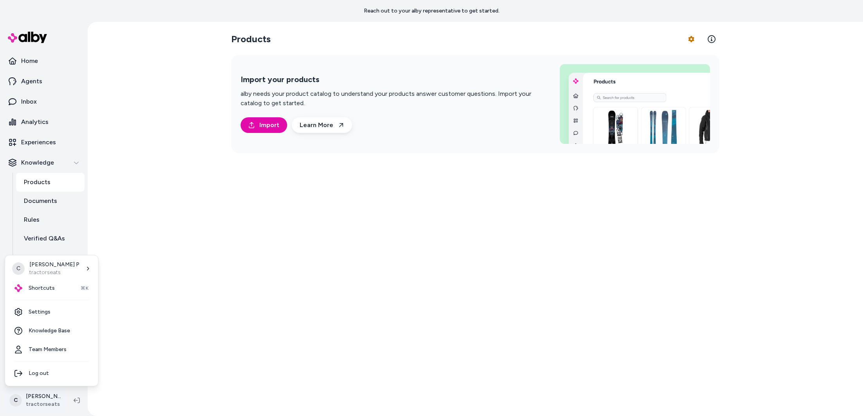
click at [33, 397] on html "Reach out to your alby representative to get started. Home Agents Inbox Analyti…" at bounding box center [431, 208] width 863 height 416
drag, startPoint x: 161, startPoint y: 214, endPoint x: 118, endPoint y: 131, distance: 93.6
click at [158, 210] on html "Reach out to your alby representative to get started. Home Agents Inbox Analyti…" at bounding box center [431, 208] width 863 height 416
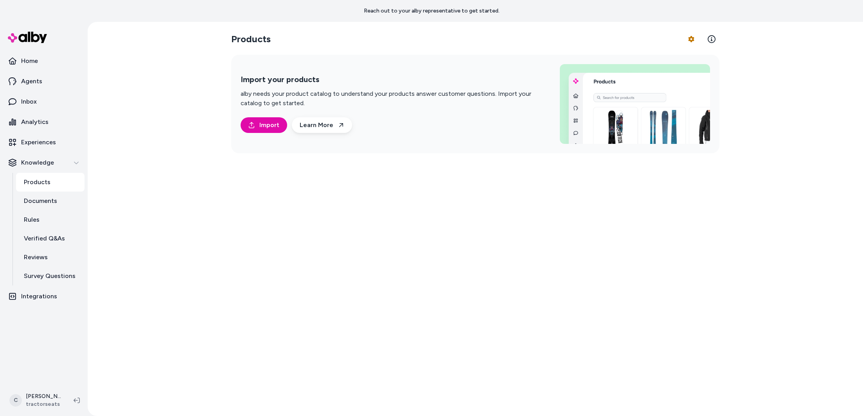
click at [41, 187] on link "Products" at bounding box center [50, 182] width 68 height 19
click at [41, 207] on link "Documents" at bounding box center [50, 201] width 68 height 19
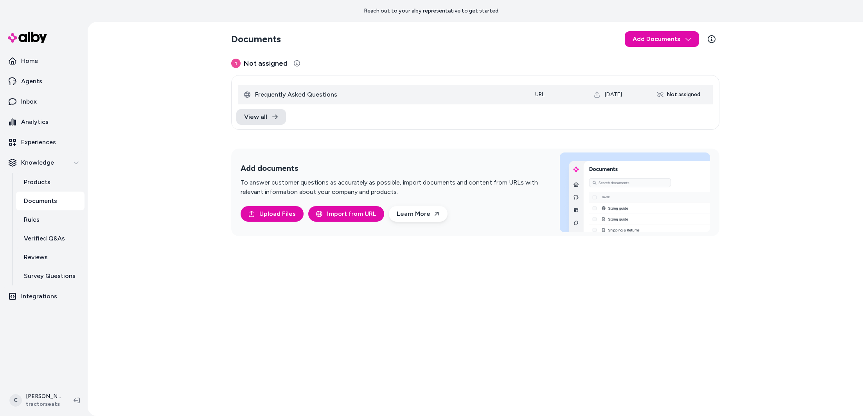
click at [319, 96] on span "Frequently Asked Questions" at bounding box center [388, 94] width 267 height 9
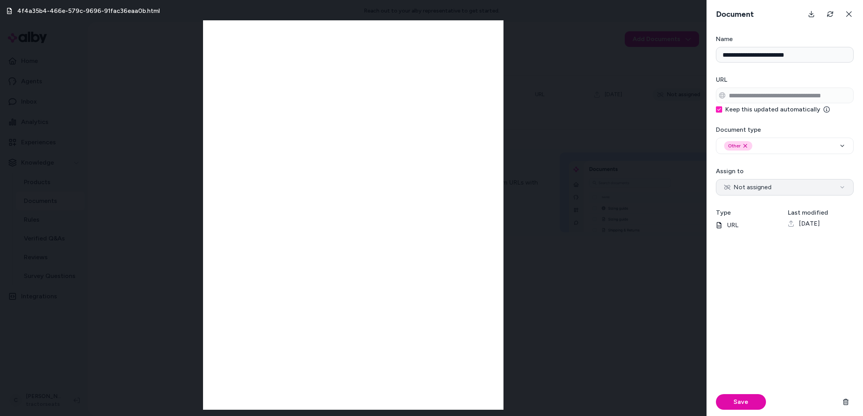
click at [772, 181] on button "Not assigned" at bounding box center [785, 187] width 138 height 16
select select "***"
click at [851, 16] on icon at bounding box center [848, 14] width 6 height 6
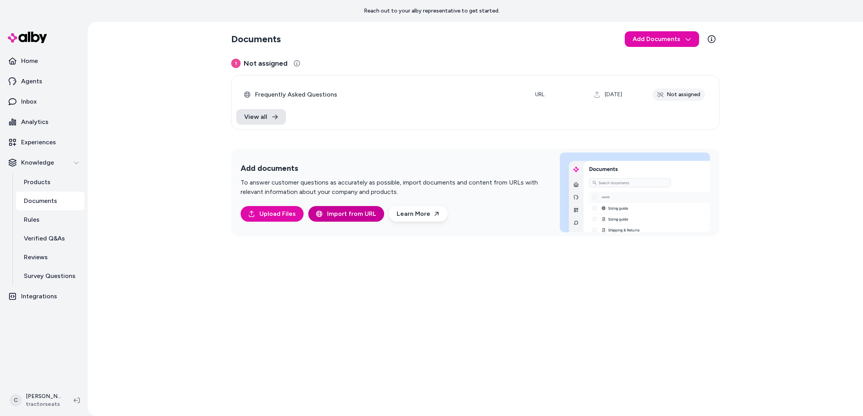
drag, startPoint x: 558, startPoint y: 321, endPoint x: 321, endPoint y: 221, distance: 258.0
click at [556, 321] on div "Documents Add Documents 1 Not assigned 0 Selected Edit Frequently Asked Questio…" at bounding box center [475, 219] width 501 height 394
click at [439, 93] on span "Frequently Asked Questions" at bounding box center [388, 94] width 267 height 9
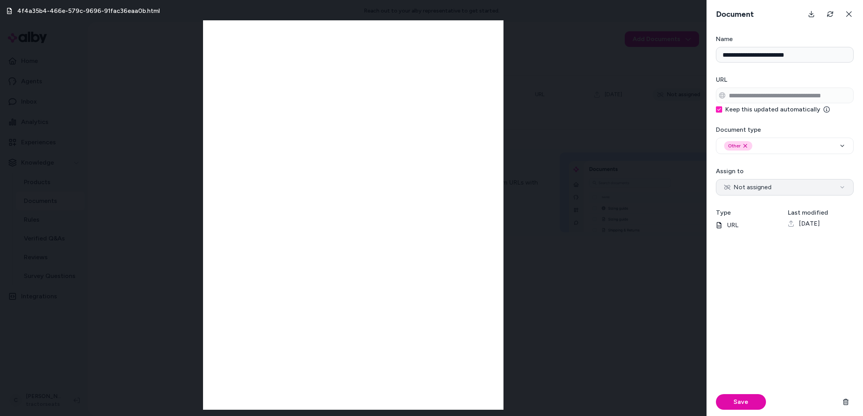
click at [774, 189] on button "Not assigned" at bounding box center [785, 187] width 138 height 16
click at [654, 267] on div "4f4a35b4-466e-579c-9696-91fac36eaa0b.html" at bounding box center [353, 208] width 706 height 416
